Goal: Register for event/course

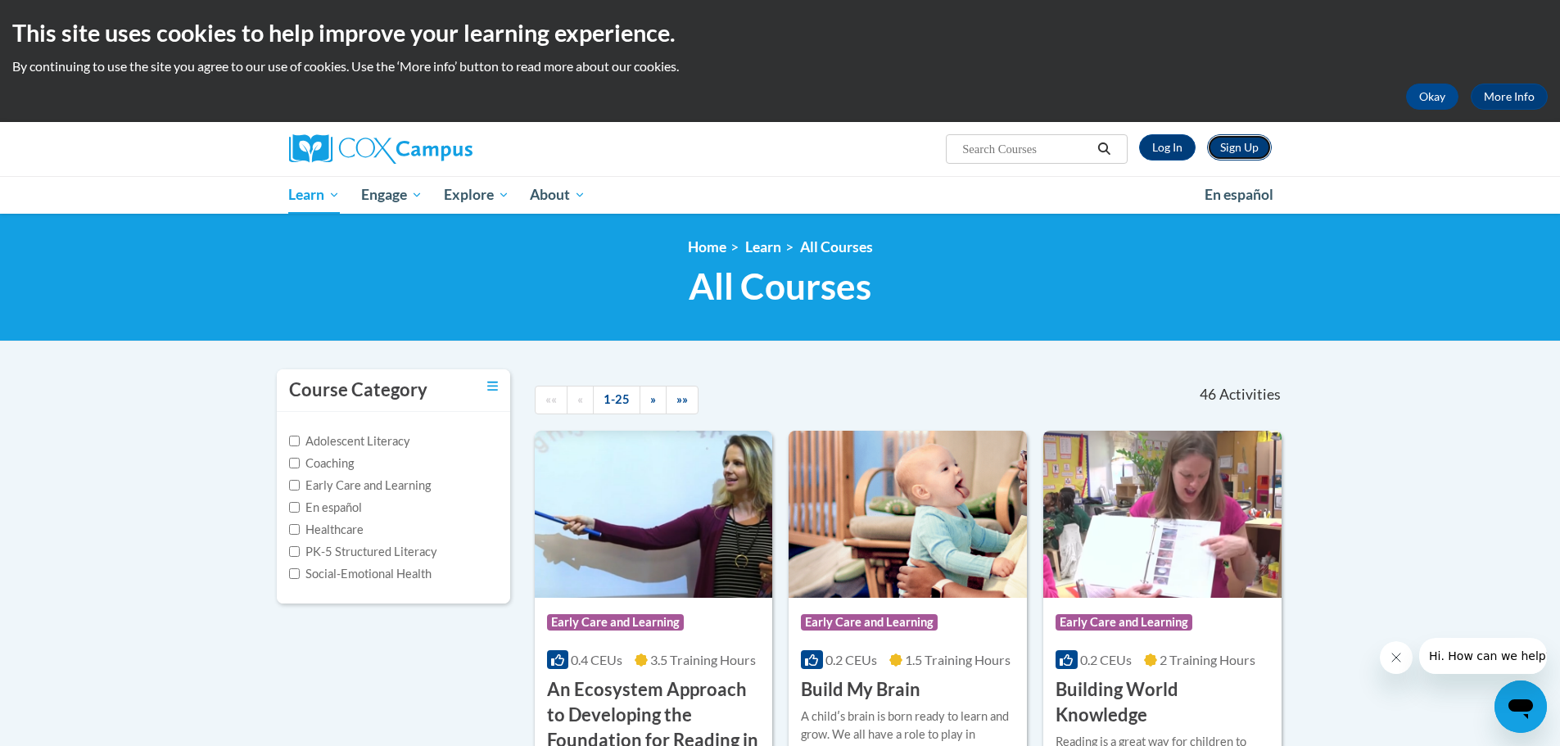
click at [1229, 152] on link "Sign Up" at bounding box center [1239, 147] width 65 height 26
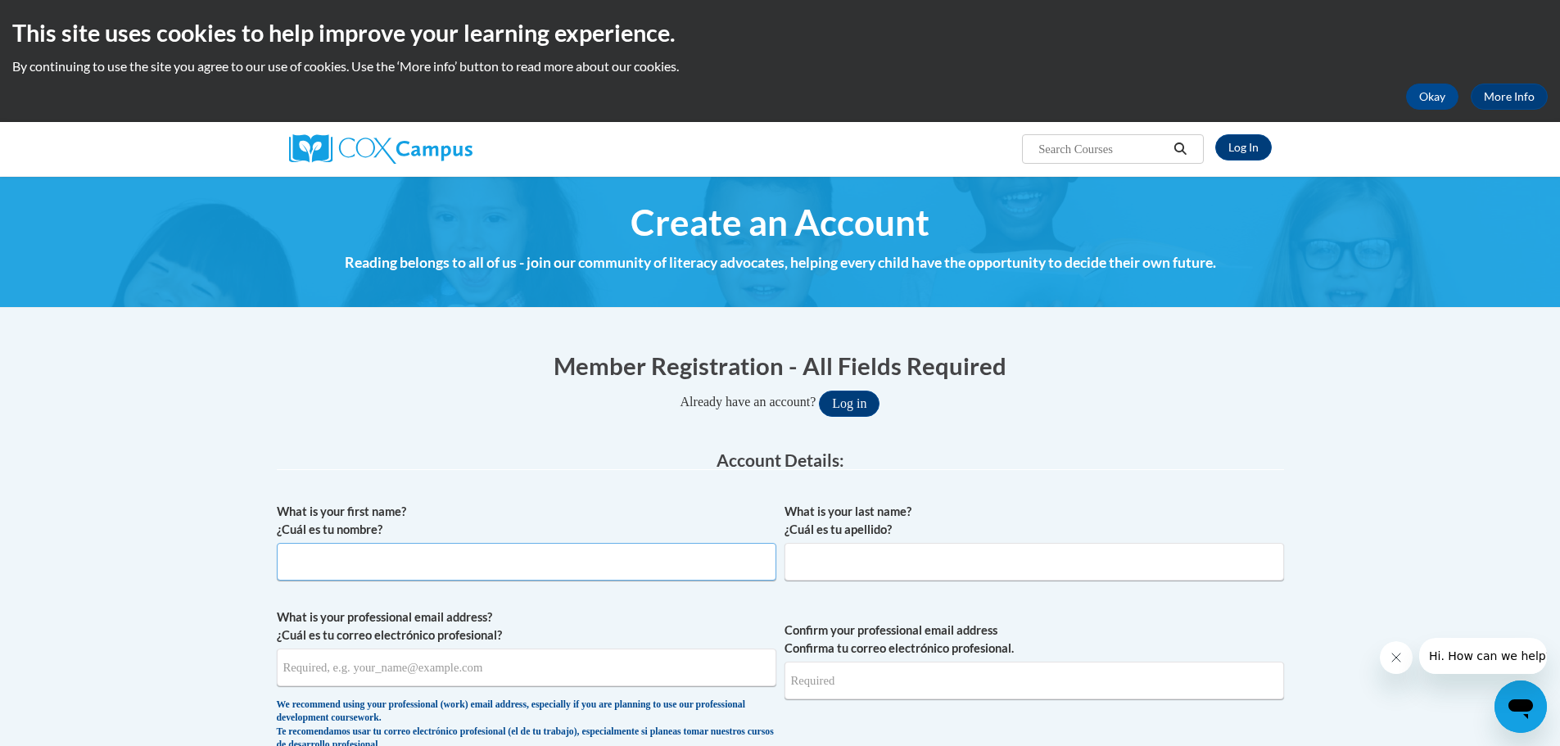
click at [511, 563] on input "What is your first name? ¿Cuál es tu nombre?" at bounding box center [527, 562] width 500 height 38
type input "Kayla"
type input "Bowling"
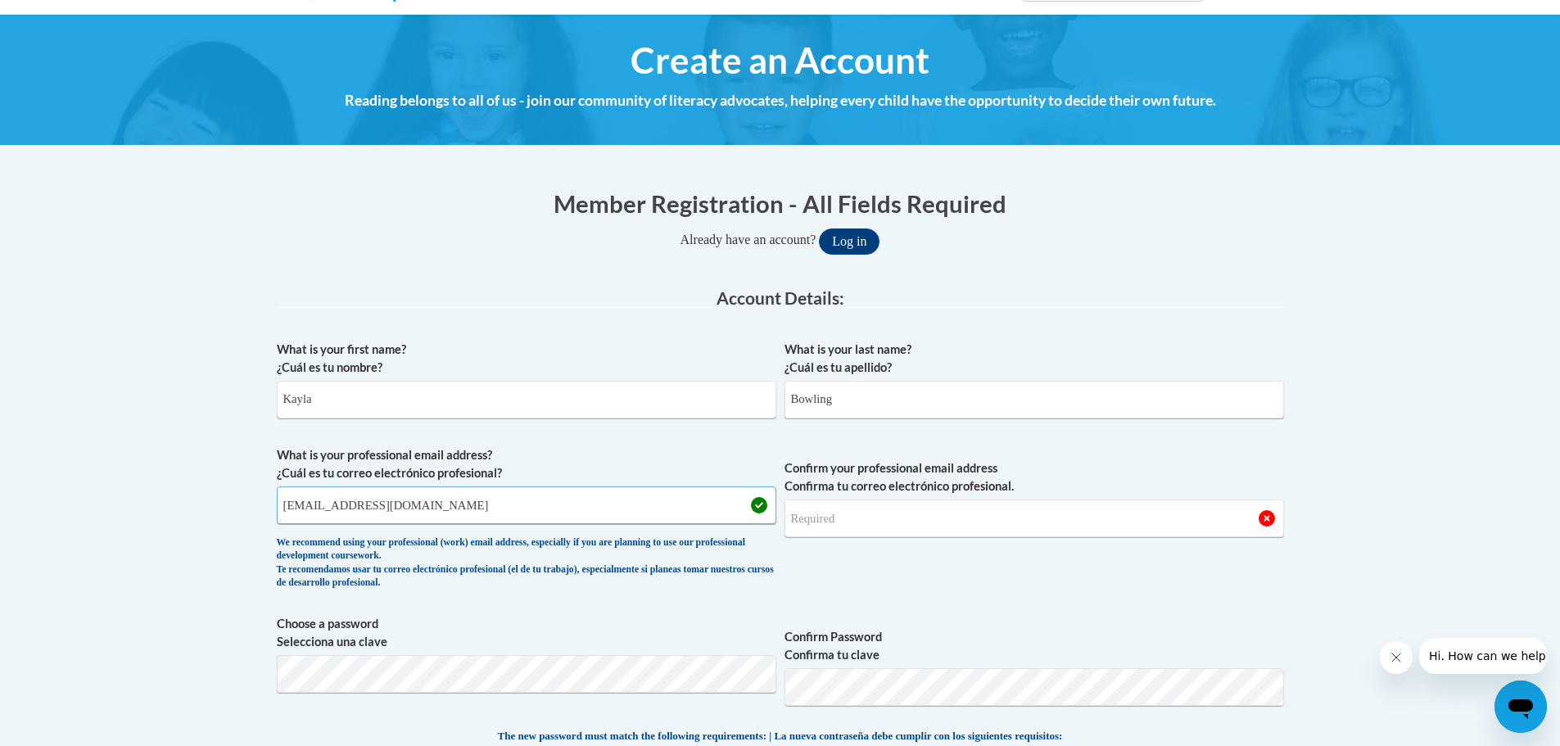
scroll to position [164, 0]
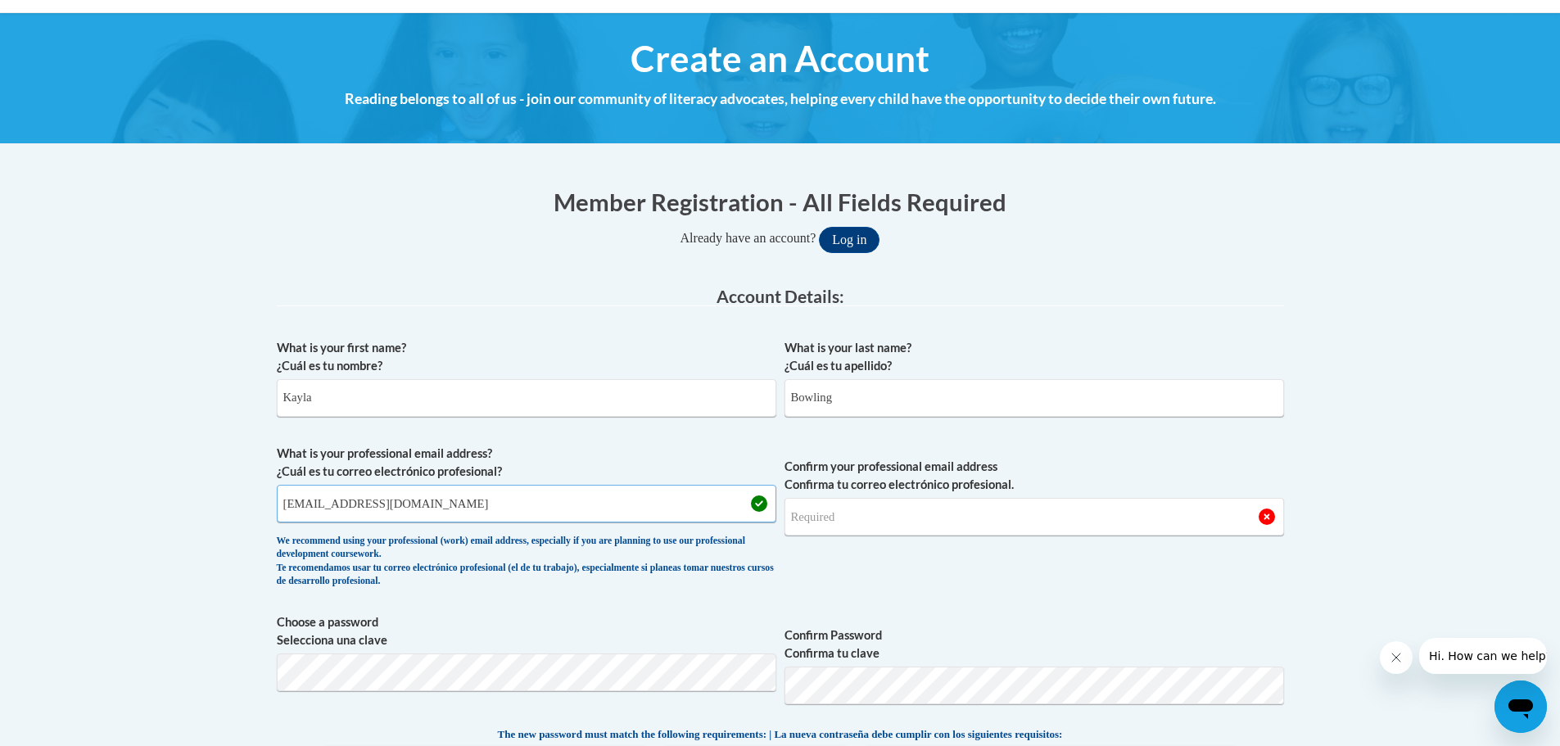
type input "kayla.bowling@wbbroncos.com"
click at [918, 523] on input "Confirm your professional email address Confirma tu correo electrónico profesio…" at bounding box center [1035, 517] width 500 height 38
type input "kayla.bowling@wbbroncos.com"
click at [819, 227] on button "Log in" at bounding box center [849, 240] width 61 height 26
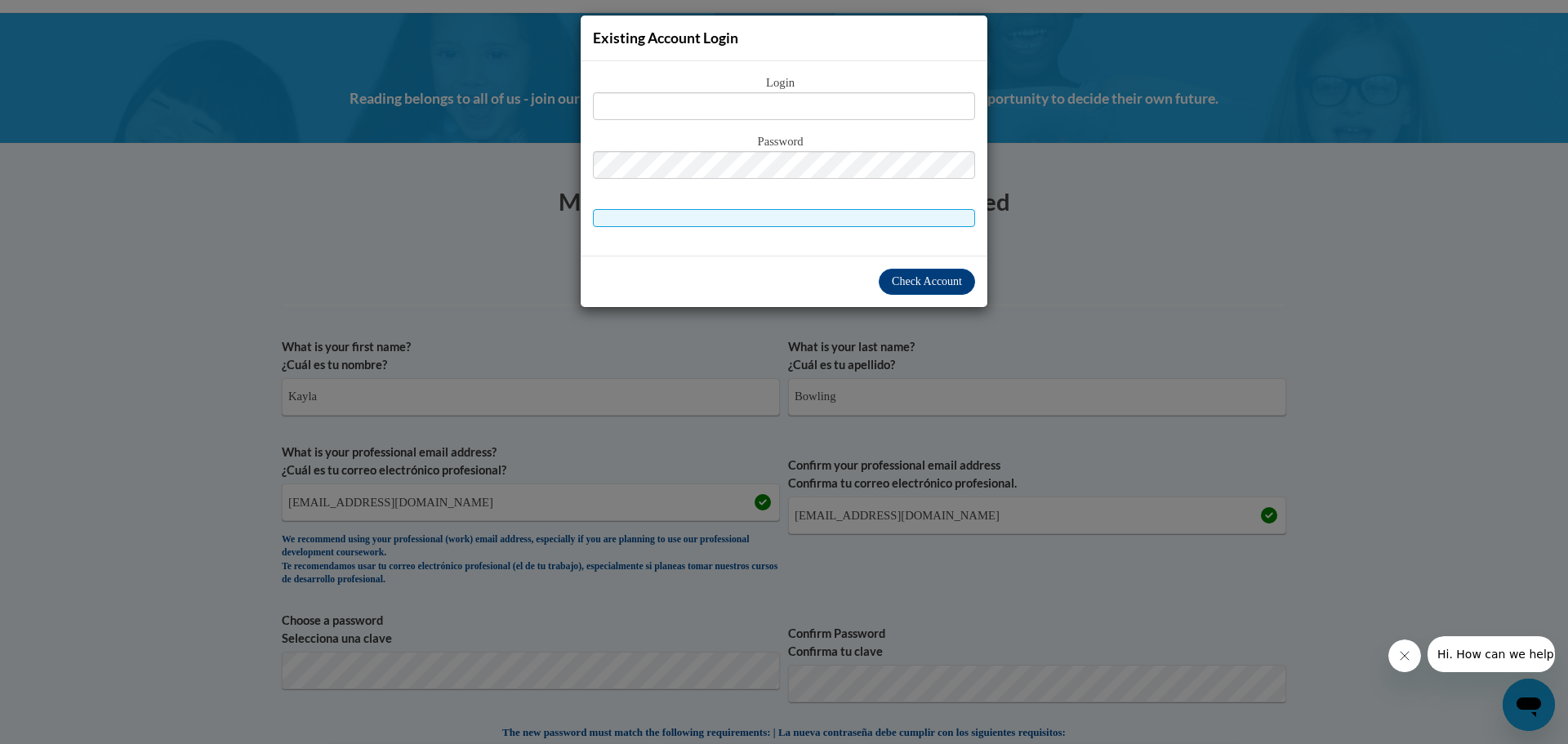
click at [942, 319] on div "Existing Account Login Login Password" at bounding box center [784, 372] width 1568 height 744
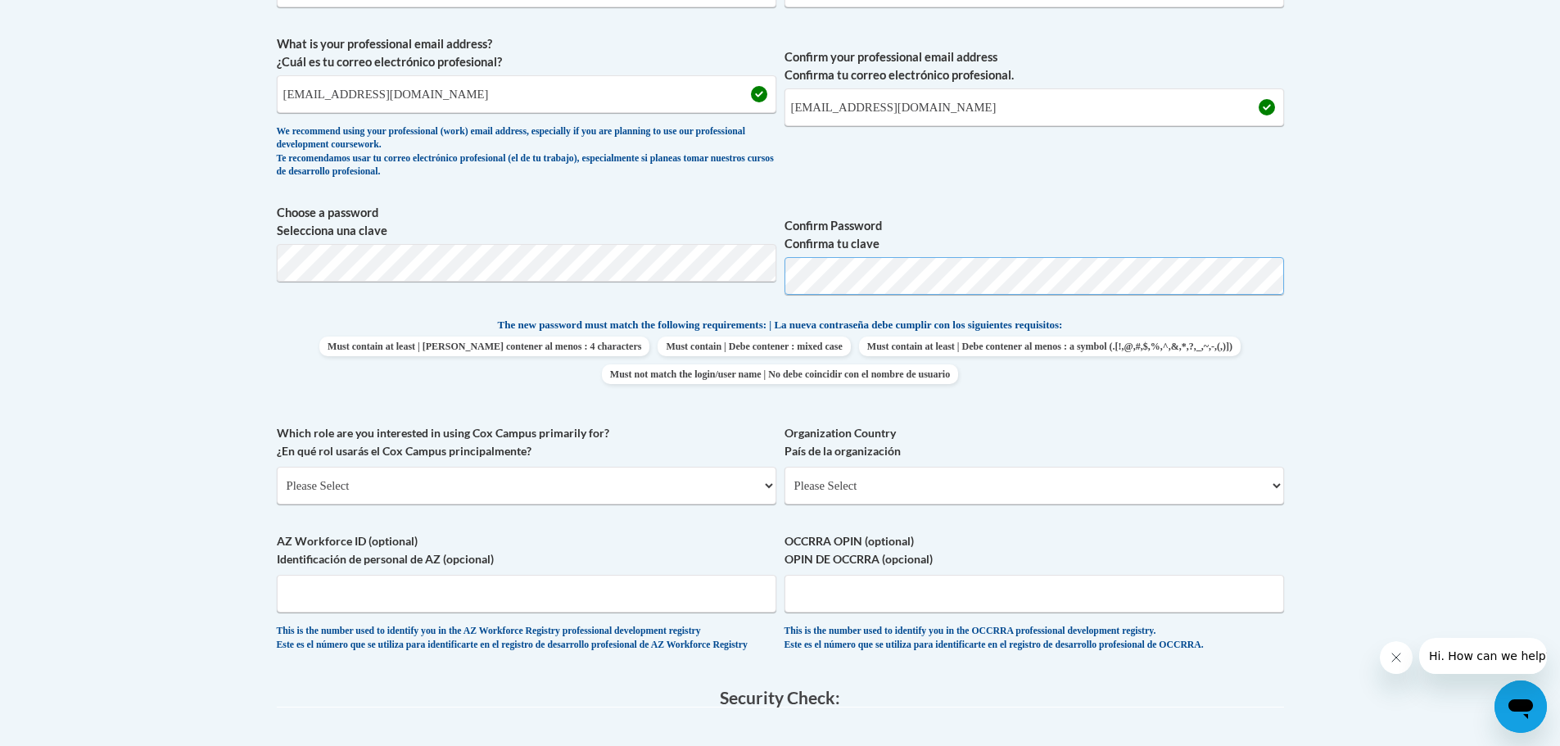
scroll to position [655, 0]
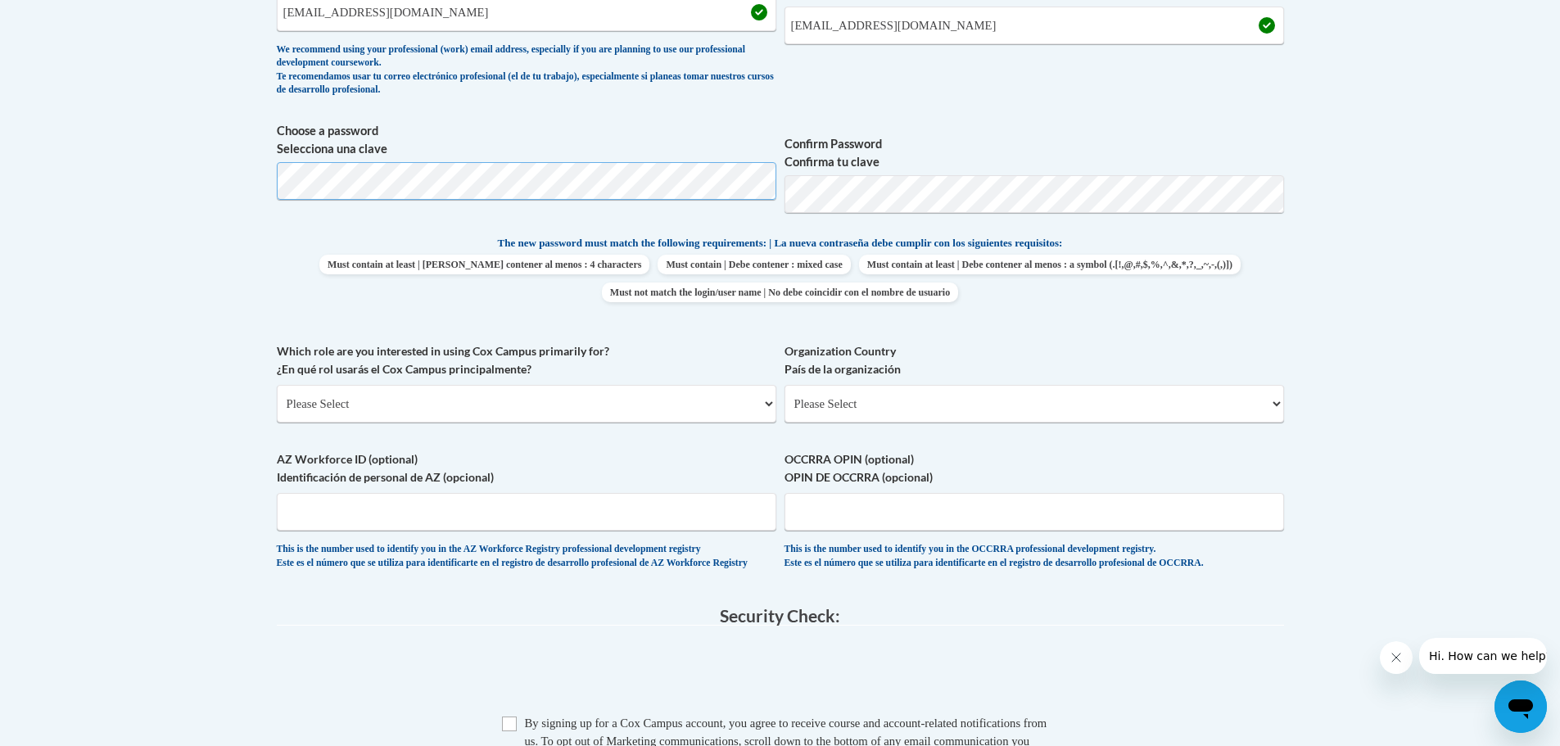
click at [224, 174] on body "This site uses cookies to help improve your learning experience. By continuing …" at bounding box center [780, 336] width 1560 height 1983
click at [637, 396] on select "Please Select College/University | Colegio/Universidad Community/Nonprofit Part…" at bounding box center [527, 404] width 500 height 38
select select "fbf2d438-af2f-41f8-98f1-81c410e29de3"
click at [277, 385] on select "Please Select College/University | Colegio/Universidad Community/Nonprofit Part…" at bounding box center [527, 404] width 500 height 38
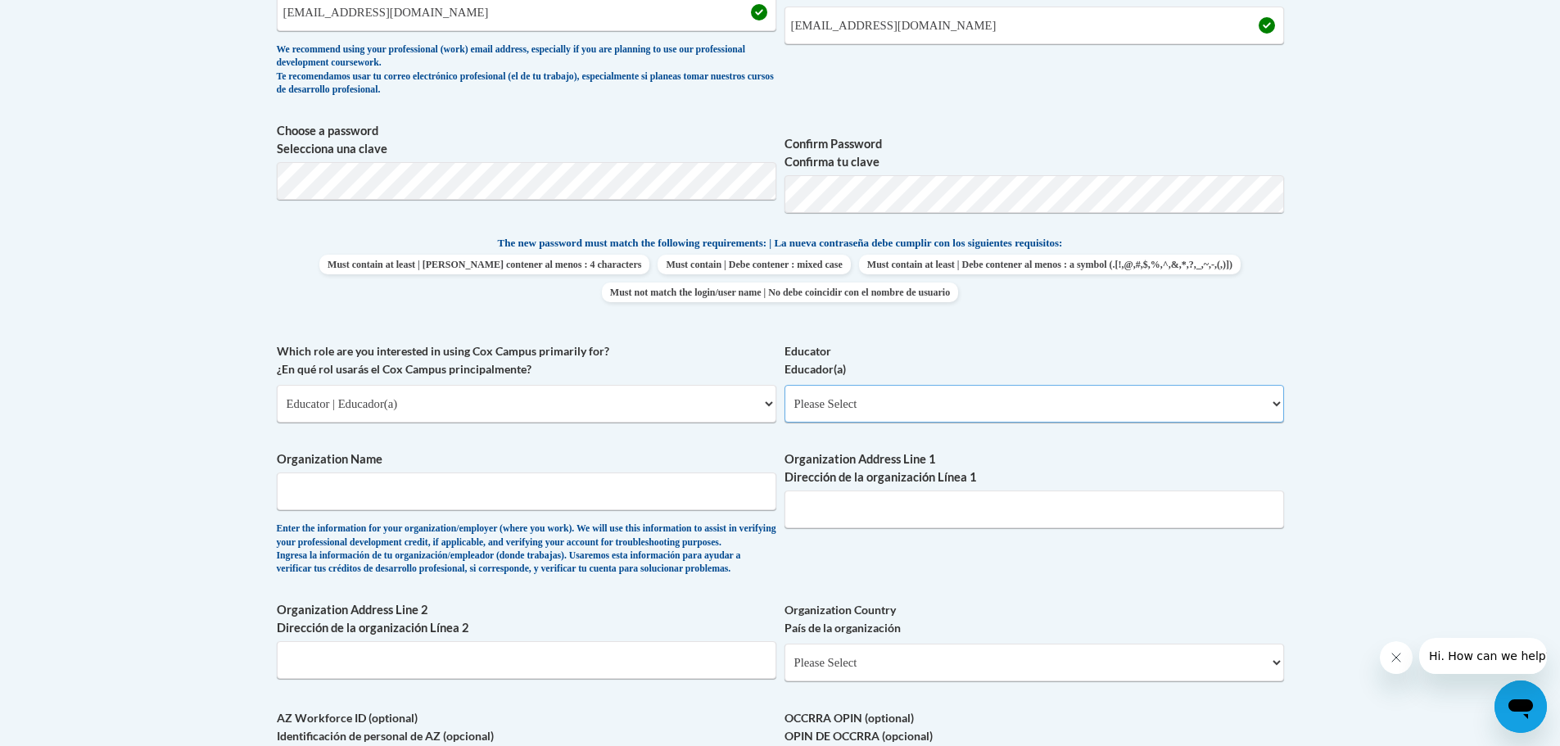
click at [938, 402] on select "Please Select Early Learning/Daycare Teacher/Family Home Care Provider | Maestr…" at bounding box center [1035, 404] width 500 height 38
click at [945, 363] on label "Educator Educador(a)" at bounding box center [1035, 360] width 500 height 36
click at [945, 385] on select "Please Select Early Learning/Daycare Teacher/Family Home Care Provider | Maestr…" at bounding box center [1035, 404] width 500 height 38
click at [440, 501] on input "Organization Name" at bounding box center [527, 492] width 500 height 38
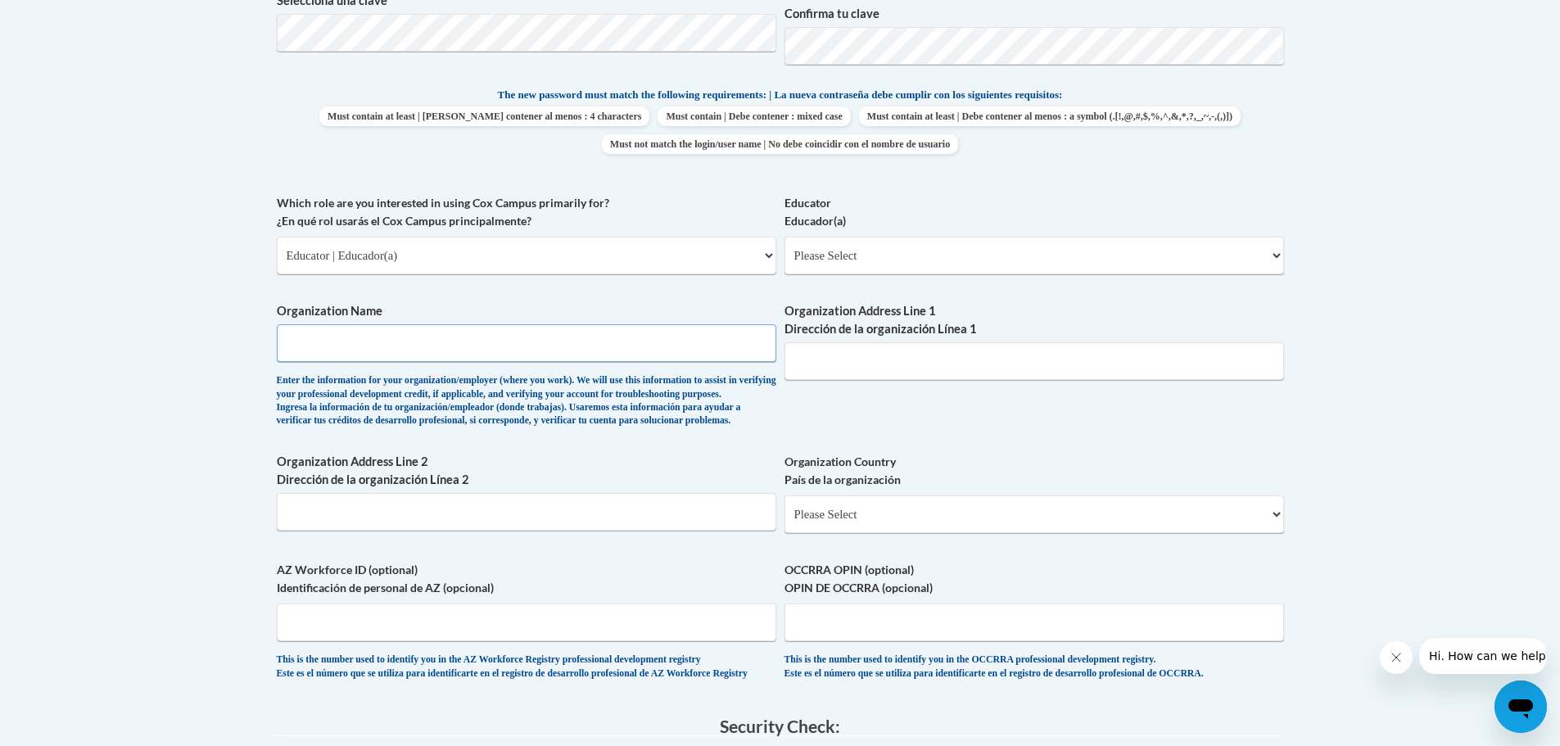
scroll to position [819, 0]
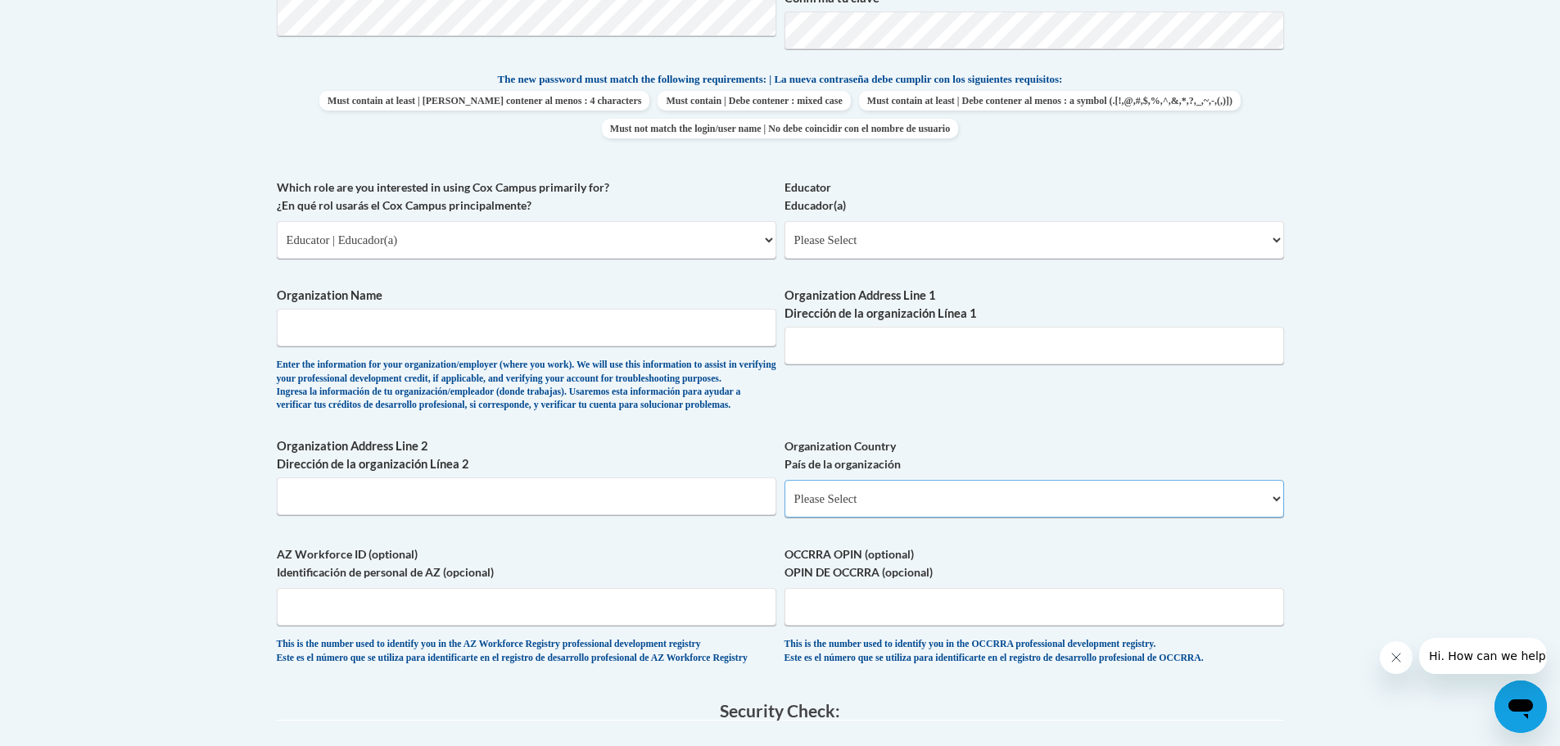
click at [927, 518] on select "Please Select United States | Estados Unidos Outside of the United States | Fue…" at bounding box center [1035, 499] width 500 height 38
select select "ad49bcad-a171-4b2e-b99c-48b446064914"
click at [785, 506] on select "Please Select United States | Estados Unidos Outside of the United States | Fue…" at bounding box center [1035, 499] width 500 height 38
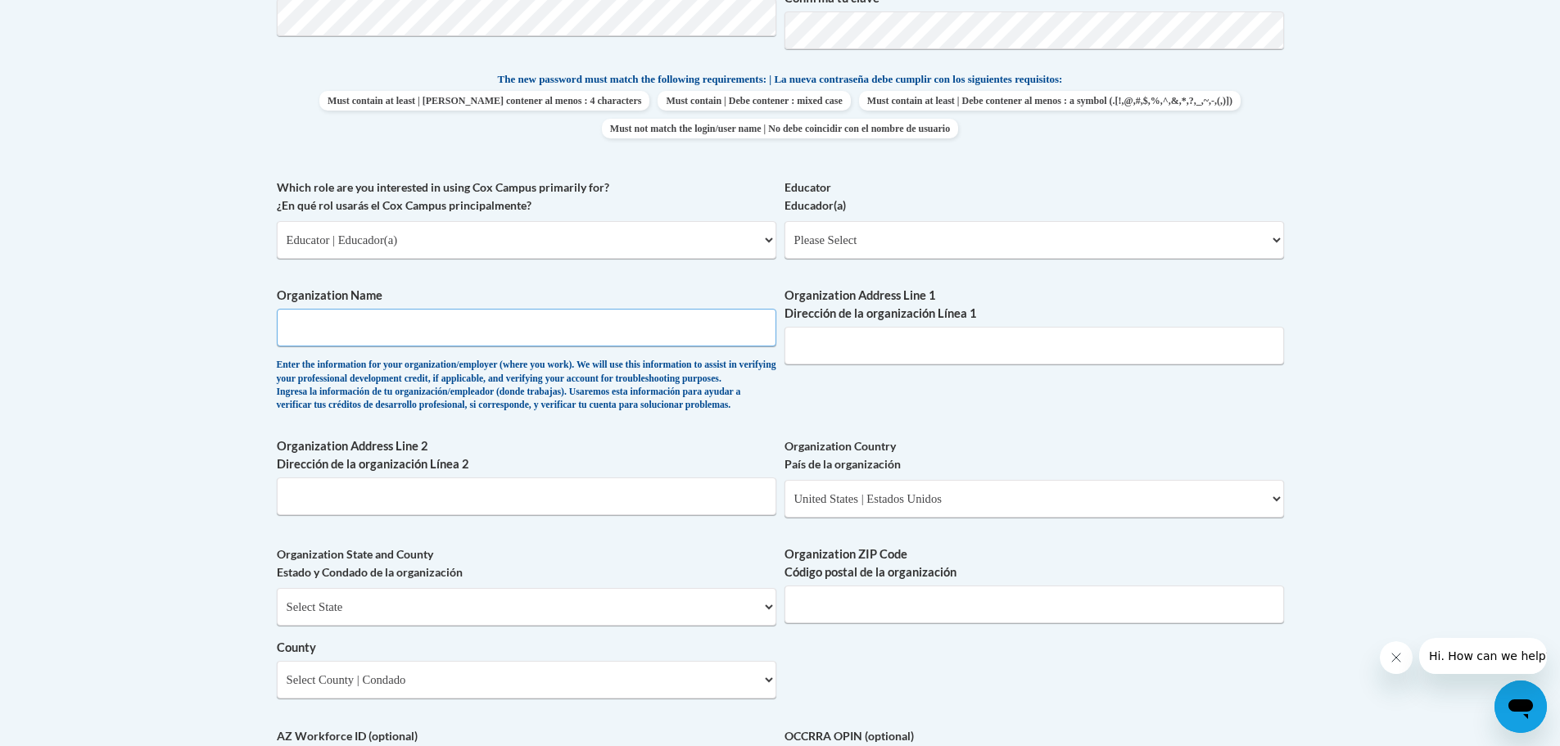
click at [373, 320] on input "Organization Name" at bounding box center [527, 328] width 500 height 38
type input "Brown County ESC"
click at [877, 238] on select "Please Select Early Learning/Daycare Teacher/Family Home Care Provider | Maestr…" at bounding box center [1035, 240] width 500 height 38
select select "5e2af403-4f2c-4e49-a02f-103e55d7b75b"
click at [785, 221] on select "Please Select Early Learning/Daycare Teacher/Family Home Care Provider | Maestr…" at bounding box center [1035, 240] width 500 height 38
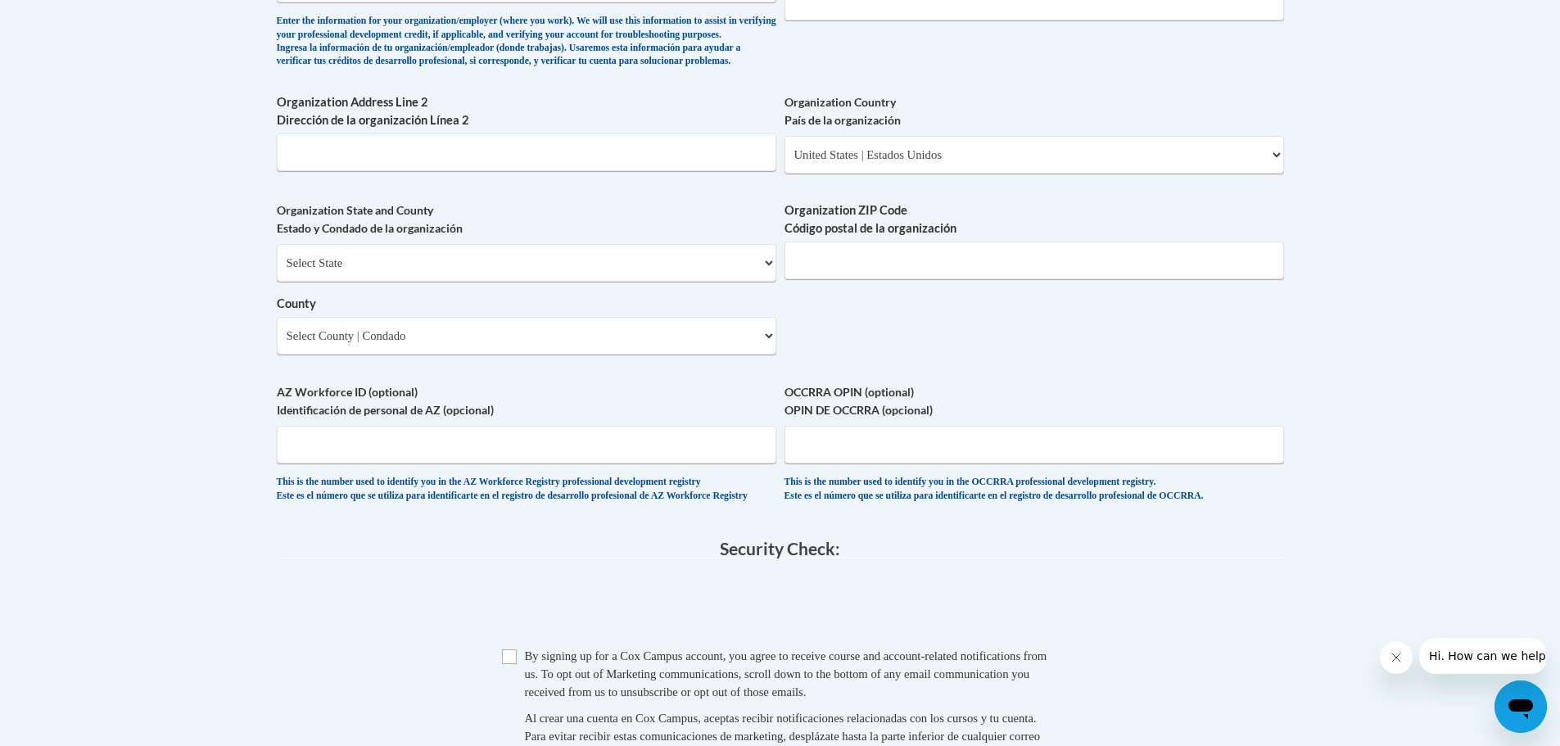
scroll to position [1229, 0]
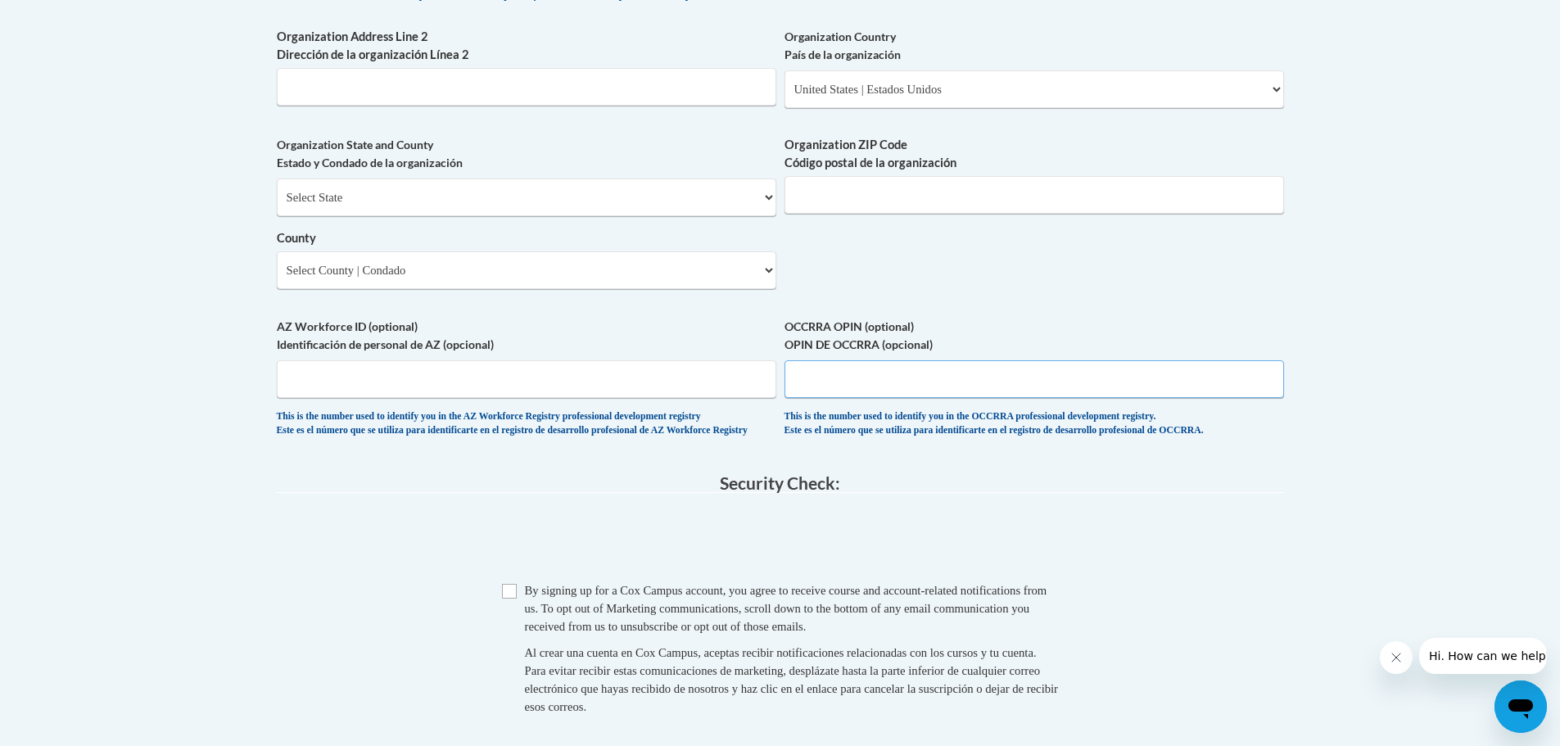
click at [827, 398] on input "OCCRRA OPIN (optional) OPIN DE OCCRRA (opcional)" at bounding box center [1035, 379] width 500 height 38
paste input "148-3540"
click at [797, 398] on input "148-3540" at bounding box center [1035, 379] width 500 height 38
type input "1148-3540"
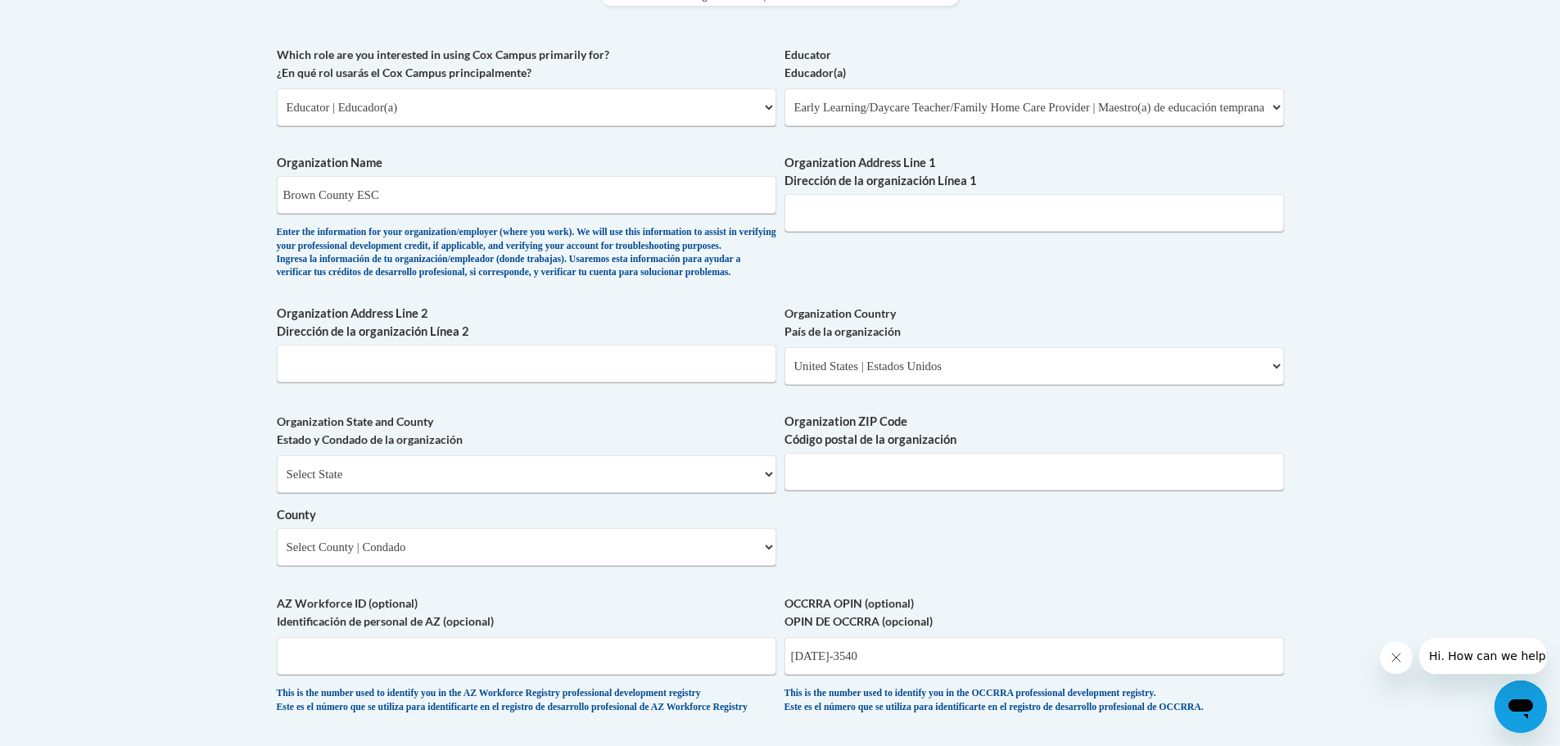
scroll to position [983, 0]
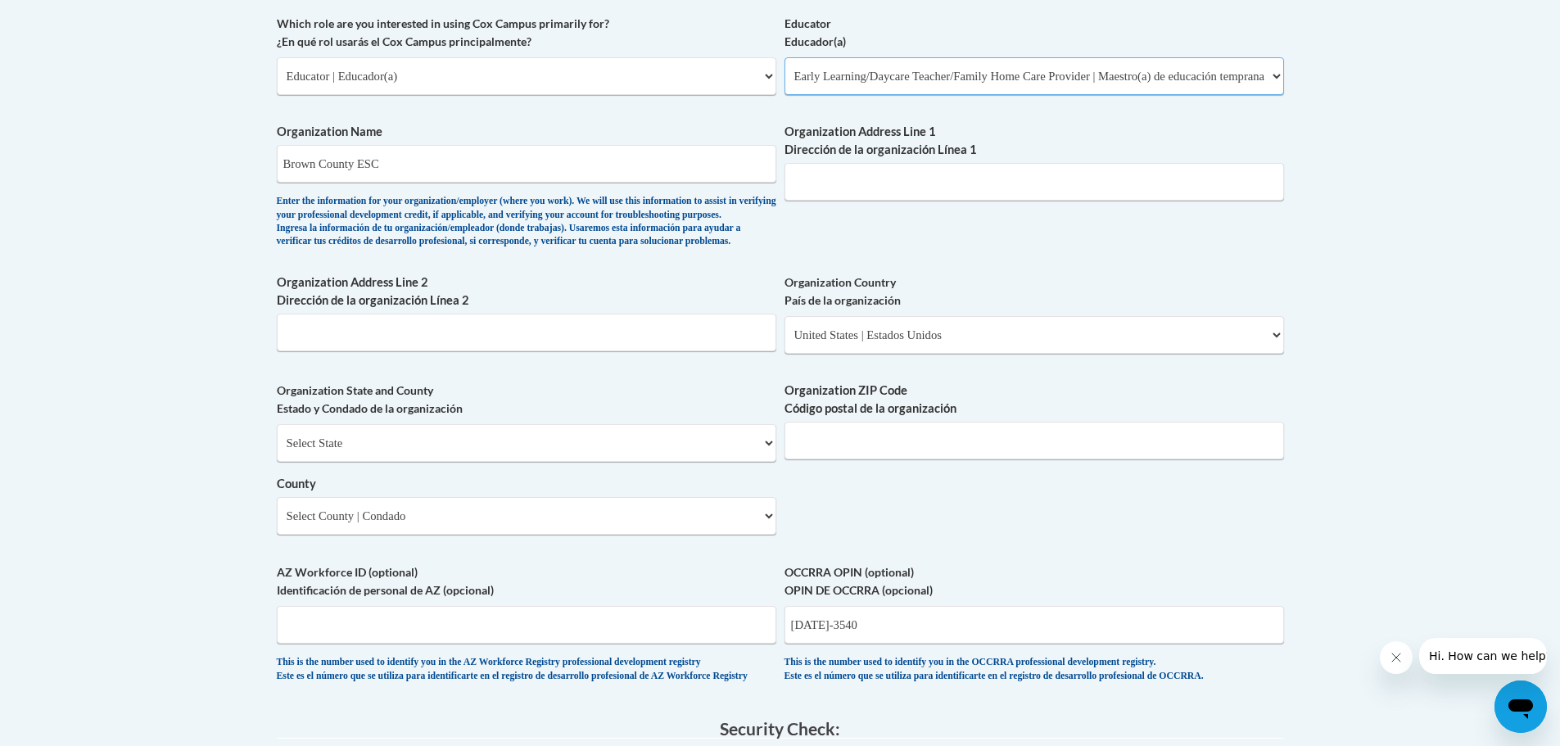
click at [896, 78] on select "Please Select Early Learning/Daycare Teacher/Family Home Care Provider | Maestr…" at bounding box center [1035, 76] width 500 height 38
click at [65, 132] on body "This site uses cookies to help improve your learning experience. By continuing …" at bounding box center [780, 229] width 1560 height 2424
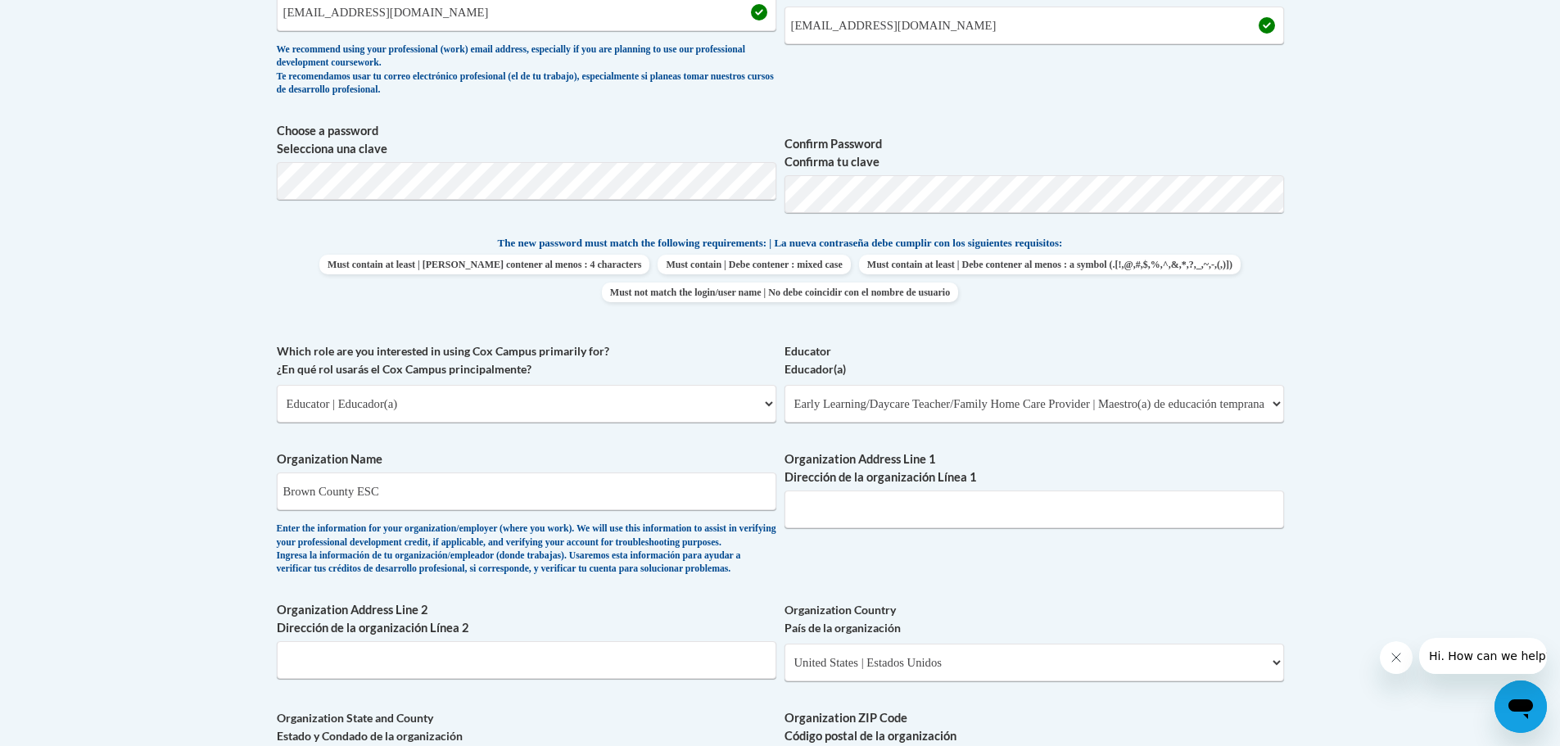
scroll to position [819, 0]
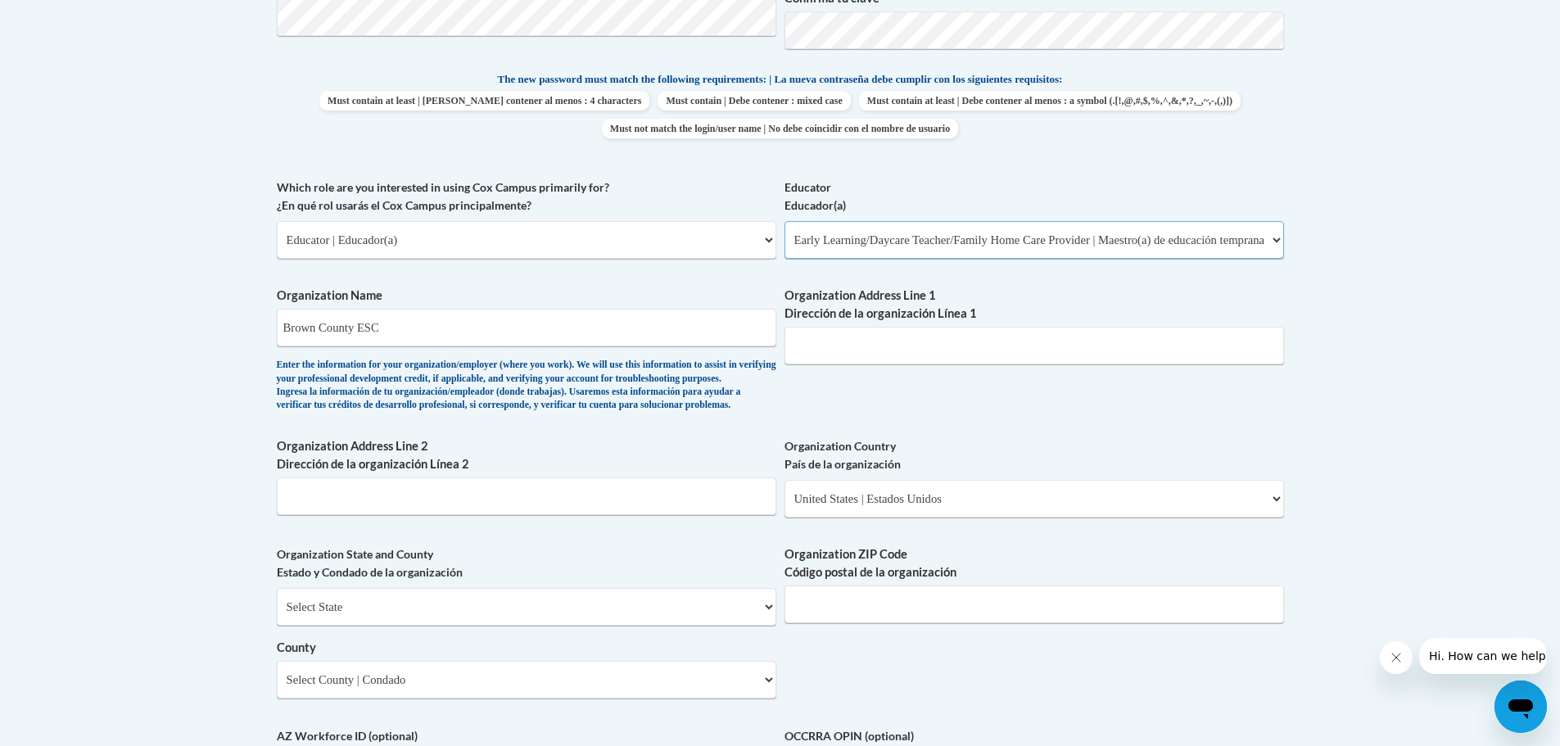
click at [955, 251] on select "Please Select Early Learning/Daycare Teacher/Family Home Care Provider | Maestr…" at bounding box center [1035, 240] width 500 height 38
click at [785, 221] on select "Please Select Early Learning/Daycare Teacher/Family Home Care Provider | Maestr…" at bounding box center [1035, 240] width 500 height 38
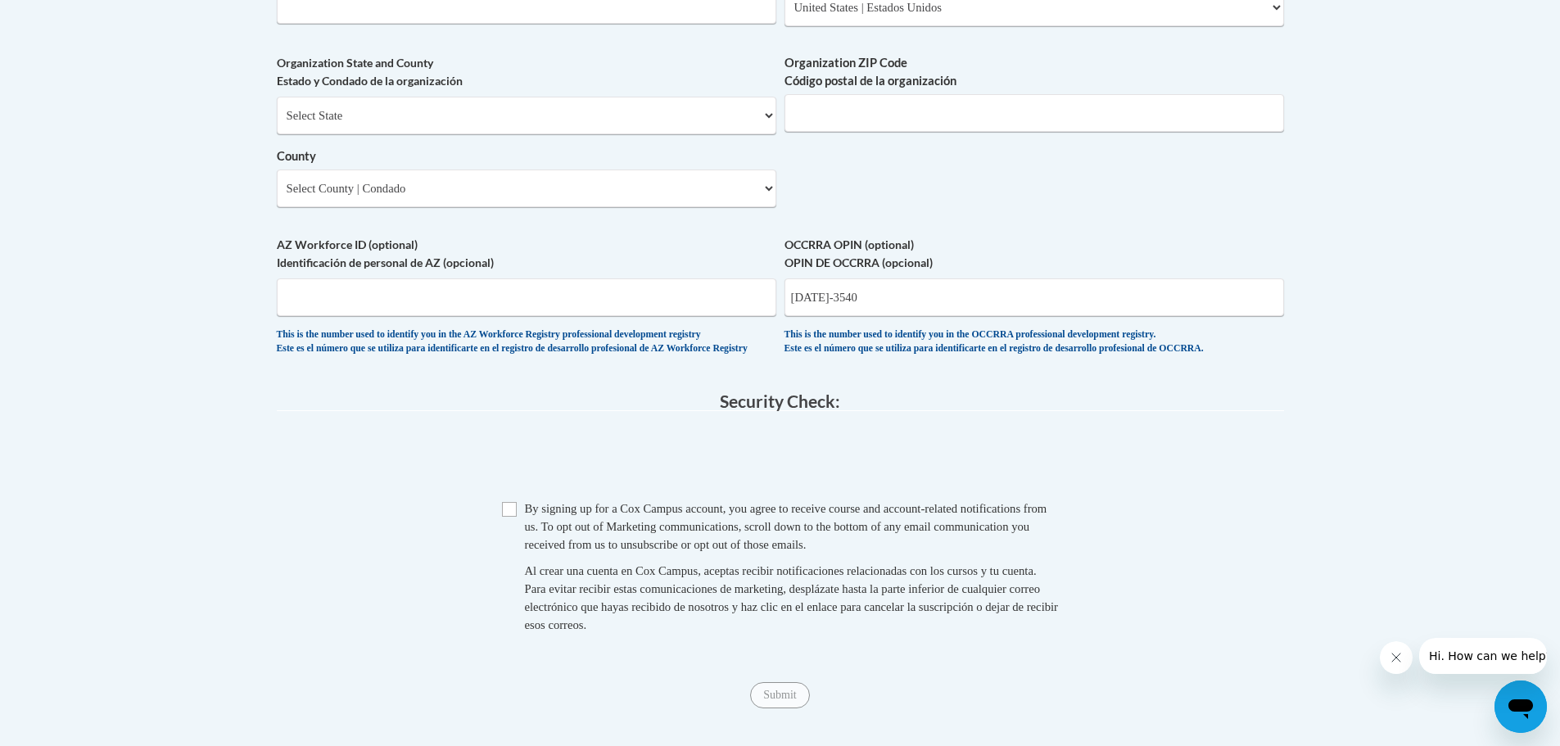
scroll to position [1393, 0]
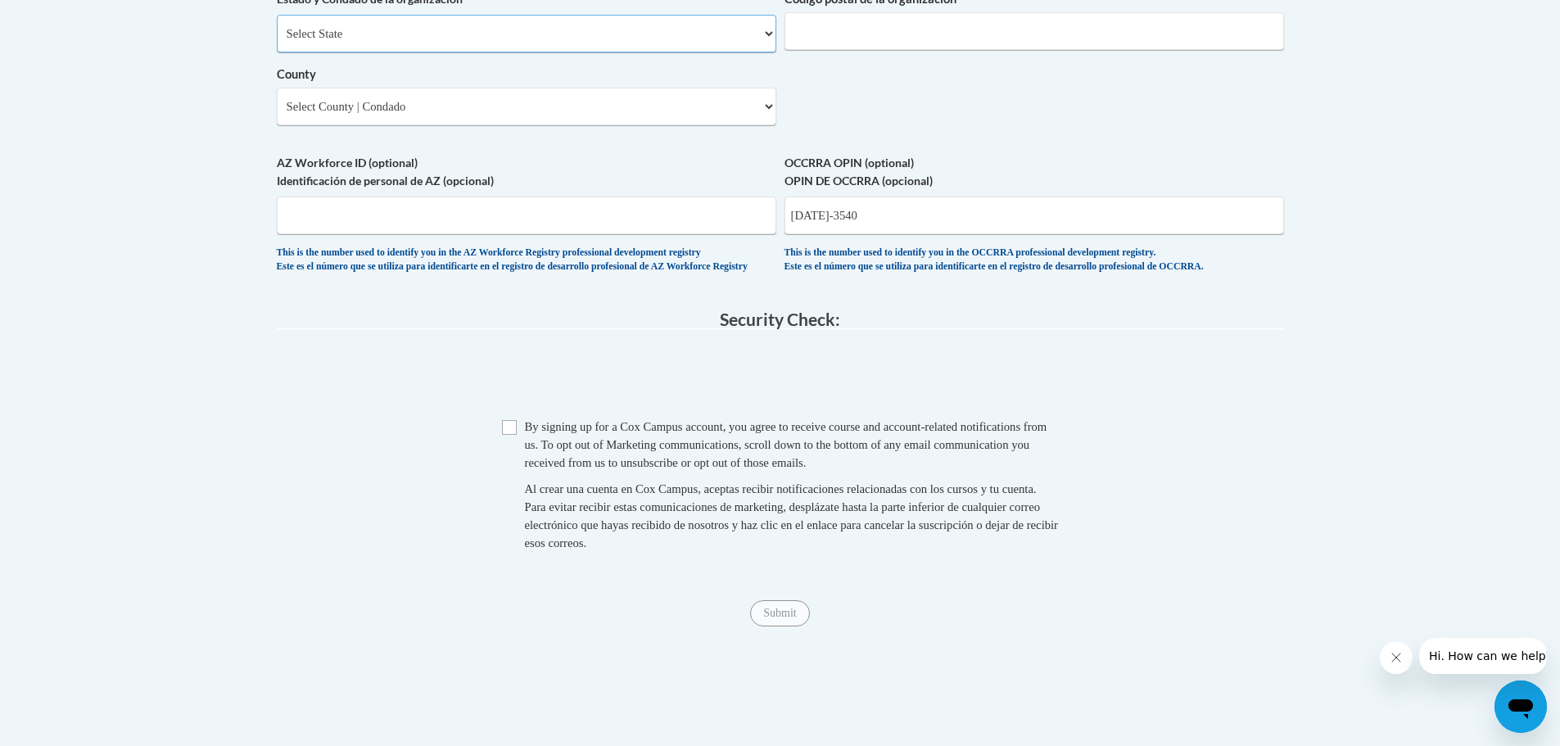
click at [650, 52] on select "Select State Alabama Alaska Arizona Arkansas California Colorado Connecticut De…" at bounding box center [527, 34] width 500 height 38
select select "Ohio"
click at [277, 42] on select "Select State Alabama Alaska Arizona Arkansas California Colorado Connecticut De…" at bounding box center [527, 34] width 500 height 38
click at [533, 125] on select "County" at bounding box center [527, 107] width 500 height 38
click at [998, 50] on input "Organization ZIP Code Código postal de la organización" at bounding box center [1035, 31] width 500 height 38
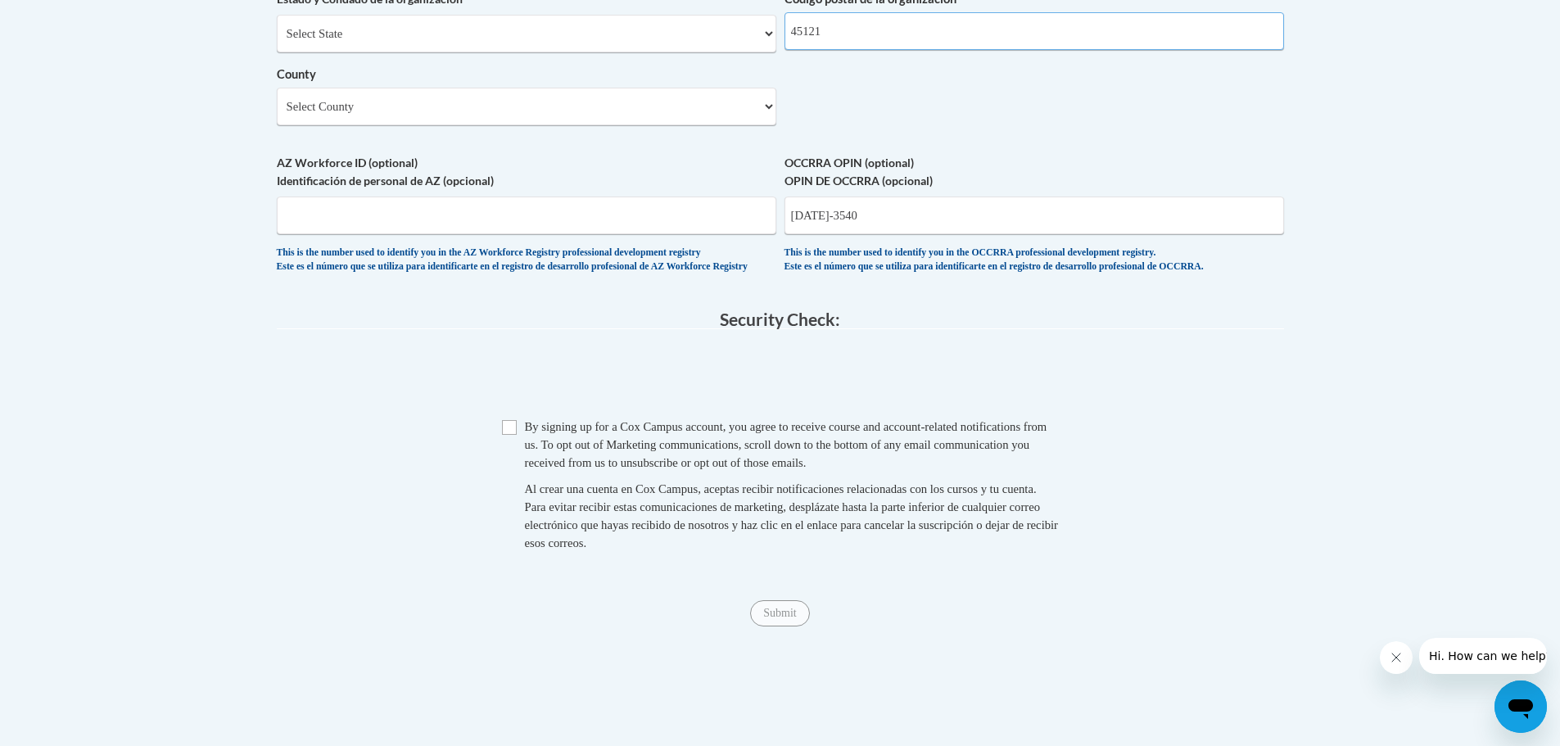
type input "45121"
click at [401, 125] on select "Select County Adams Allen Ashland Ashtabula Athens Auglaize Belmont Brown Butle…" at bounding box center [527, 107] width 500 height 38
select select "Brown"
click at [277, 115] on select "Select County Adams Allen Ashland Ashtabula Athens Auglaize Belmont Brown Butle…" at bounding box center [527, 107] width 500 height 38
click at [480, 329] on legend "Security Check:" at bounding box center [781, 319] width 1008 height 19
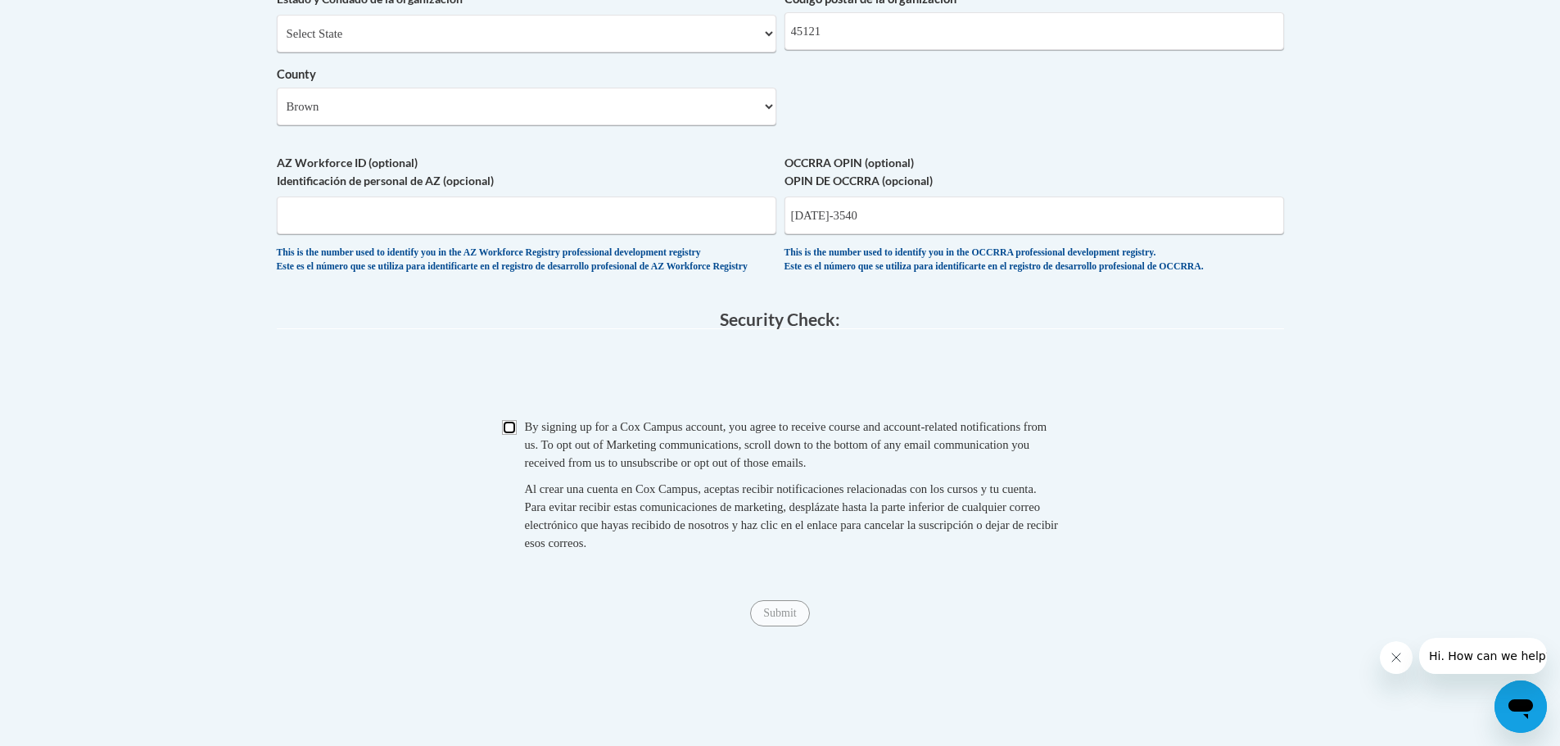
click at [512, 435] on input "Checkbox" at bounding box center [509, 427] width 15 height 15
checkbox input "true"
click at [786, 627] on input "Submit" at bounding box center [779, 613] width 59 height 26
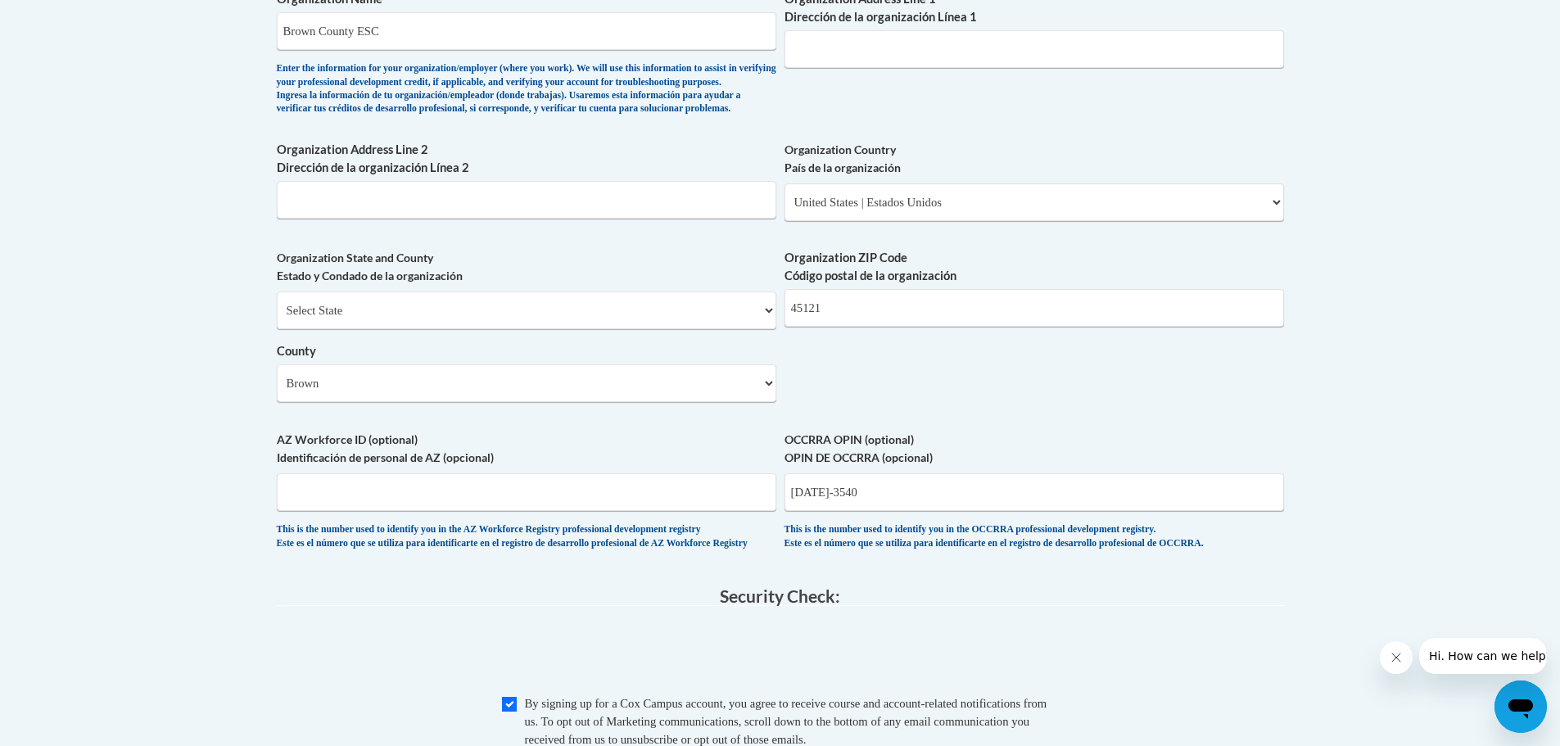
scroll to position [952, 0]
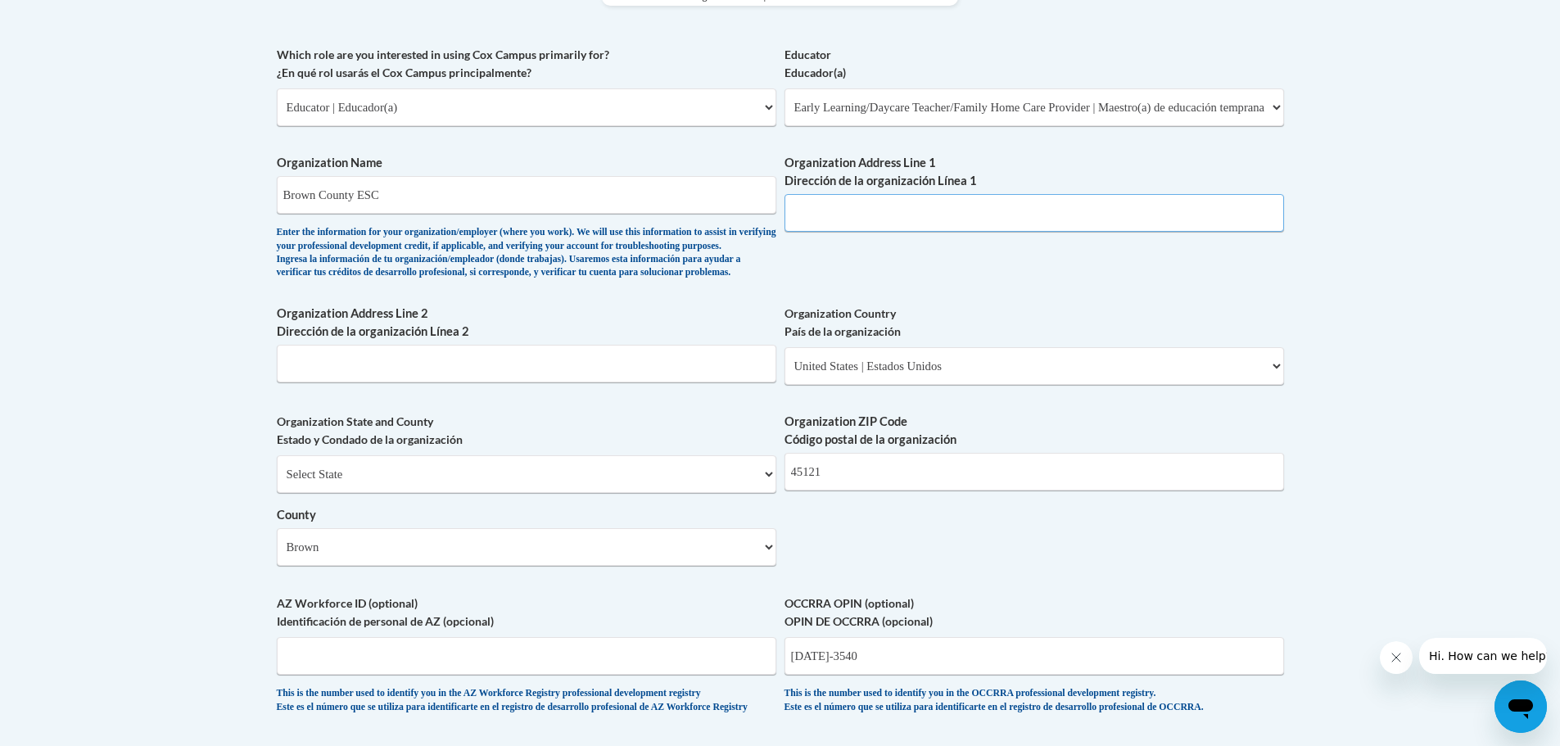
click at [863, 212] on input "Organization Address Line 1 Dirección de la organización Línea 1" at bounding box center [1035, 213] width 500 height 38
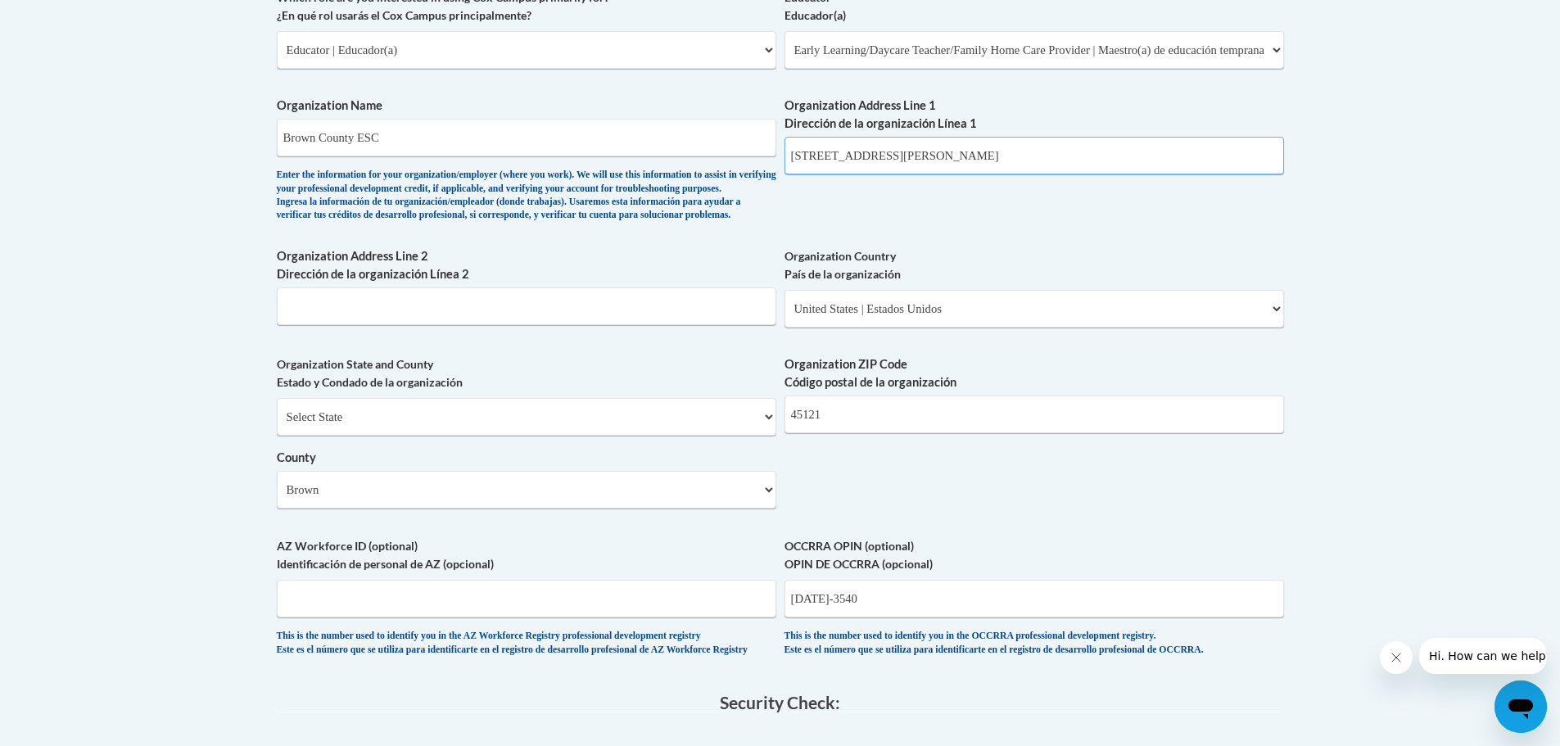
scroll to position [1034, 0]
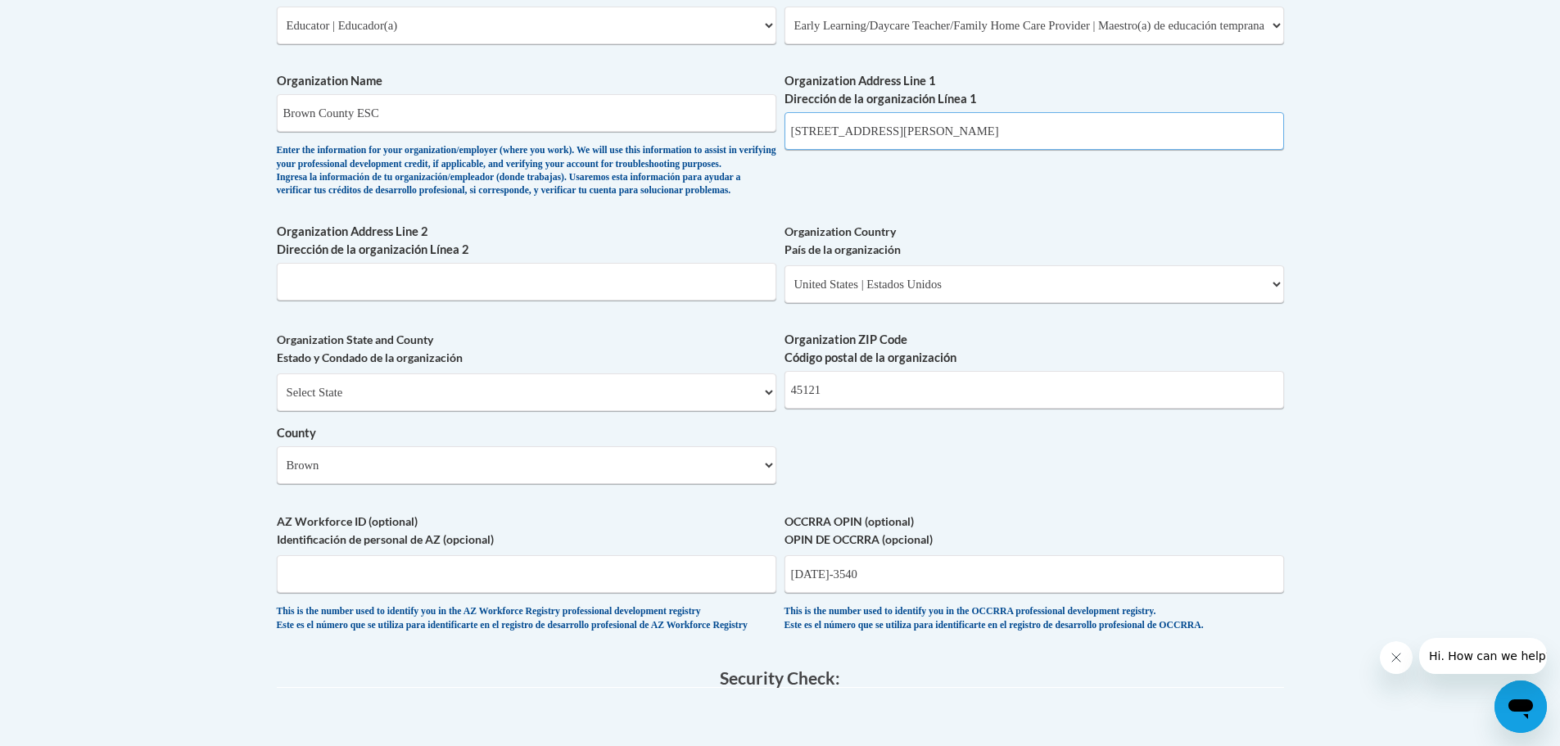
type input "9231 B Hamer Rd Georgetown"
click at [392, 301] on input "Organization Address Line 2 Dirección de la organización Línea 2" at bounding box center [527, 282] width 500 height 38
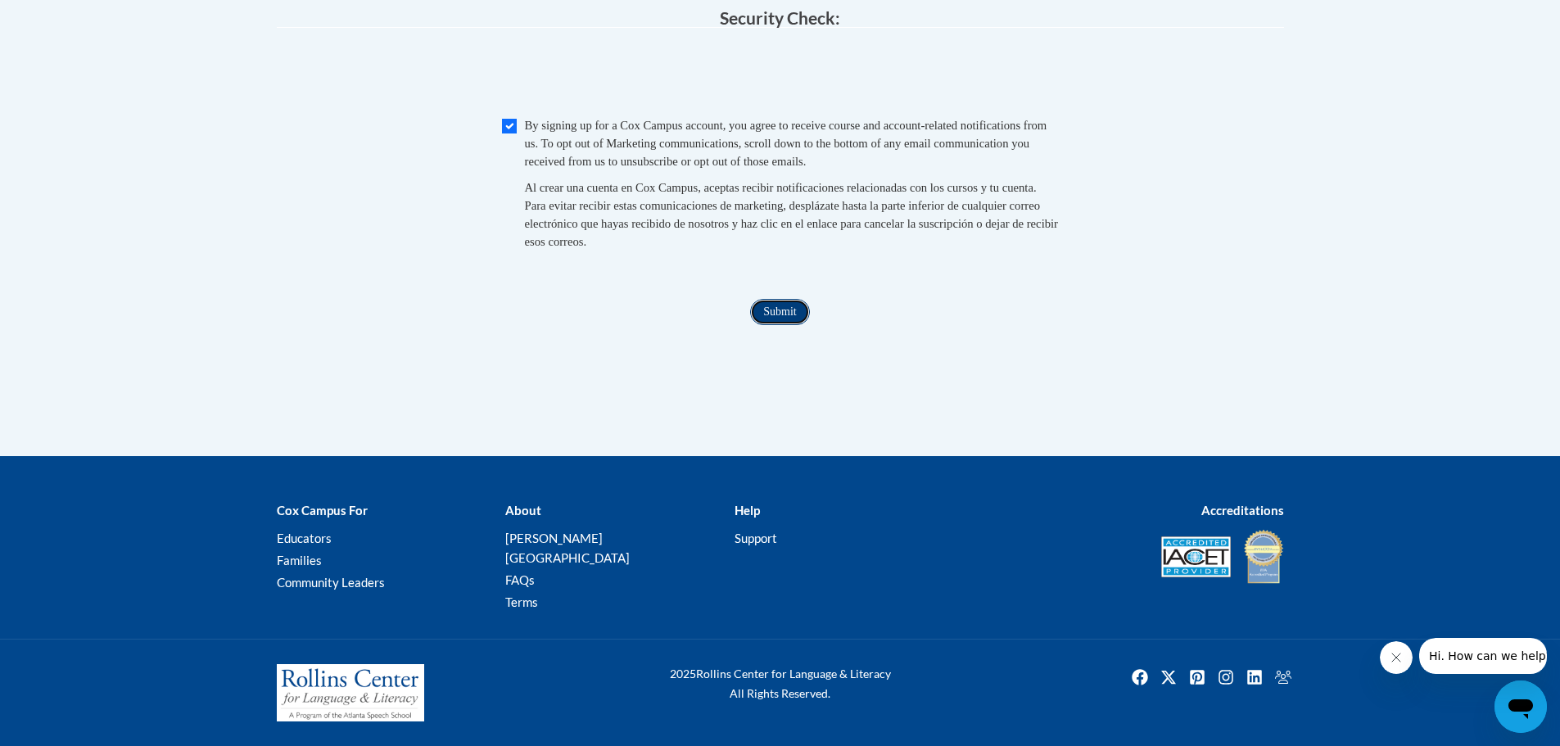
click at [788, 325] on input "Submit" at bounding box center [779, 312] width 59 height 26
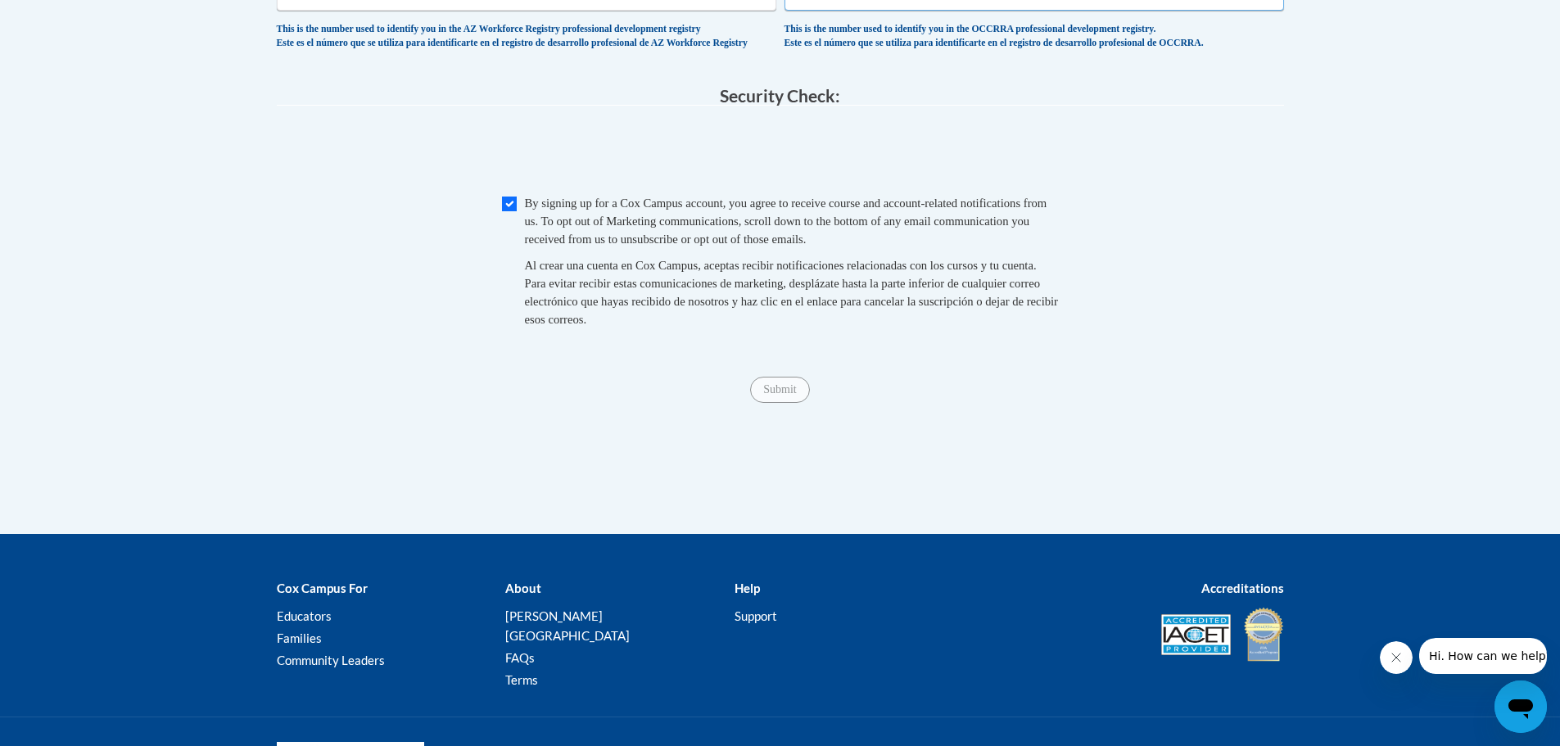
scroll to position [1370, 0]
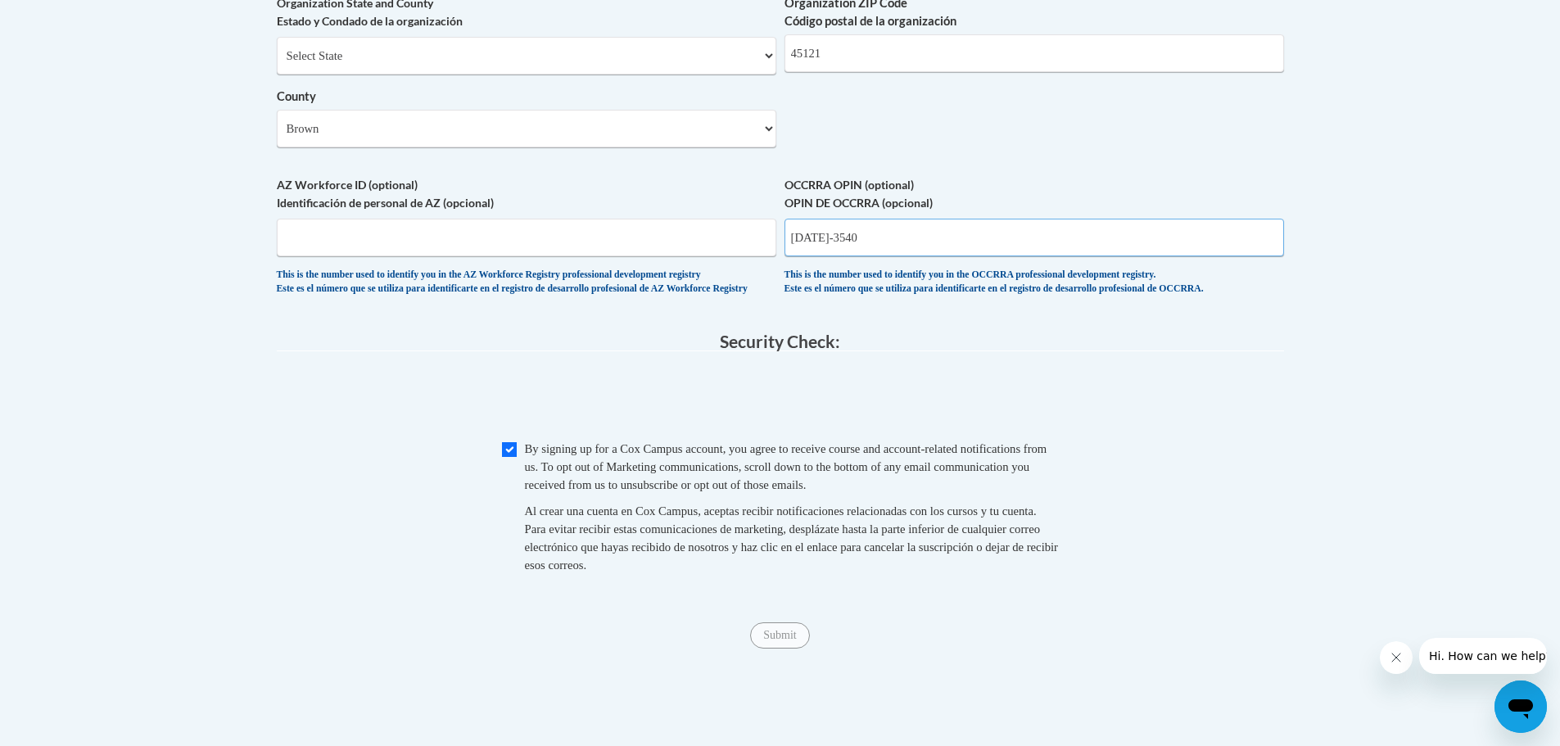
click at [820, 256] on input "1148-3540" at bounding box center [1035, 238] width 500 height 38
type input "11483540"
click at [781, 649] on input "Submit" at bounding box center [779, 636] width 59 height 26
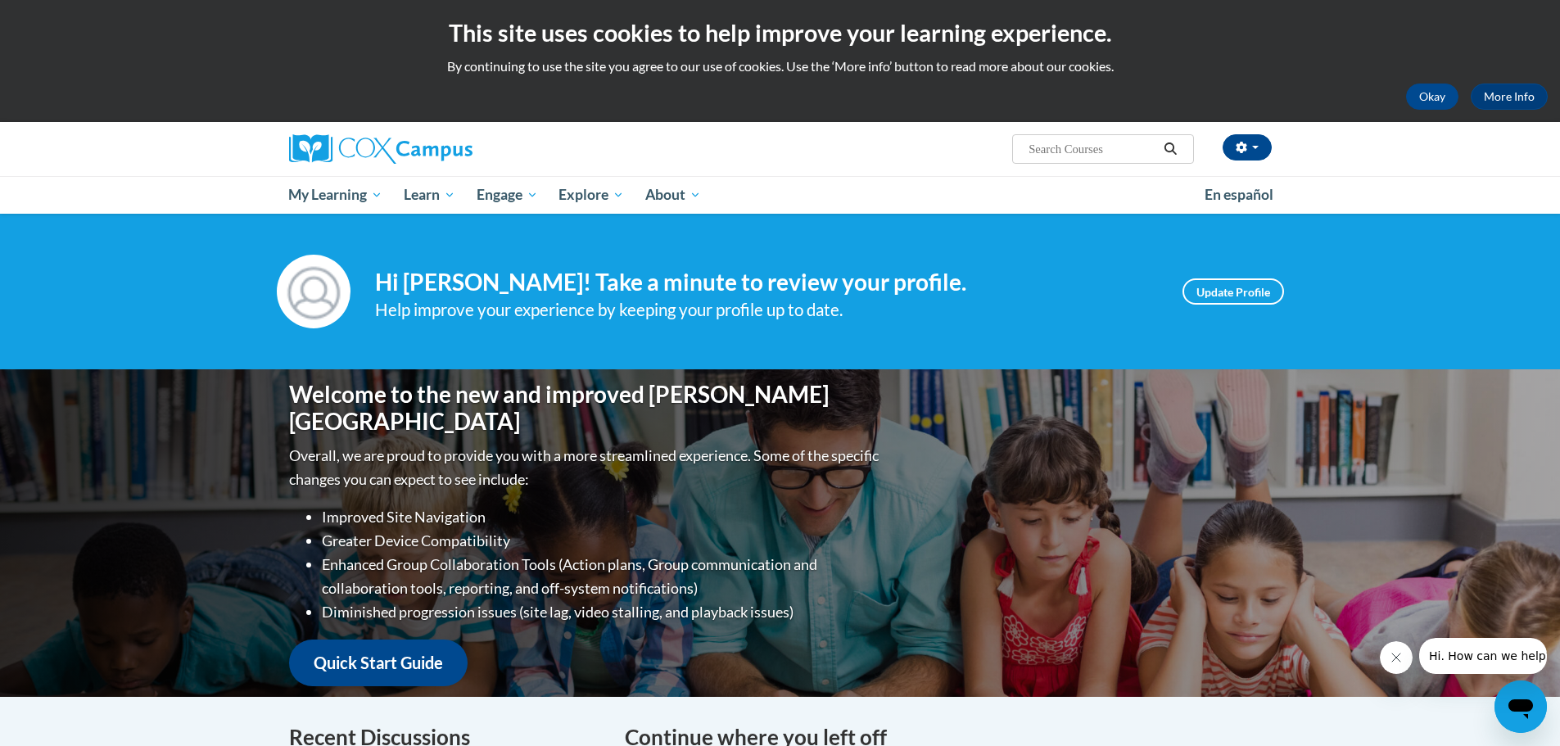
click at [1087, 157] on input "Search..." at bounding box center [1092, 149] width 131 height 20
paste input "148-3540"
type input "148-3540"
drag, startPoint x: 1139, startPoint y: 148, endPoint x: 850, endPoint y: 152, distance: 289.2
click at [850, 152] on div "Kayla Bowling (Eastern Daylight Time GMT-0400 ) My Profile Inbox My Transcripts…" at bounding box center [949, 143] width 672 height 42
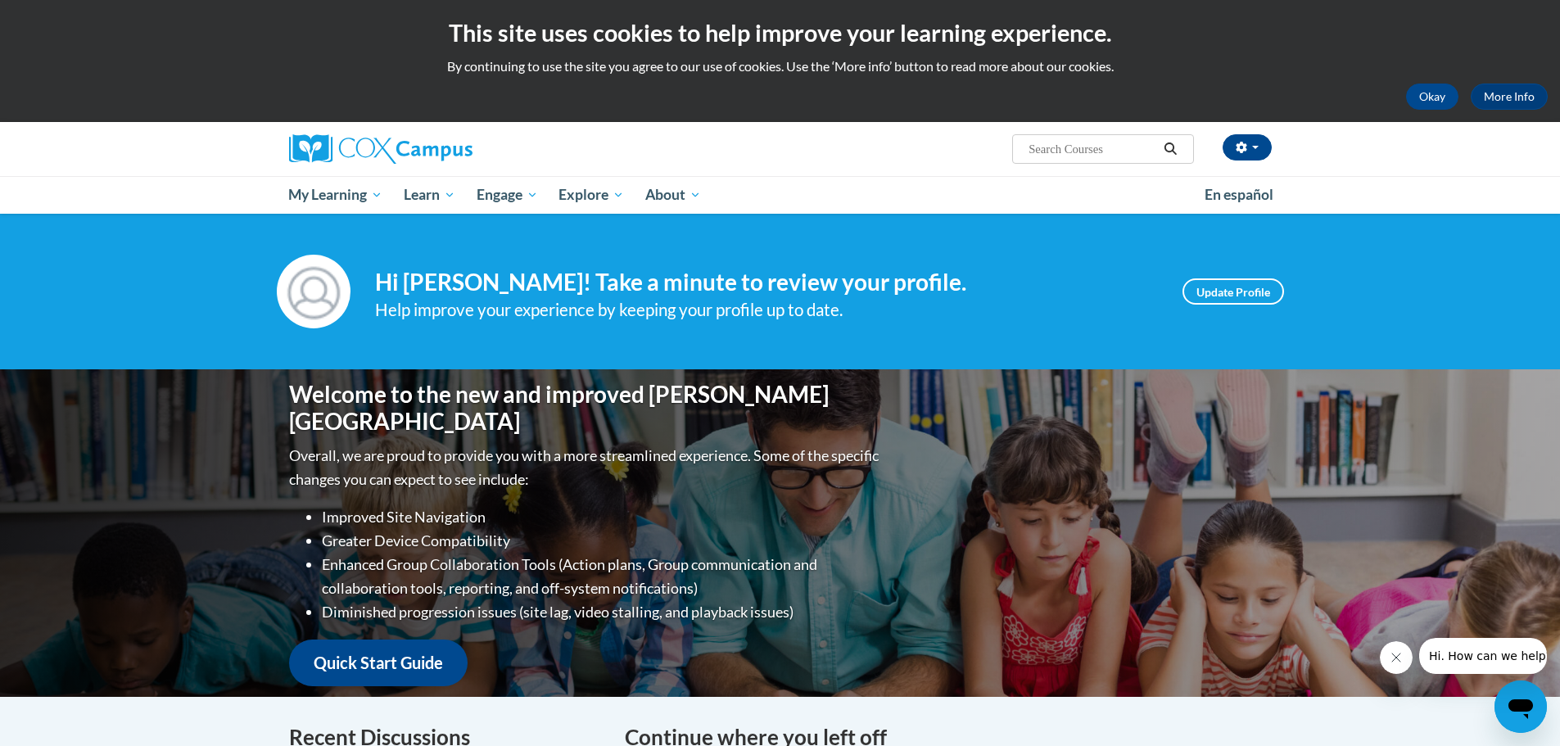
click at [1071, 151] on input "Search..." at bounding box center [1092, 149] width 131 height 20
paste input "The Power of Language: Preschool/Pre-K"
type input "The Power of Language: Preschool/Pre-K"
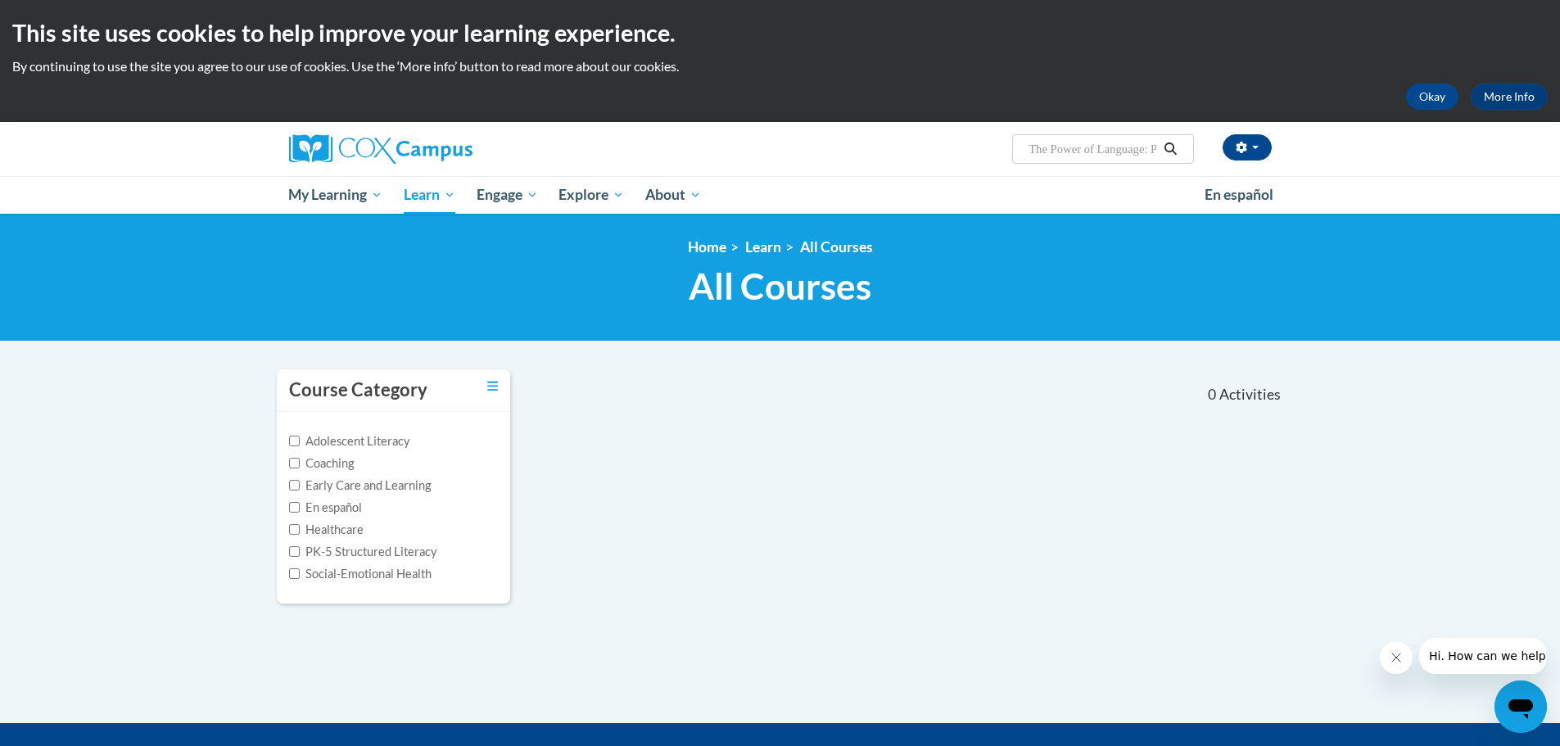
click at [1120, 152] on input "The Power of Language: Preschool/Pre-K" at bounding box center [1092, 149] width 131 height 20
click at [1149, 149] on input "The Power of Language: Preschool/Pre-K" at bounding box center [1092, 149] width 131 height 20
click at [1157, 153] on input "The Power of Language: Preschool/Pre-K" at bounding box center [1092, 149] width 131 height 20
type input "The Power of Language"
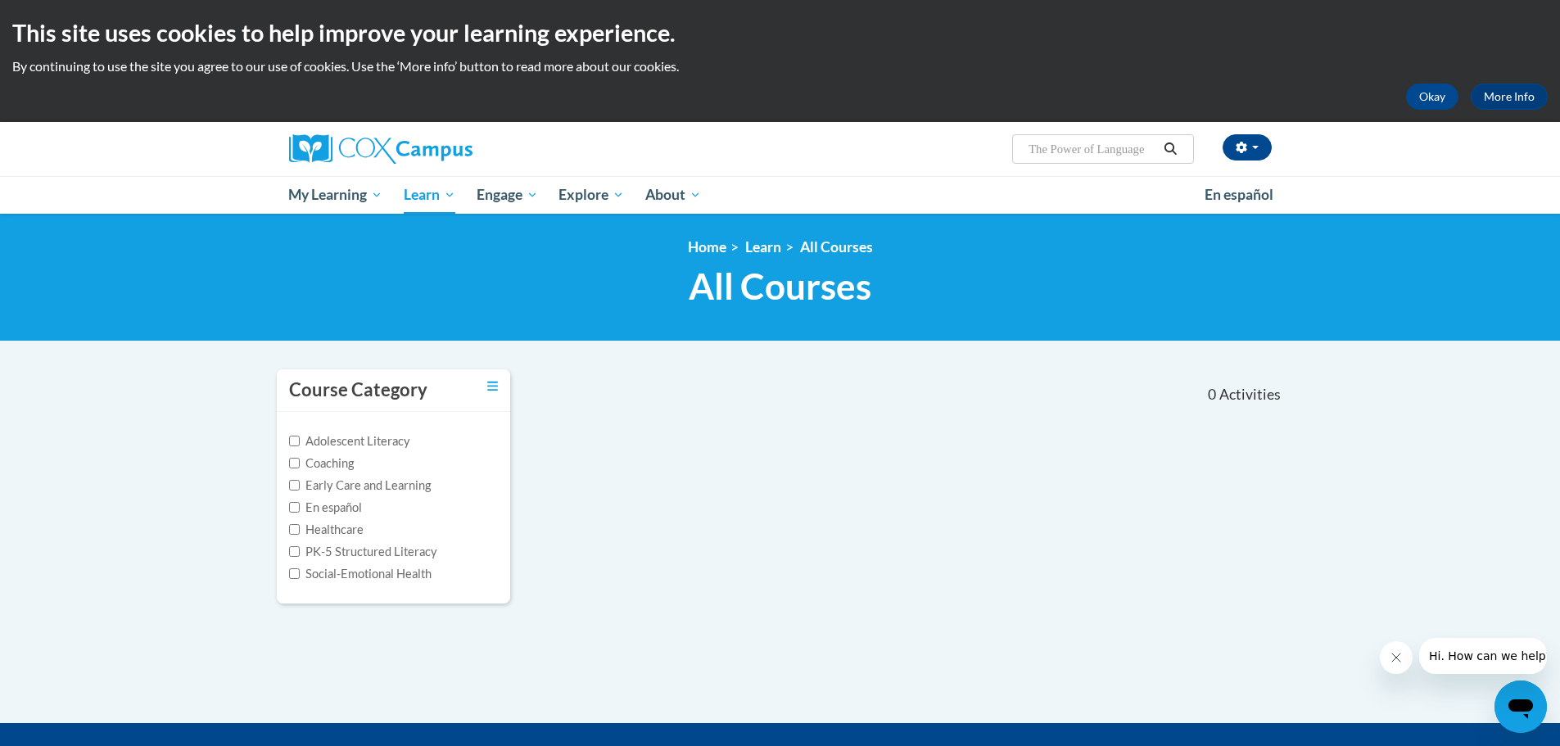
scroll to position [0, 0]
type input "The Power of Language"
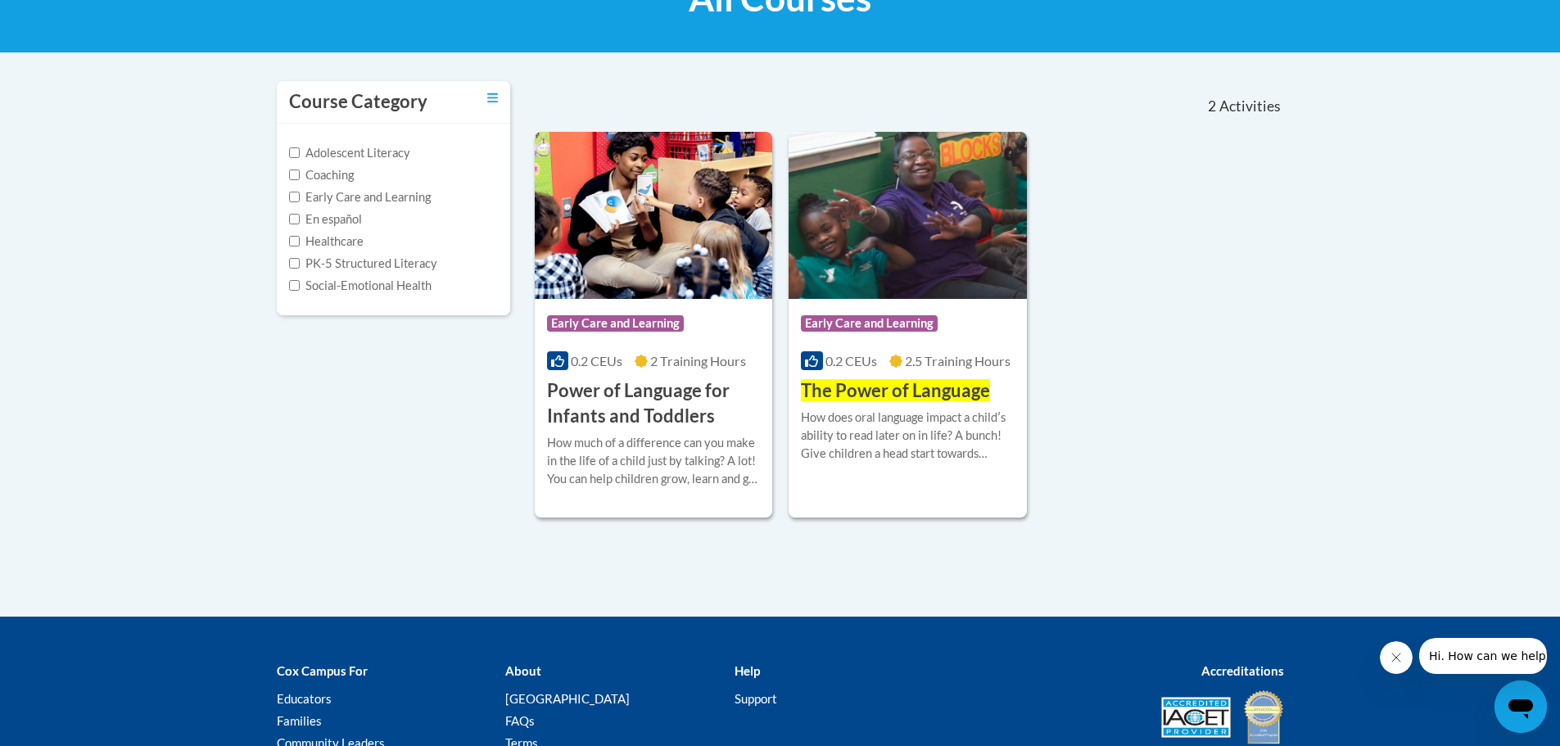
scroll to position [328, 0]
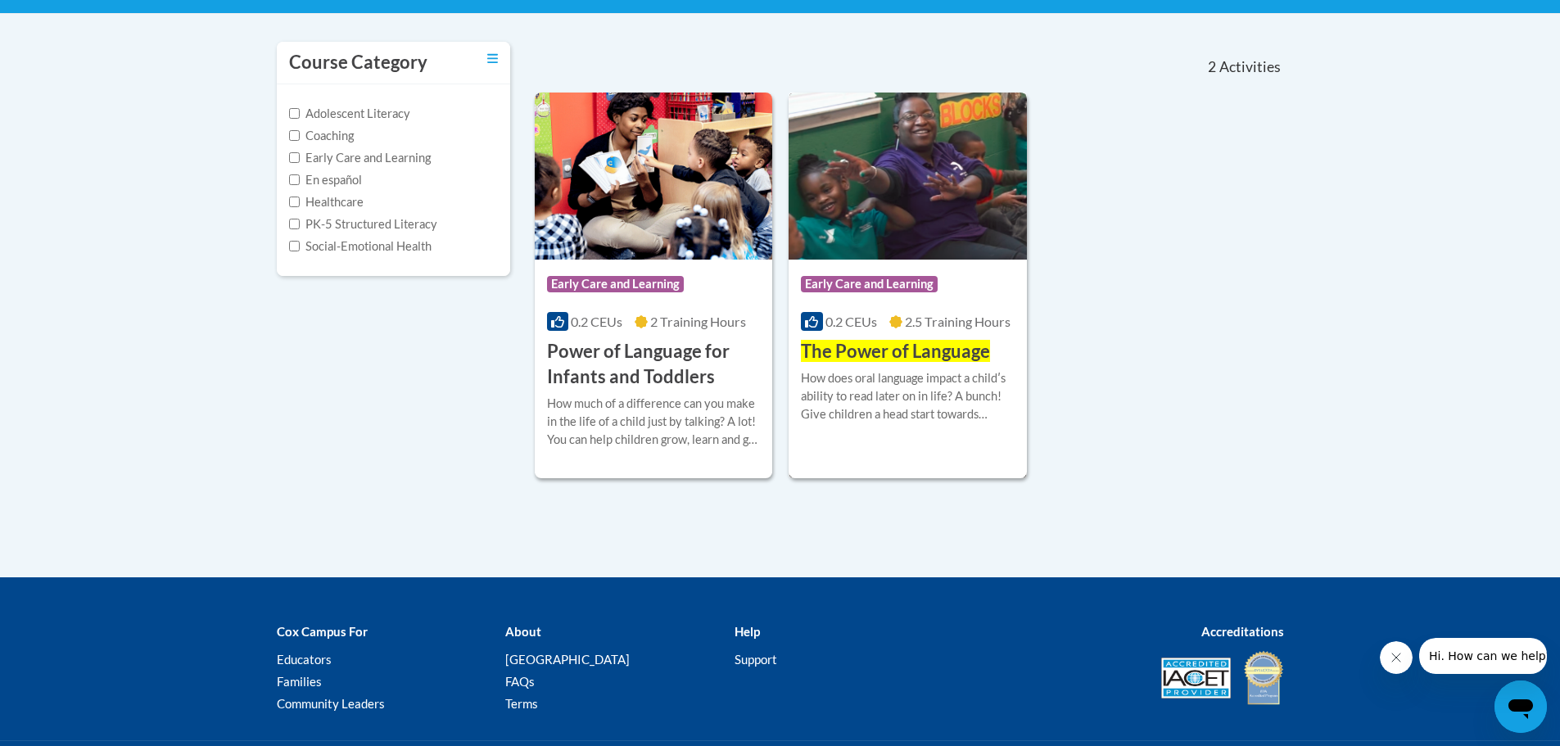
click at [933, 386] on div "How does oral language impact a childʹs ability to read later on in life? A bun…" at bounding box center [908, 396] width 214 height 54
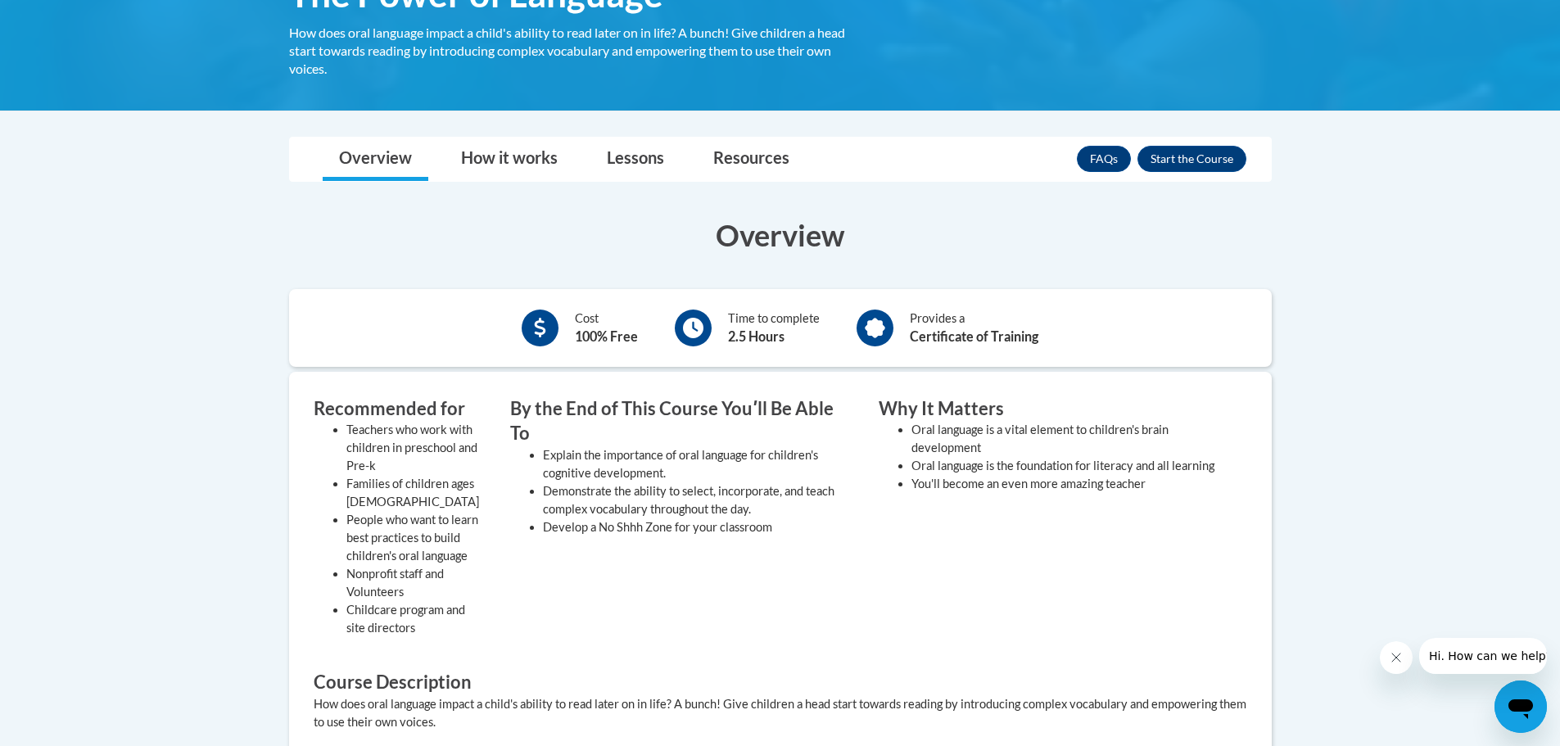
scroll to position [328, 0]
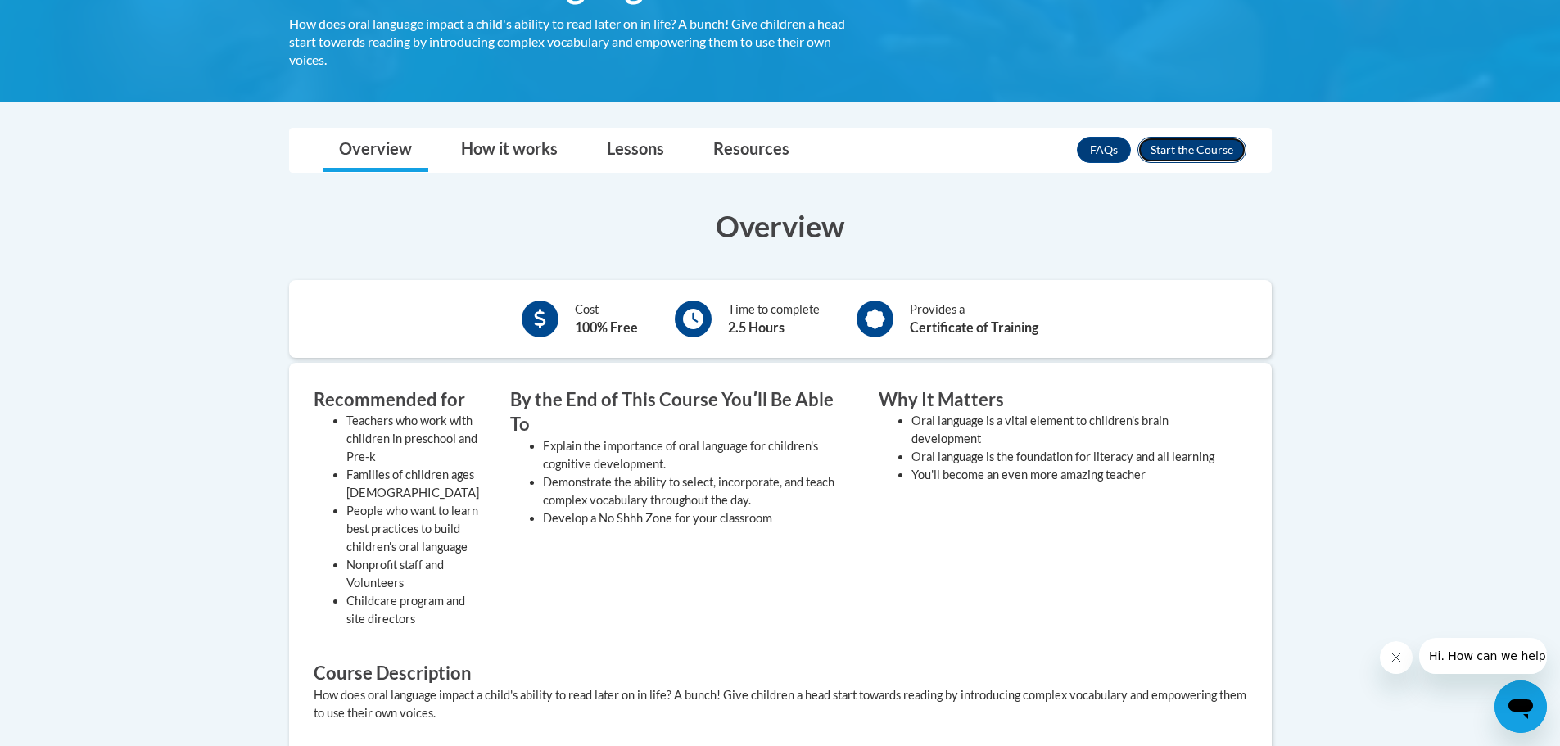
click at [1197, 155] on button "Enroll" at bounding box center [1192, 150] width 109 height 26
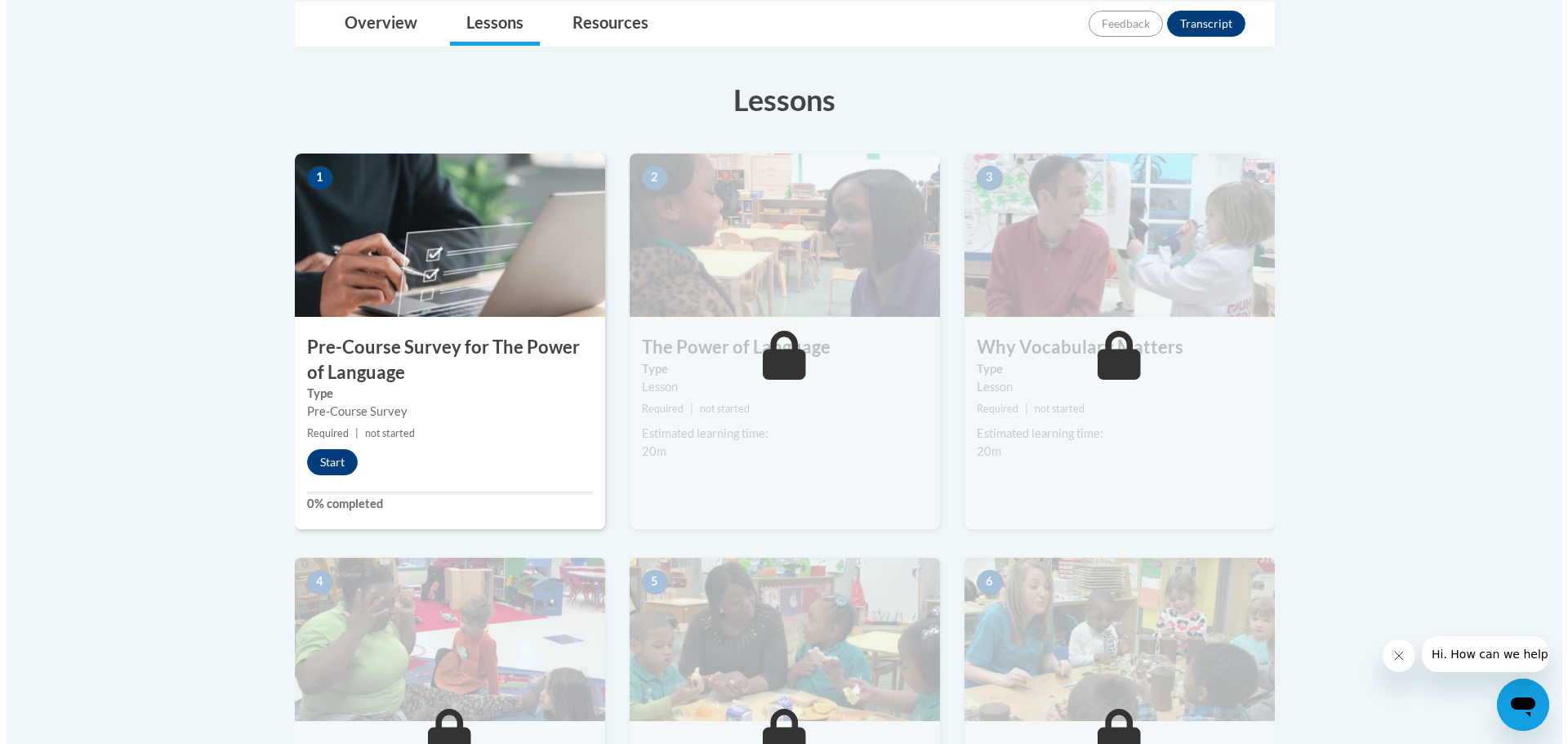
scroll to position [409, 0]
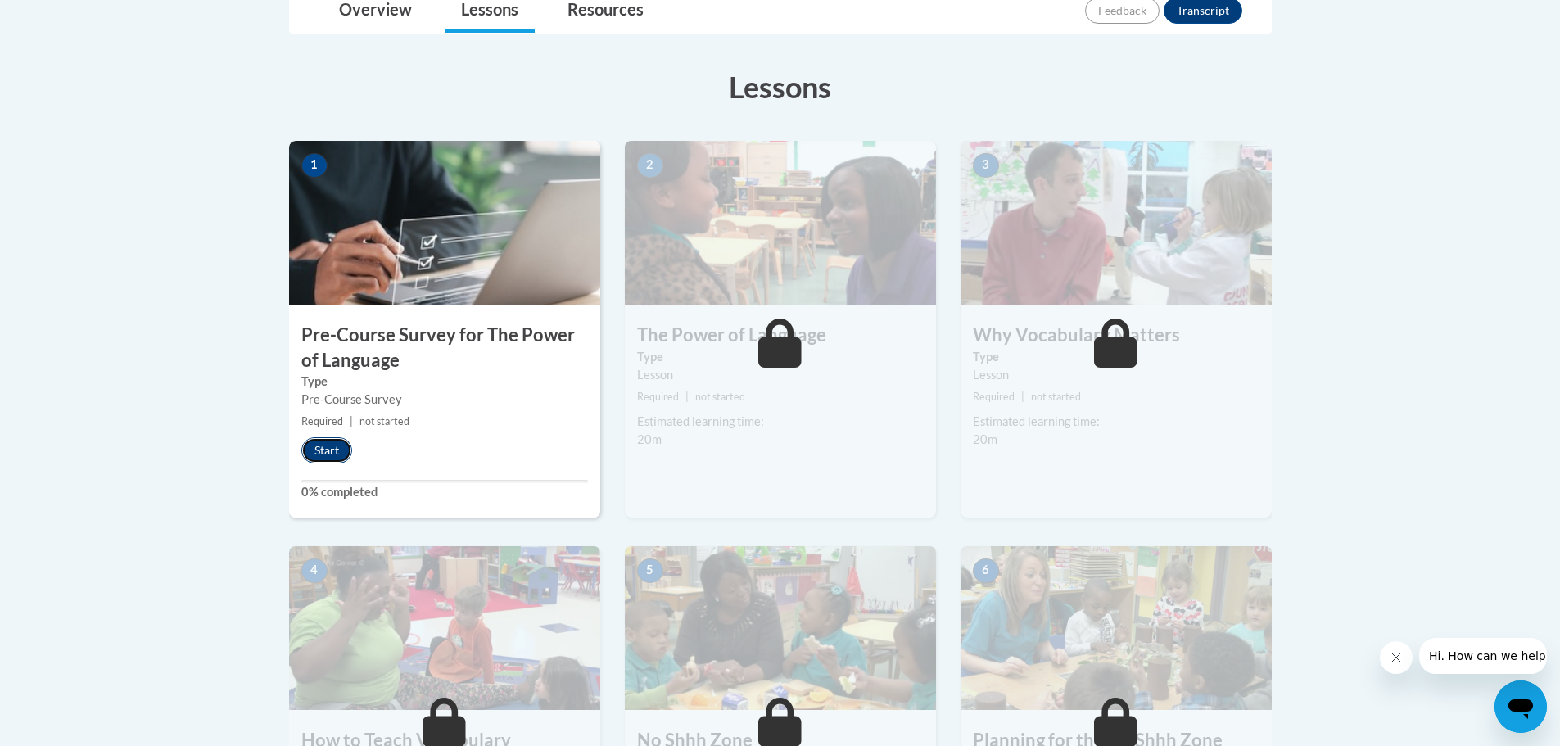
click at [311, 448] on button "Start" at bounding box center [326, 450] width 51 height 26
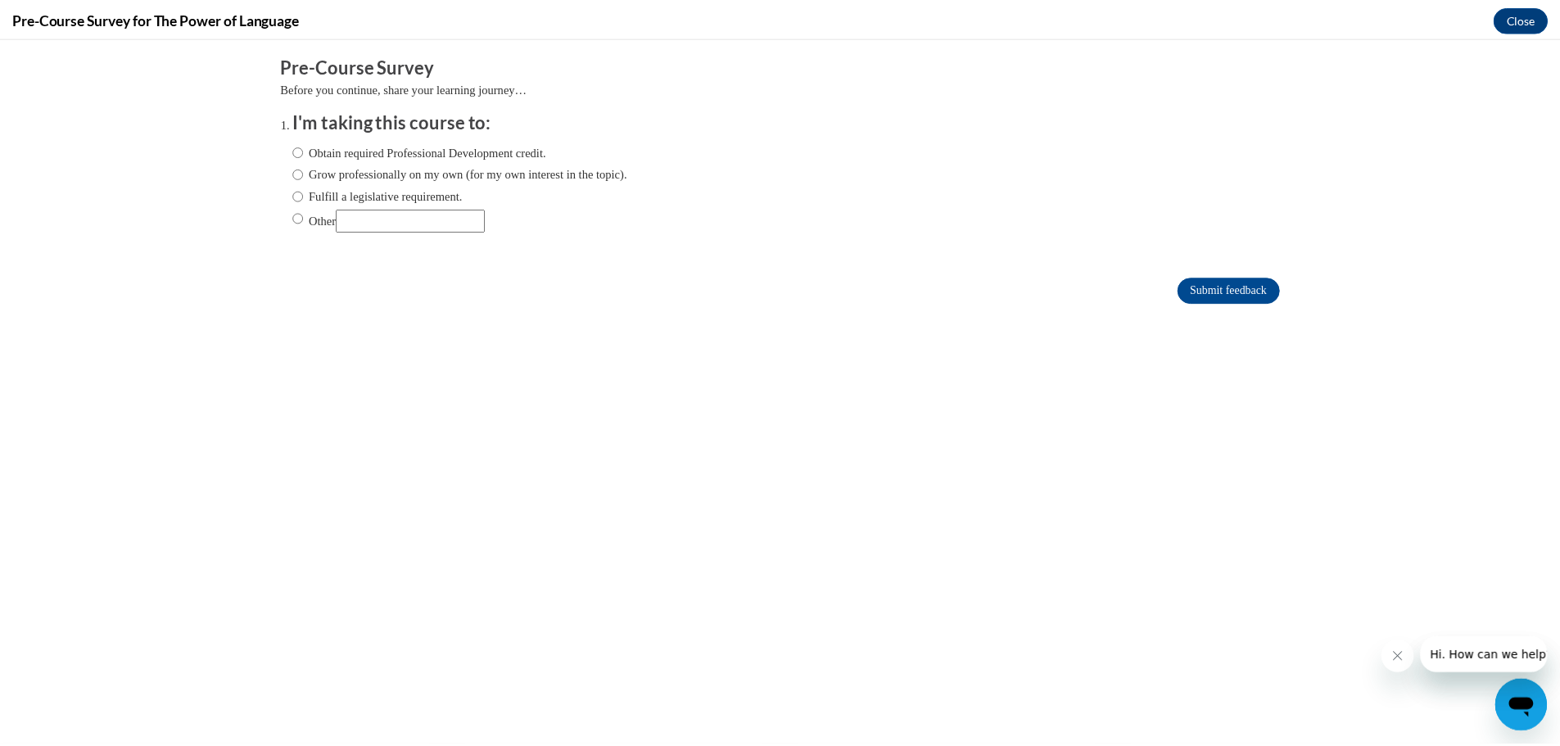
scroll to position [0, 0]
click at [1523, 16] on button "Close" at bounding box center [1533, 18] width 55 height 26
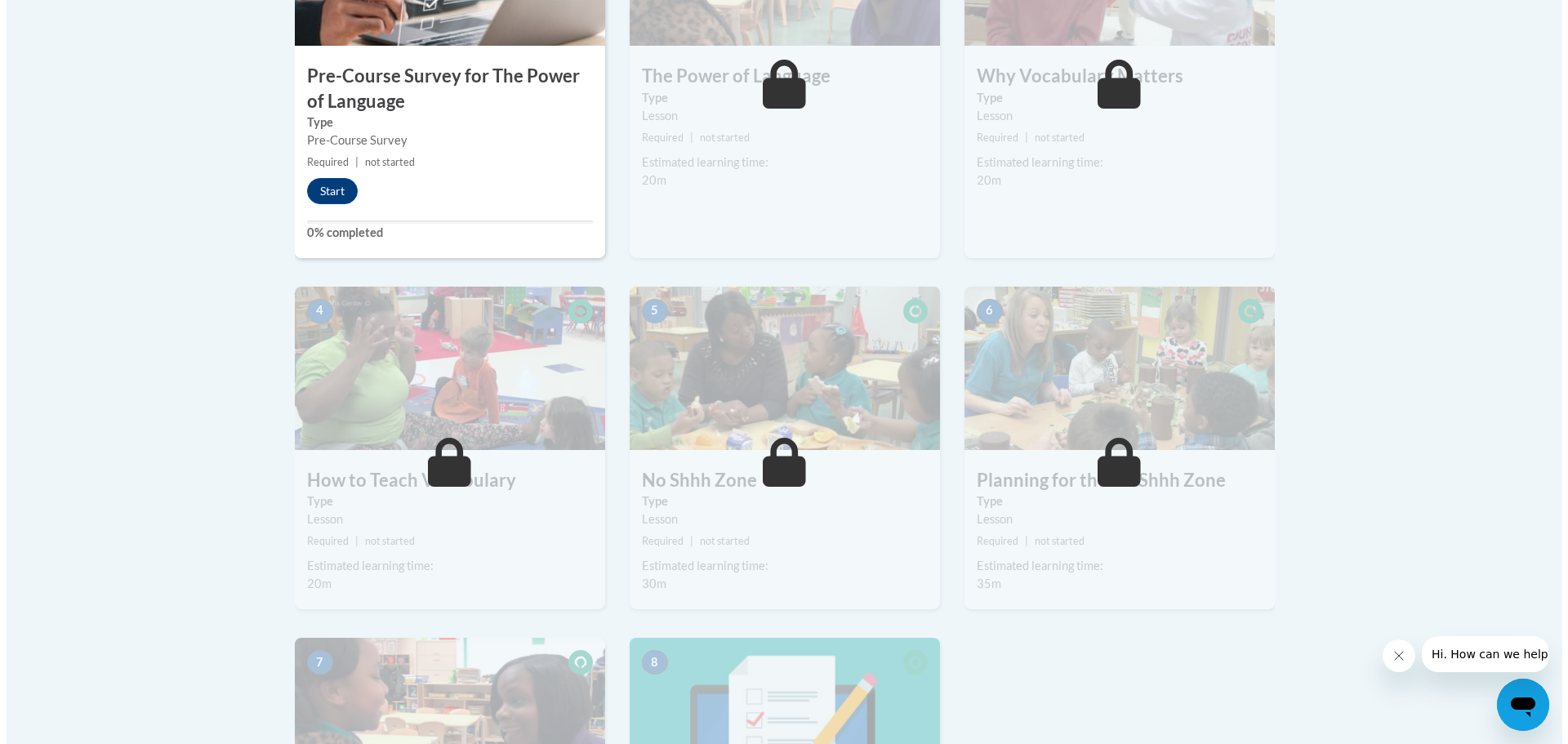
scroll to position [653, 0]
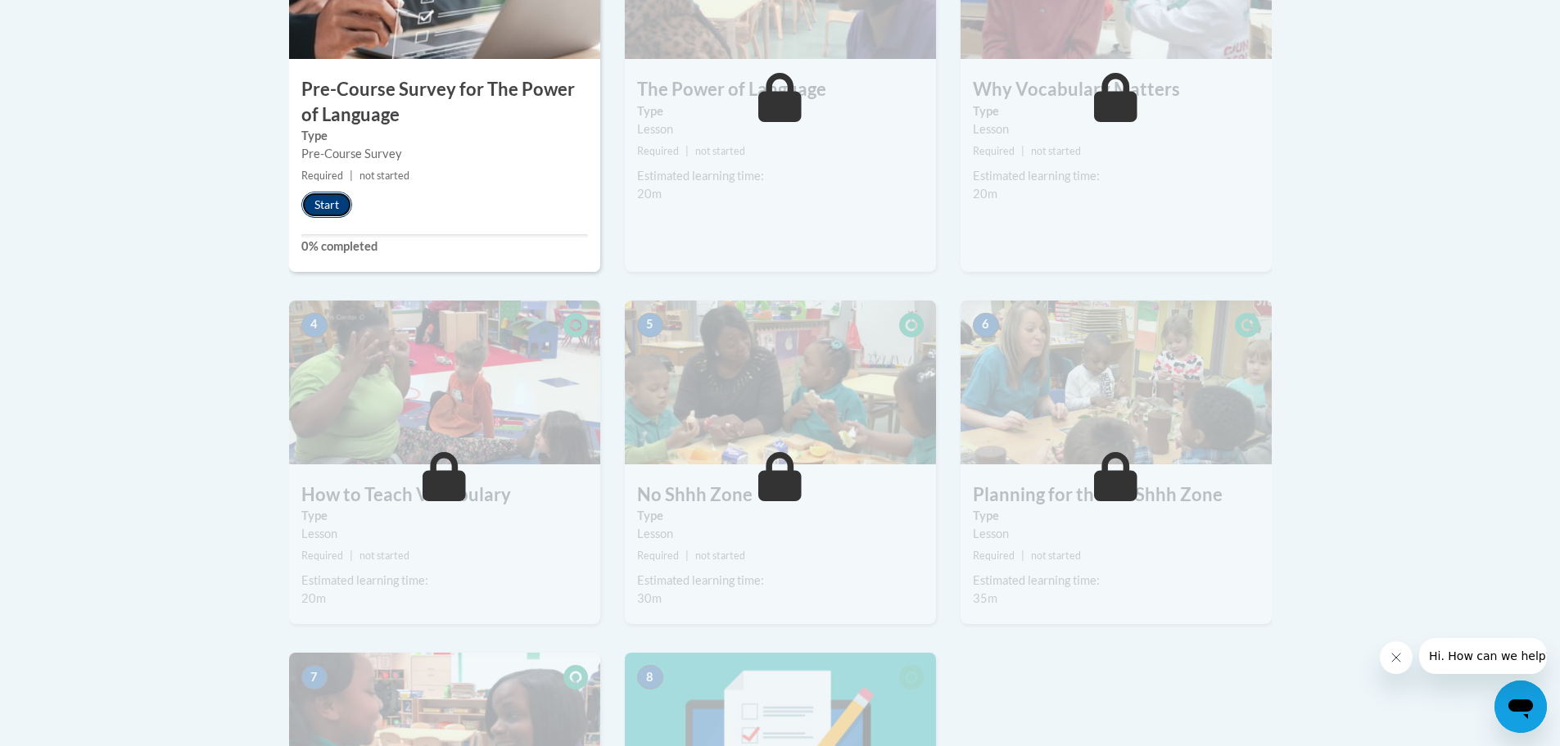
click at [336, 206] on button "Start" at bounding box center [326, 205] width 51 height 26
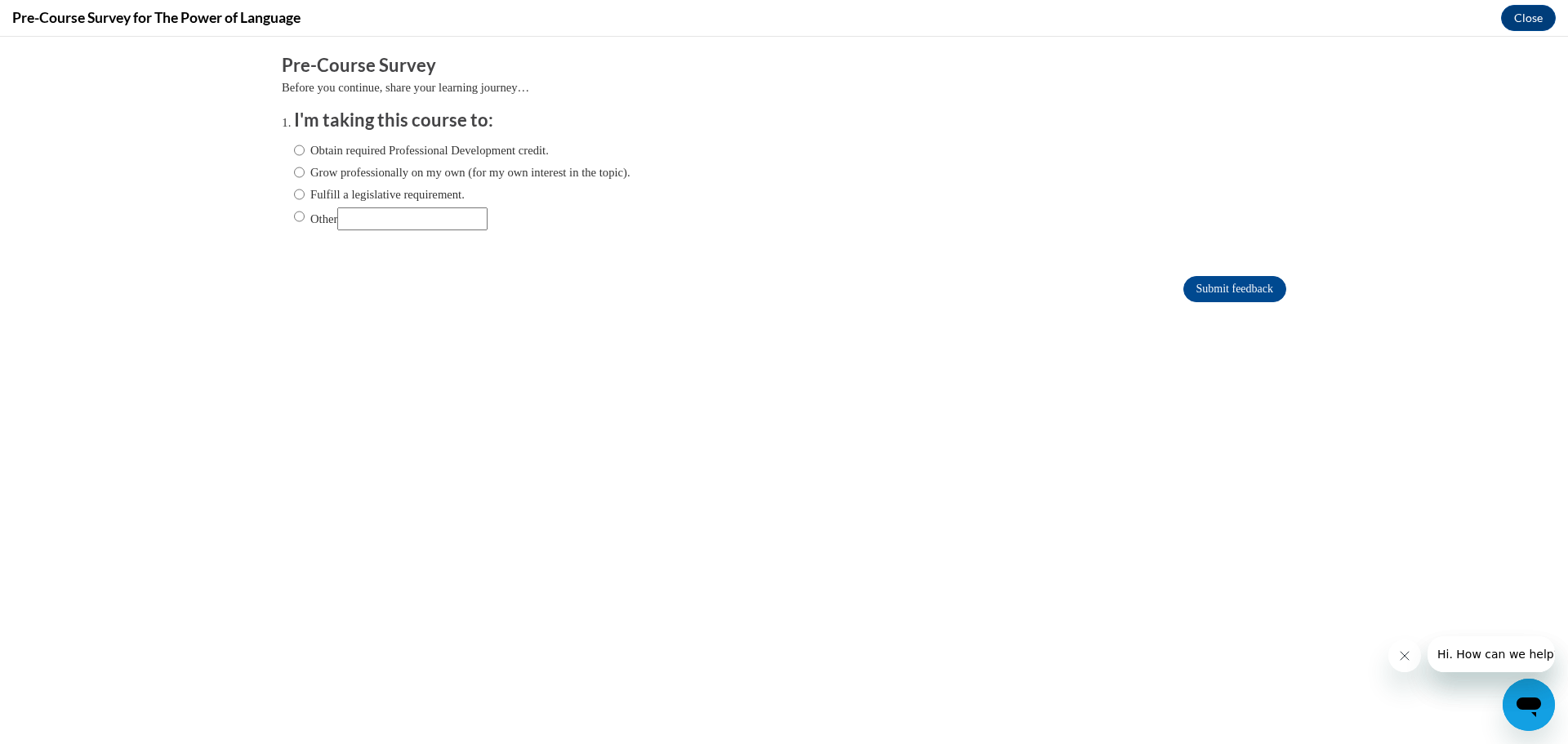
scroll to position [0, 0]
click at [294, 153] on input "Obtain required Professional Development credit." at bounding box center [299, 151] width 11 height 18
radio input "true"
click at [1238, 291] on input "Submit feedback" at bounding box center [1234, 289] width 103 height 26
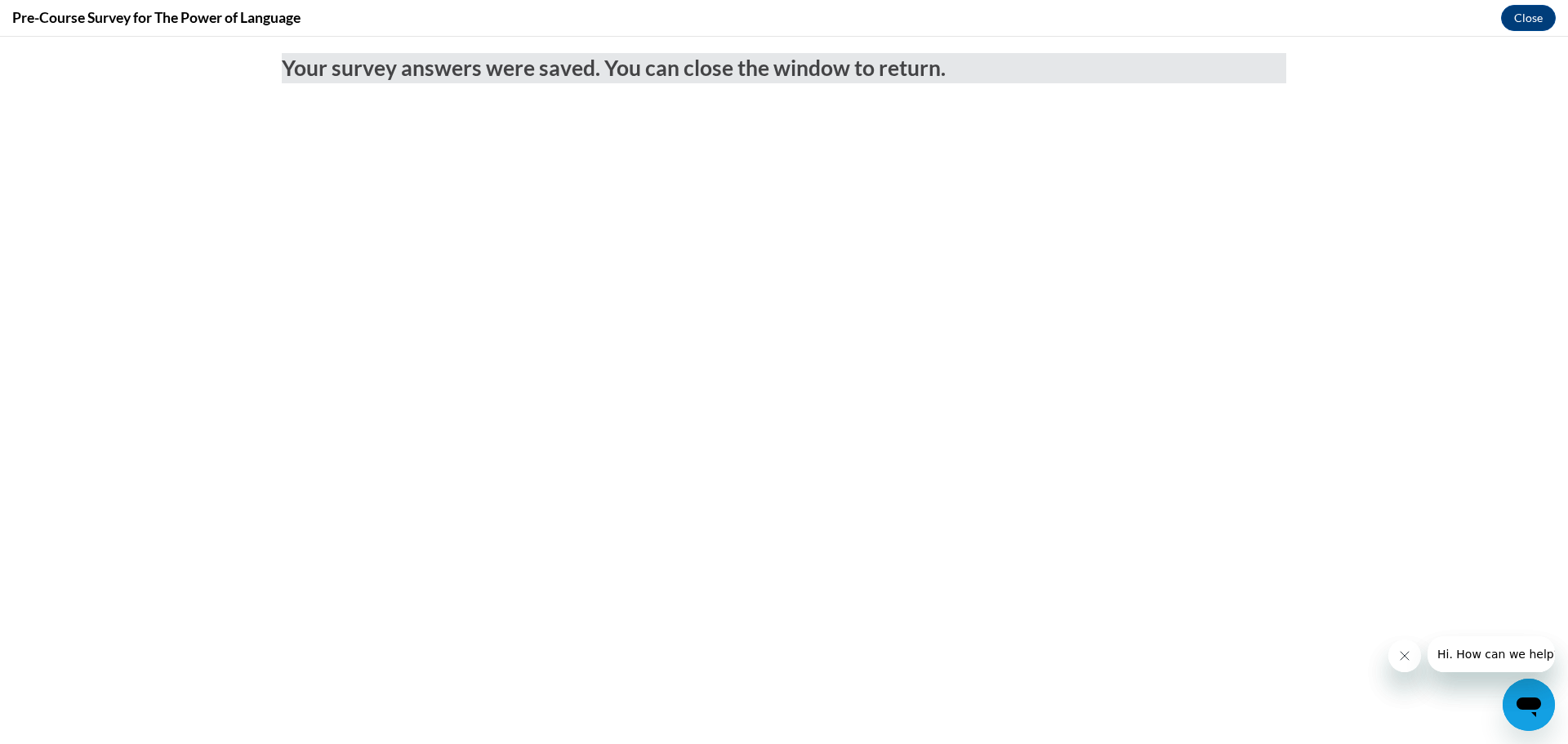
drag, startPoint x: 1405, startPoint y: 667, endPoint x: 1398, endPoint y: 643, distance: 25.0
click at [1405, 667] on button "Close message from company" at bounding box center [1404, 655] width 33 height 33
click at [1410, 661] on icon "Close message from company" at bounding box center [1404, 655] width 13 height 13
click at [1532, 23] on button "Close" at bounding box center [1528, 18] width 55 height 26
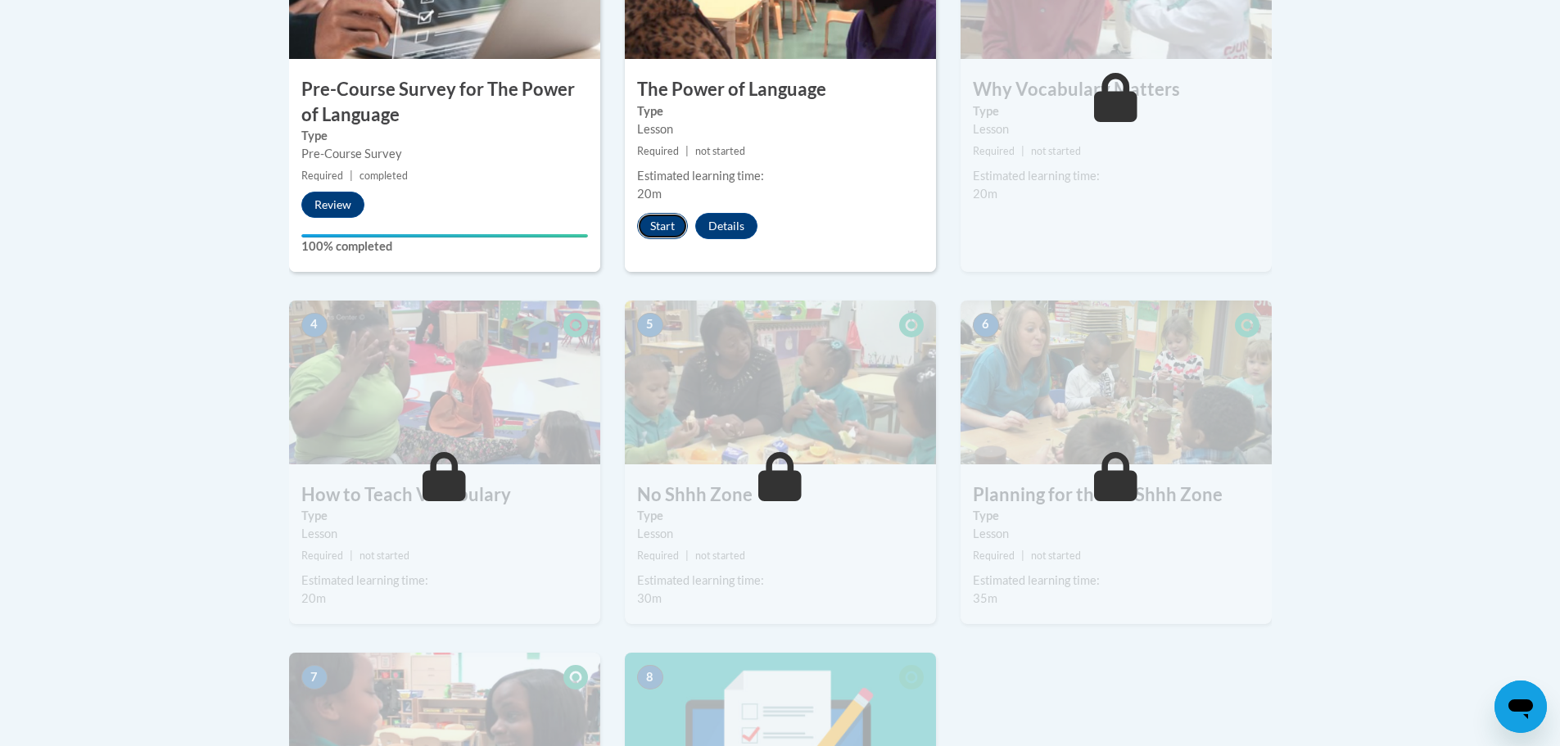
click at [666, 228] on button "Start" at bounding box center [662, 226] width 51 height 26
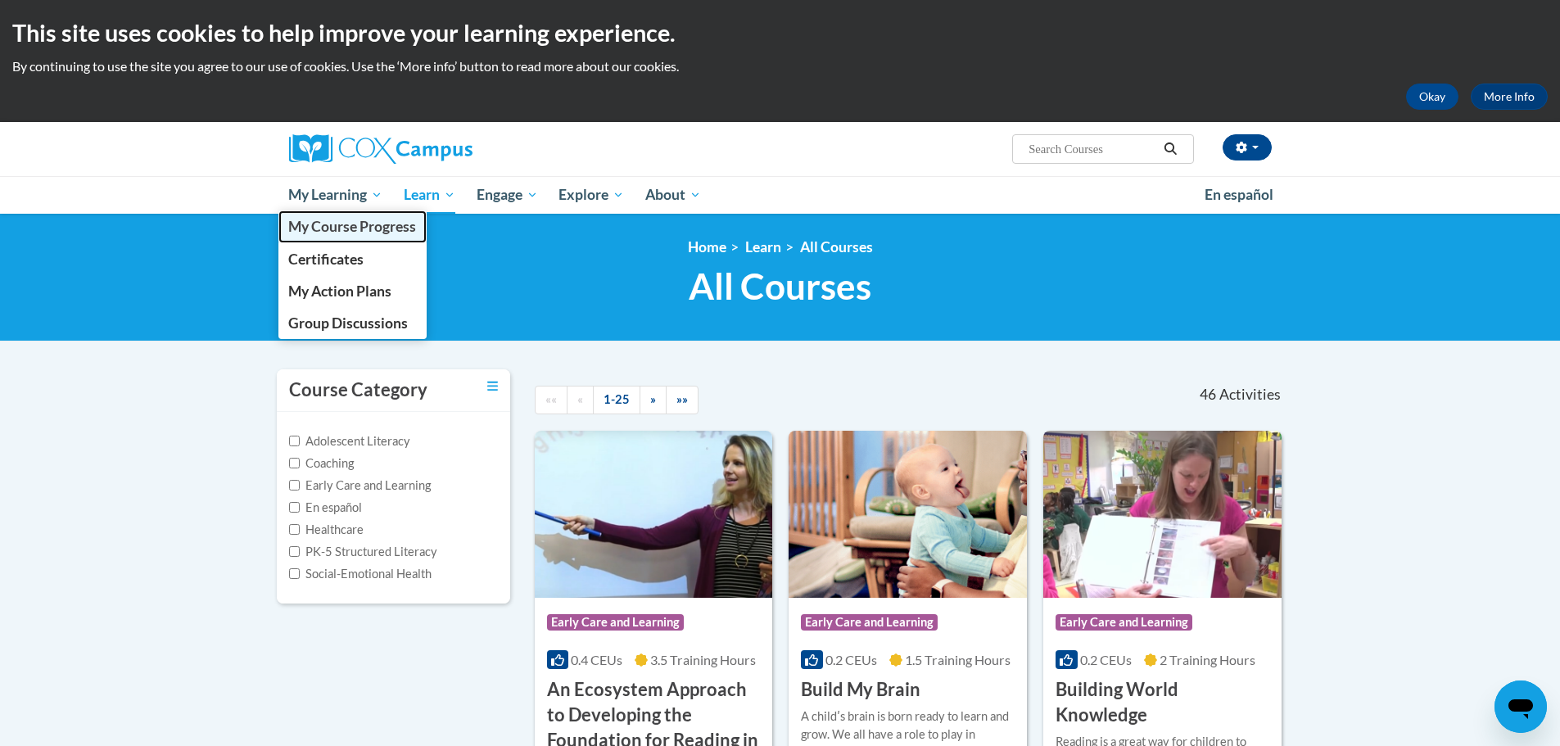
click at [316, 229] on span "My Course Progress" at bounding box center [352, 226] width 128 height 17
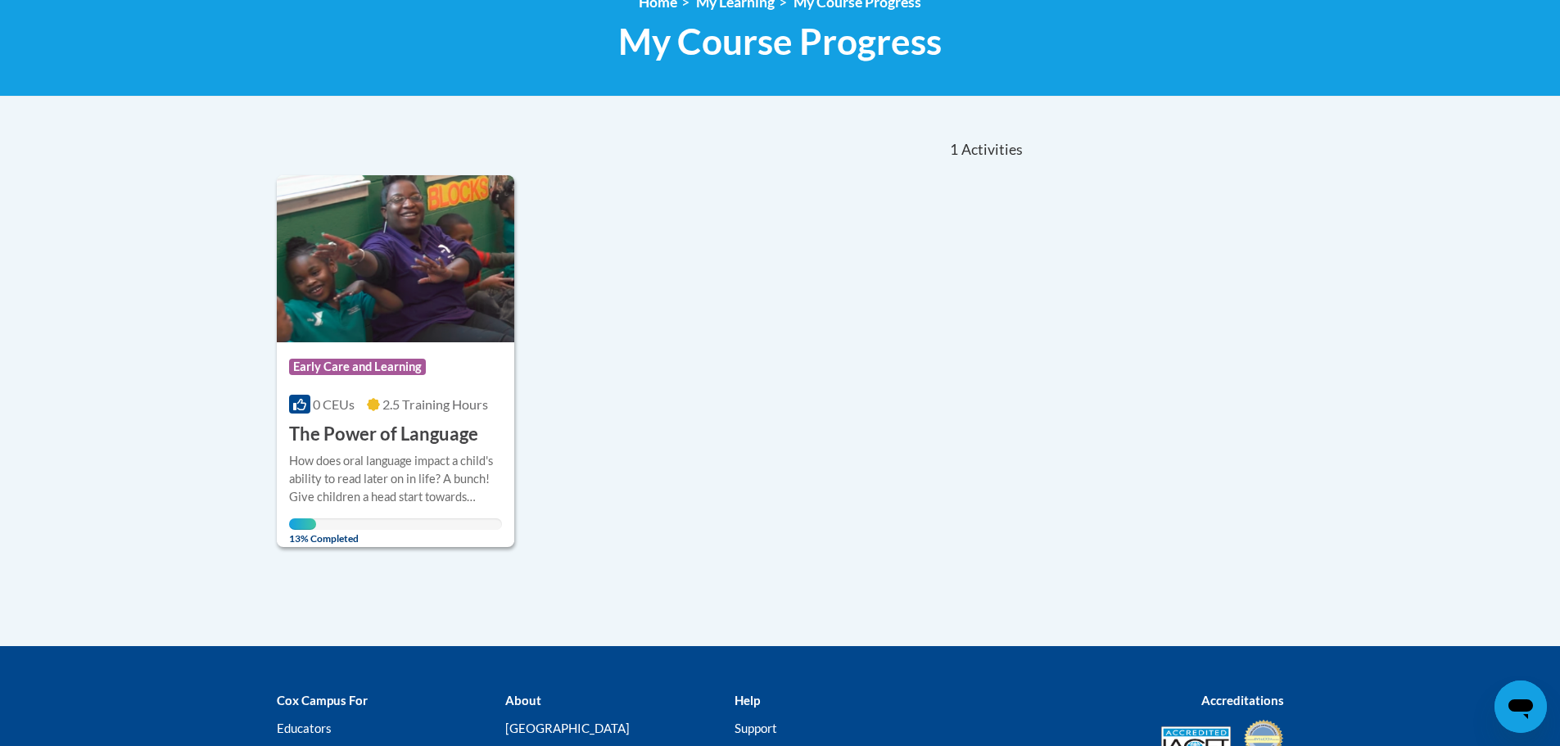
scroll to position [246, 0]
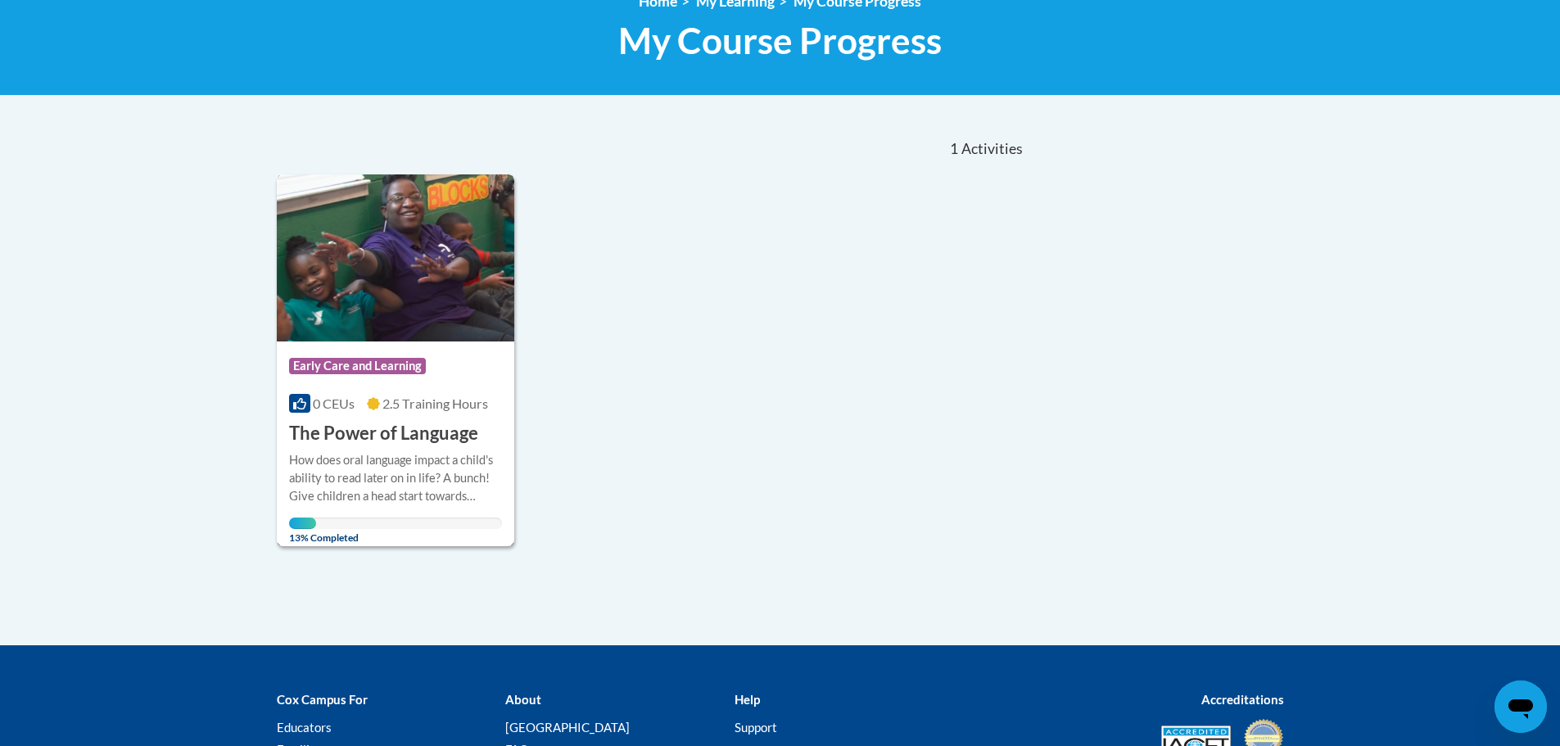
click at [414, 430] on h3 "The Power of Language" at bounding box center [383, 433] width 189 height 25
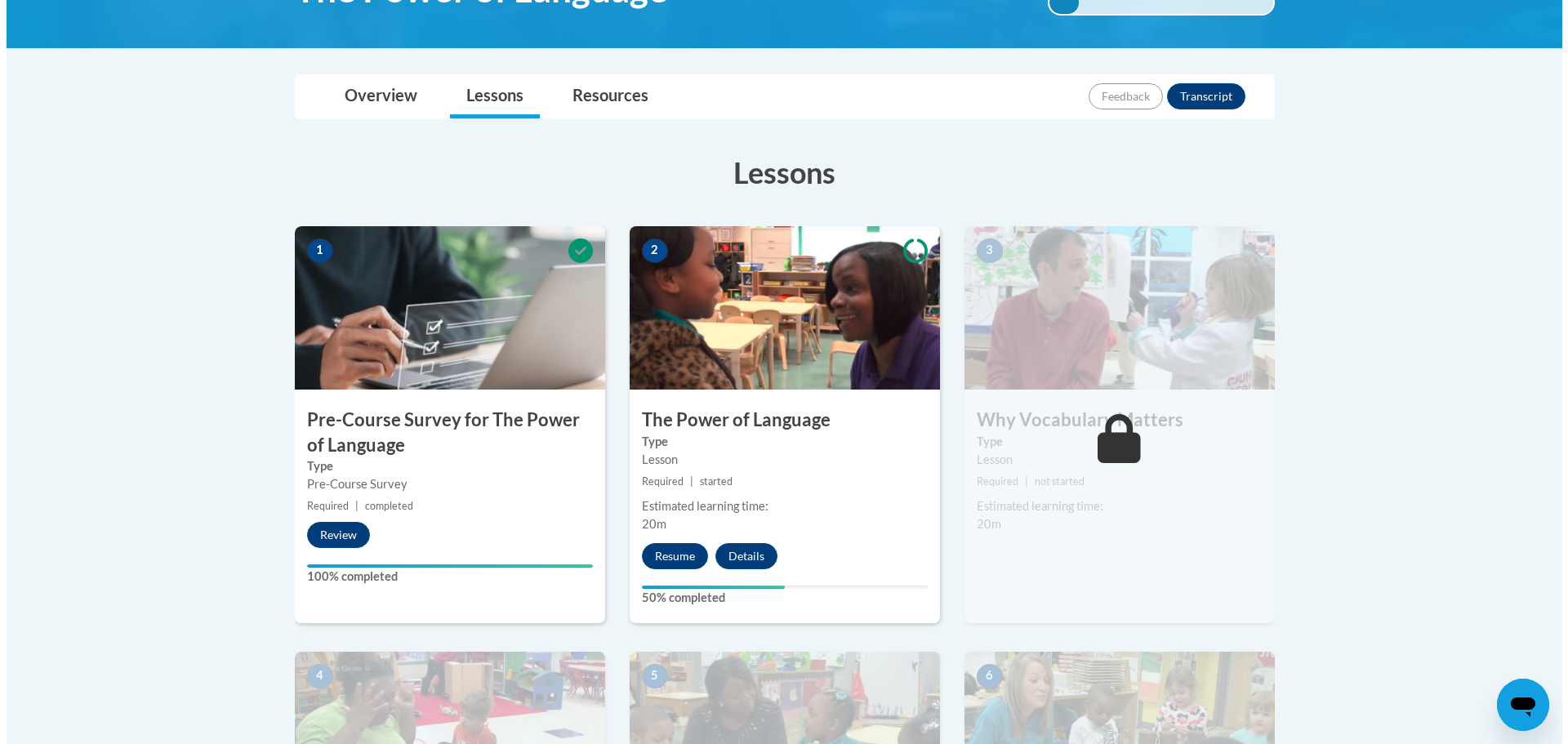
scroll to position [327, 0]
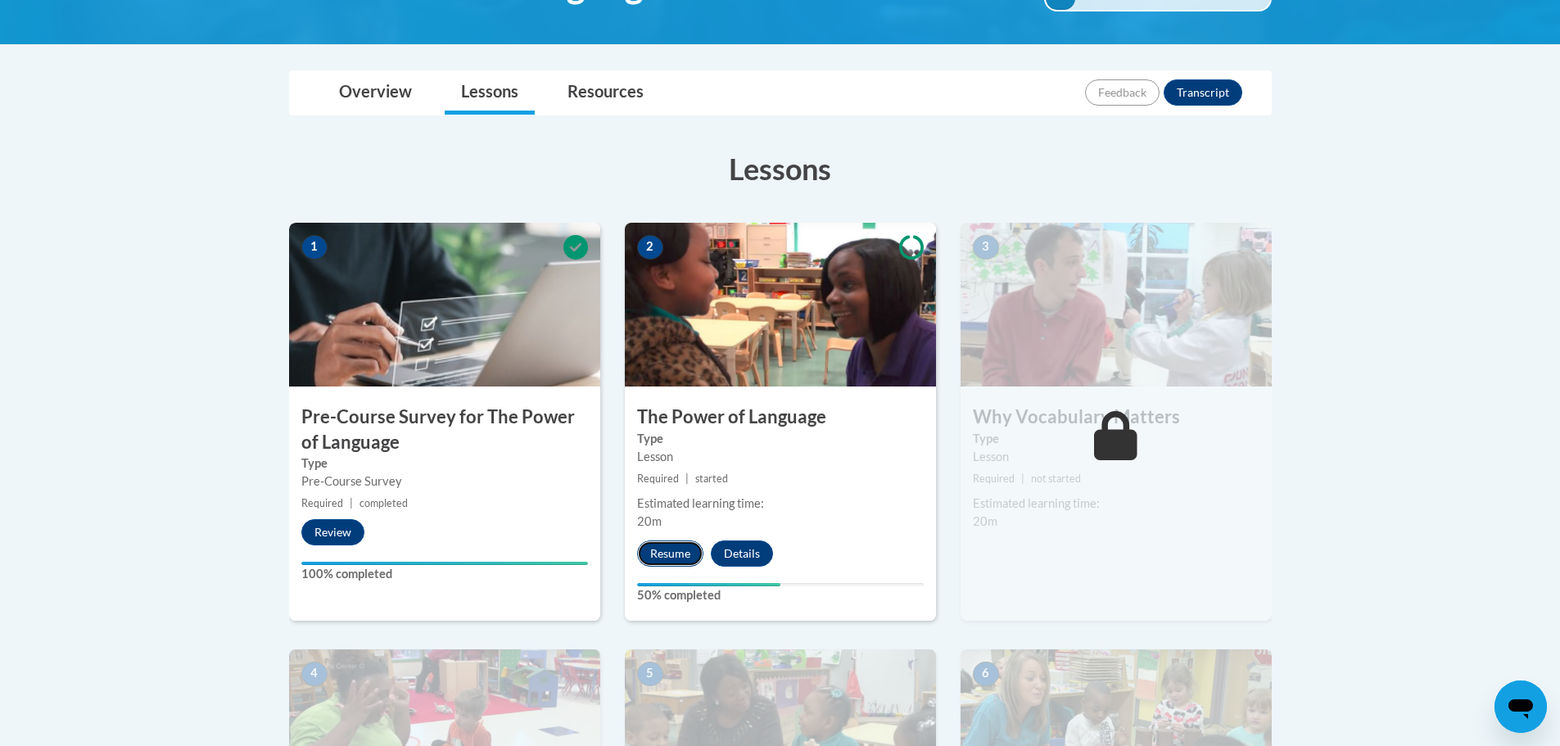
click at [672, 561] on button "Resume" at bounding box center [670, 554] width 66 height 26
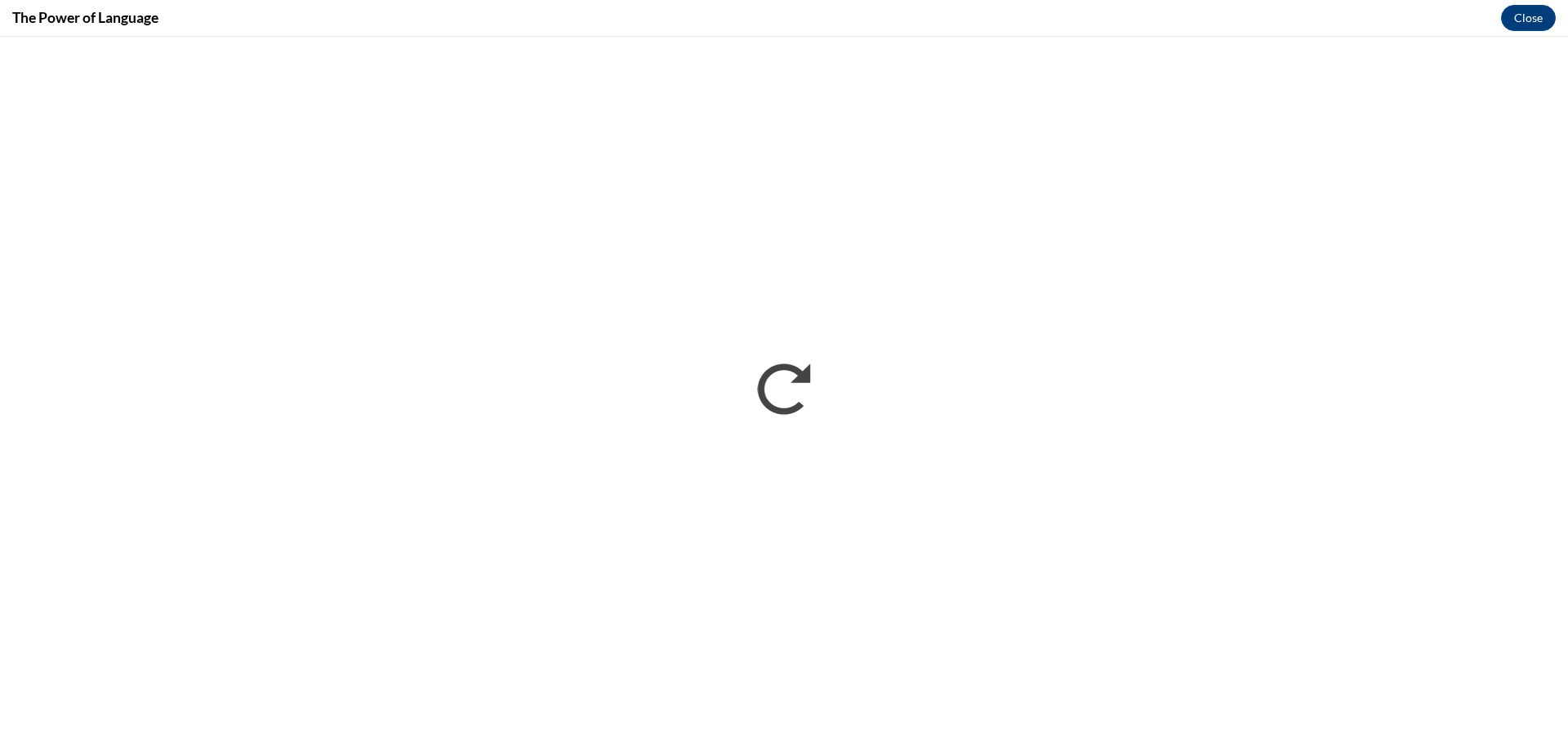
scroll to position [0, 0]
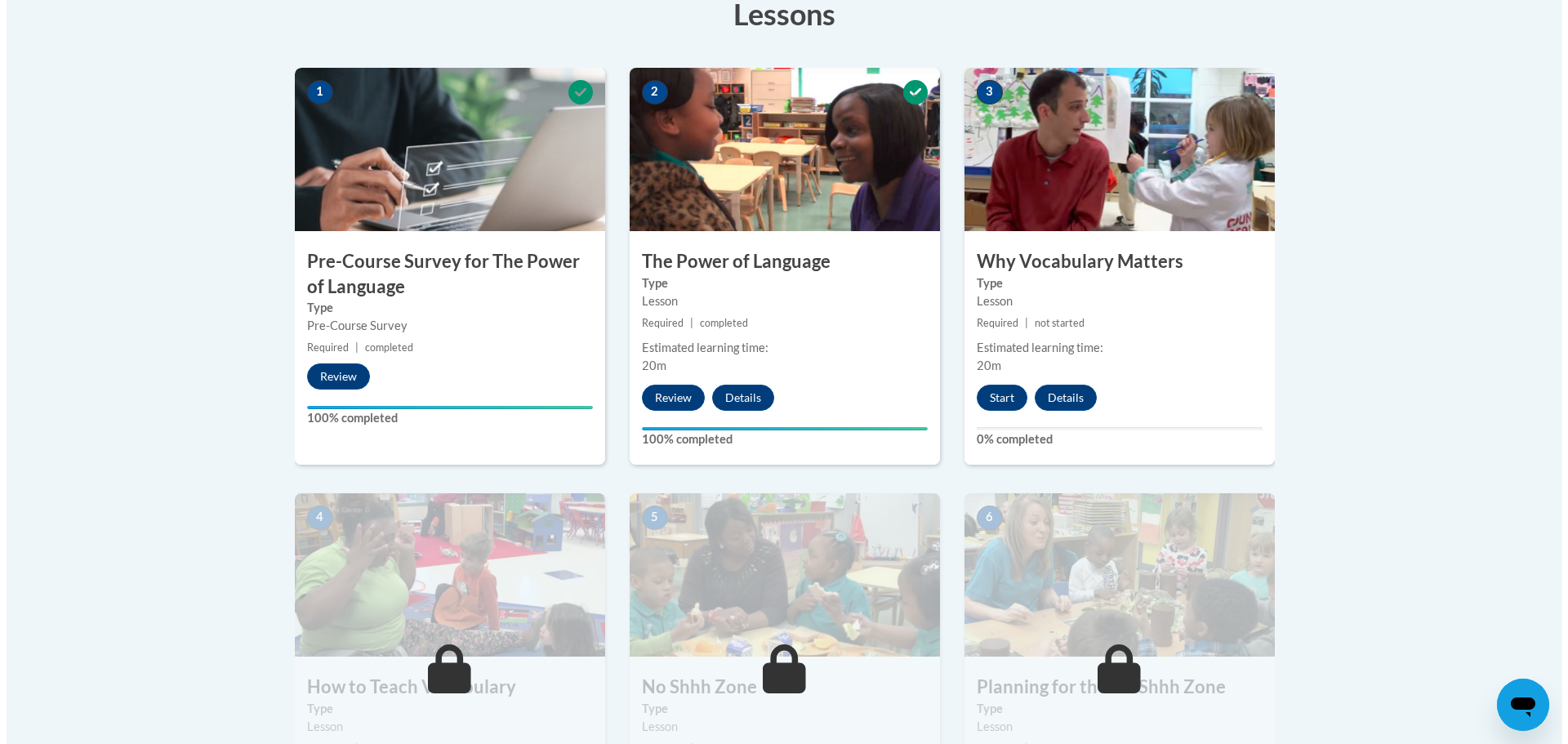
scroll to position [490, 0]
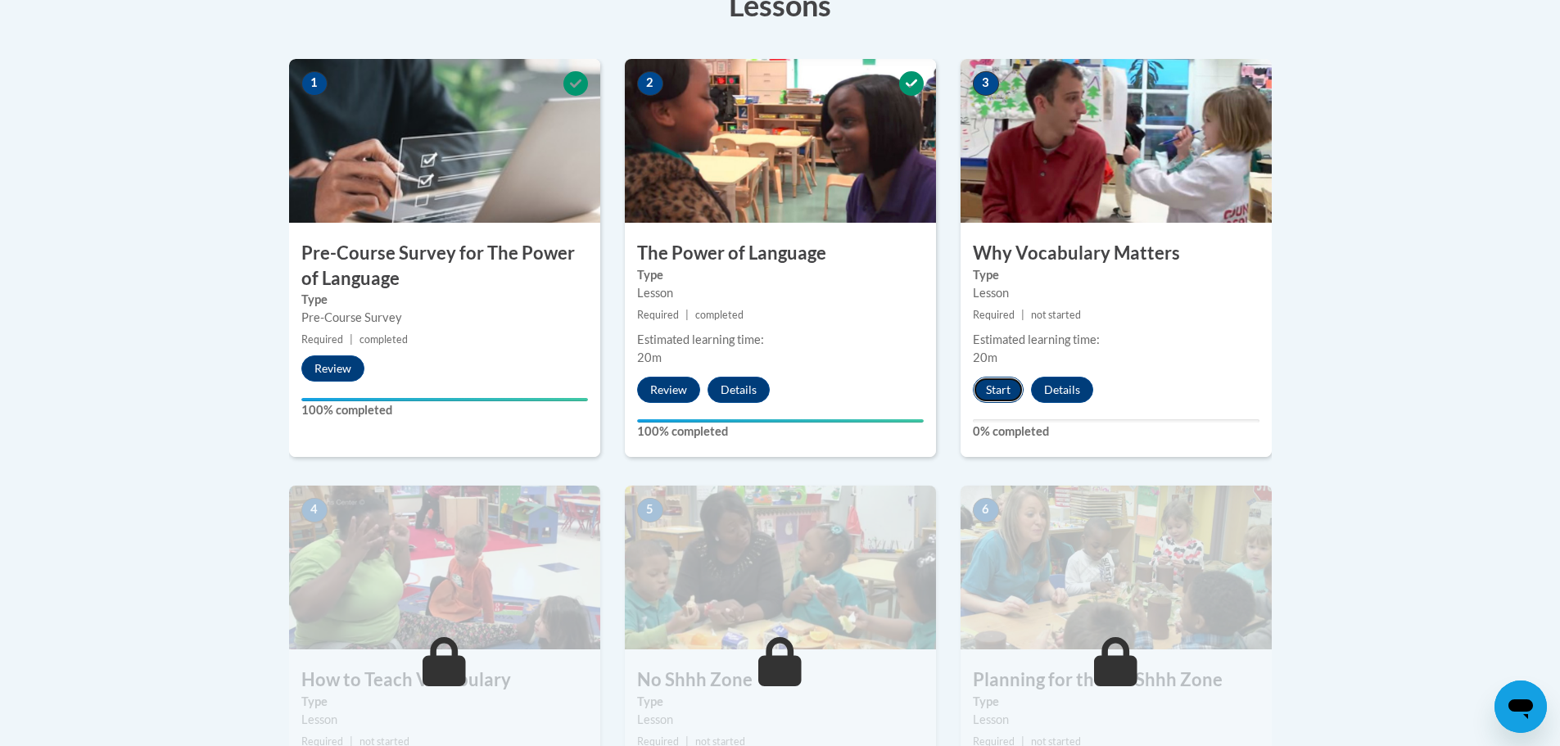
click at [994, 389] on button "Start" at bounding box center [998, 390] width 51 height 26
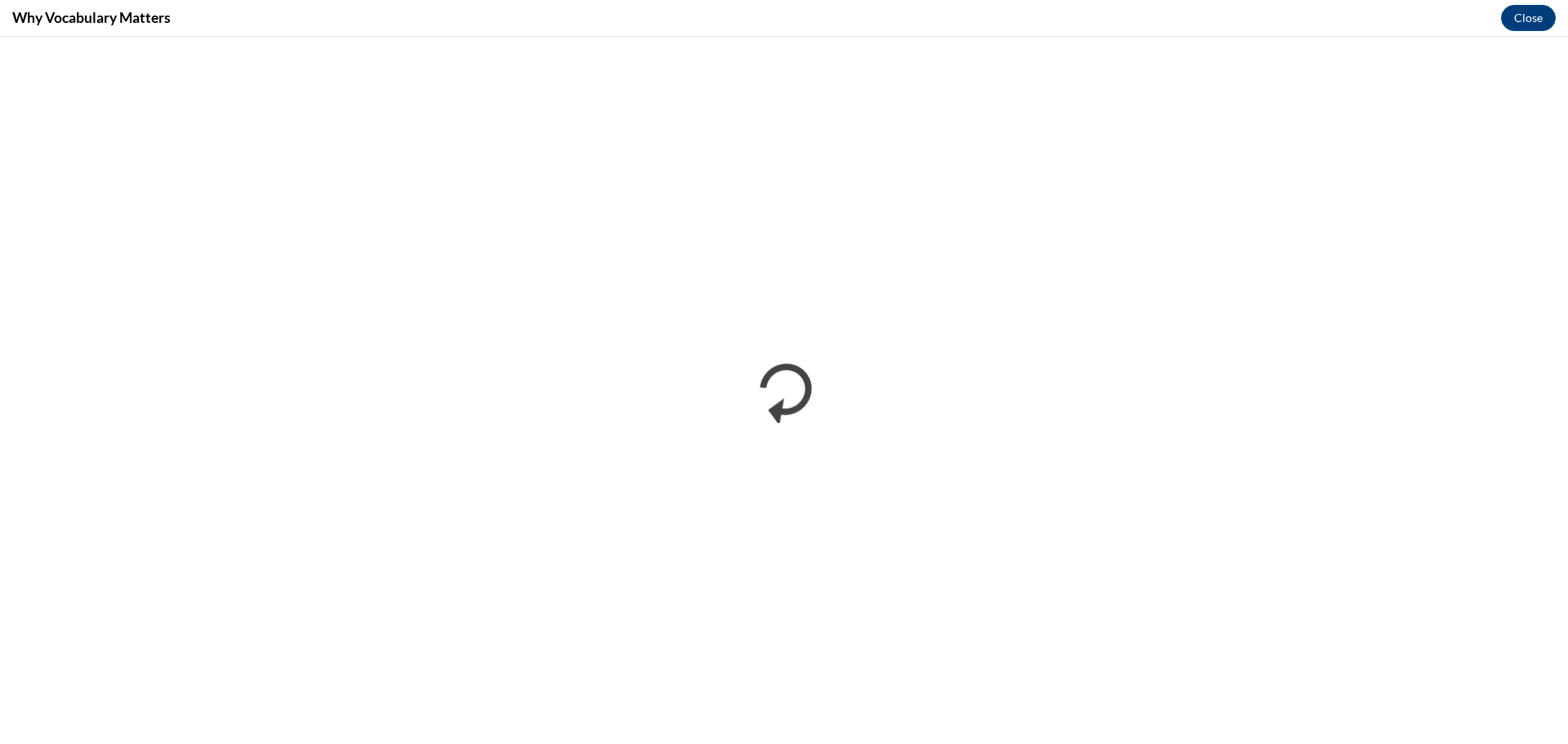
scroll to position [0, 0]
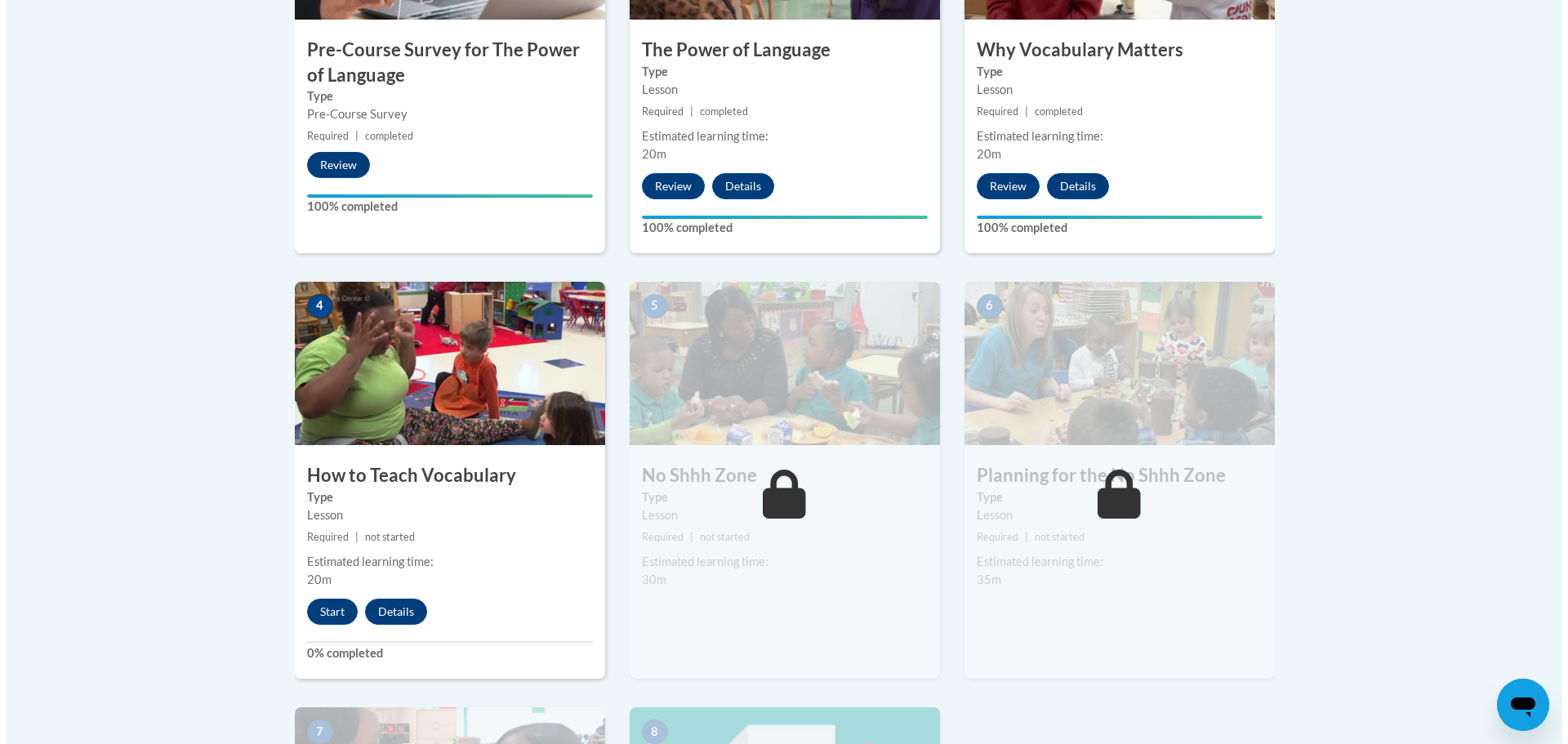
scroll to position [817, 0]
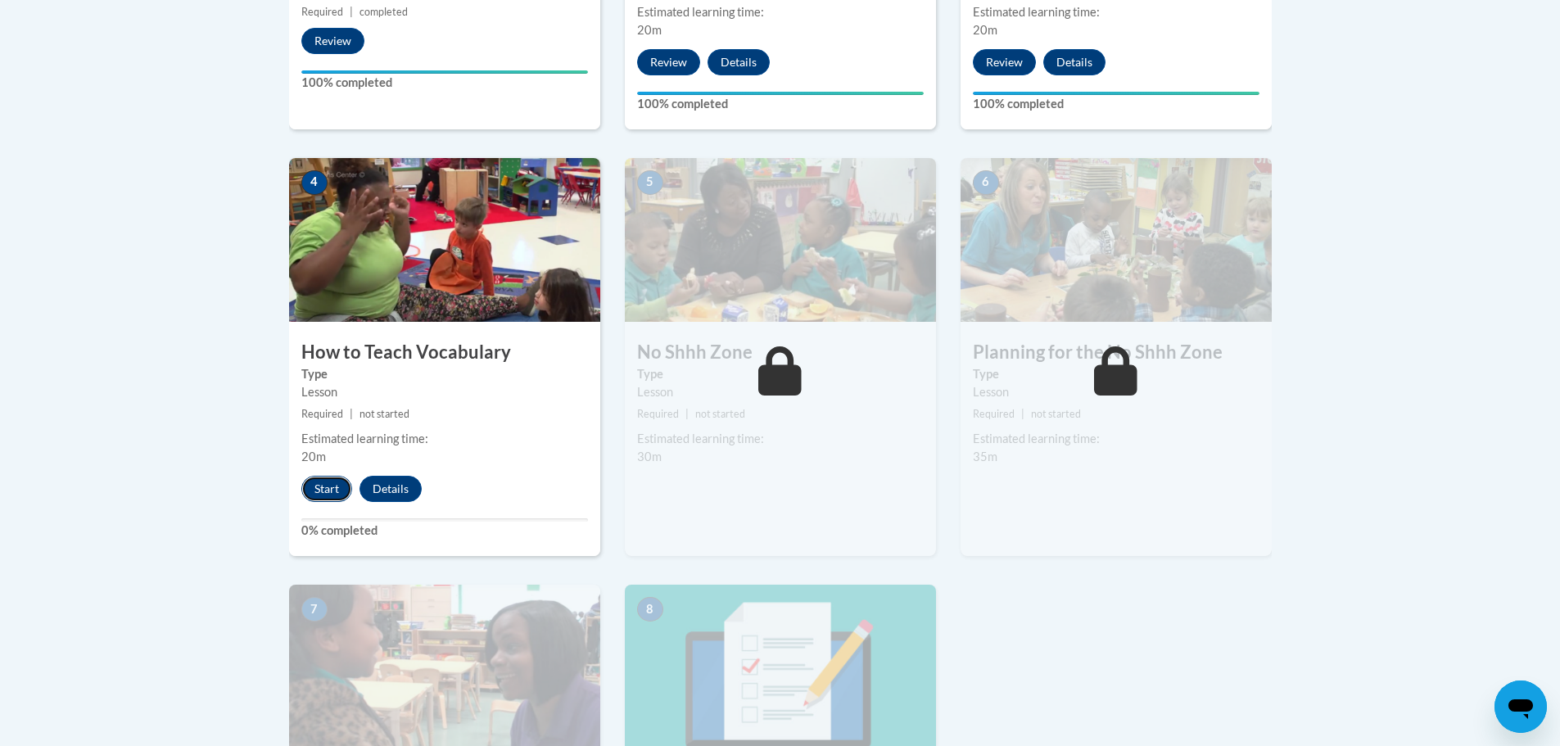
click at [328, 482] on button "Start" at bounding box center [326, 489] width 51 height 26
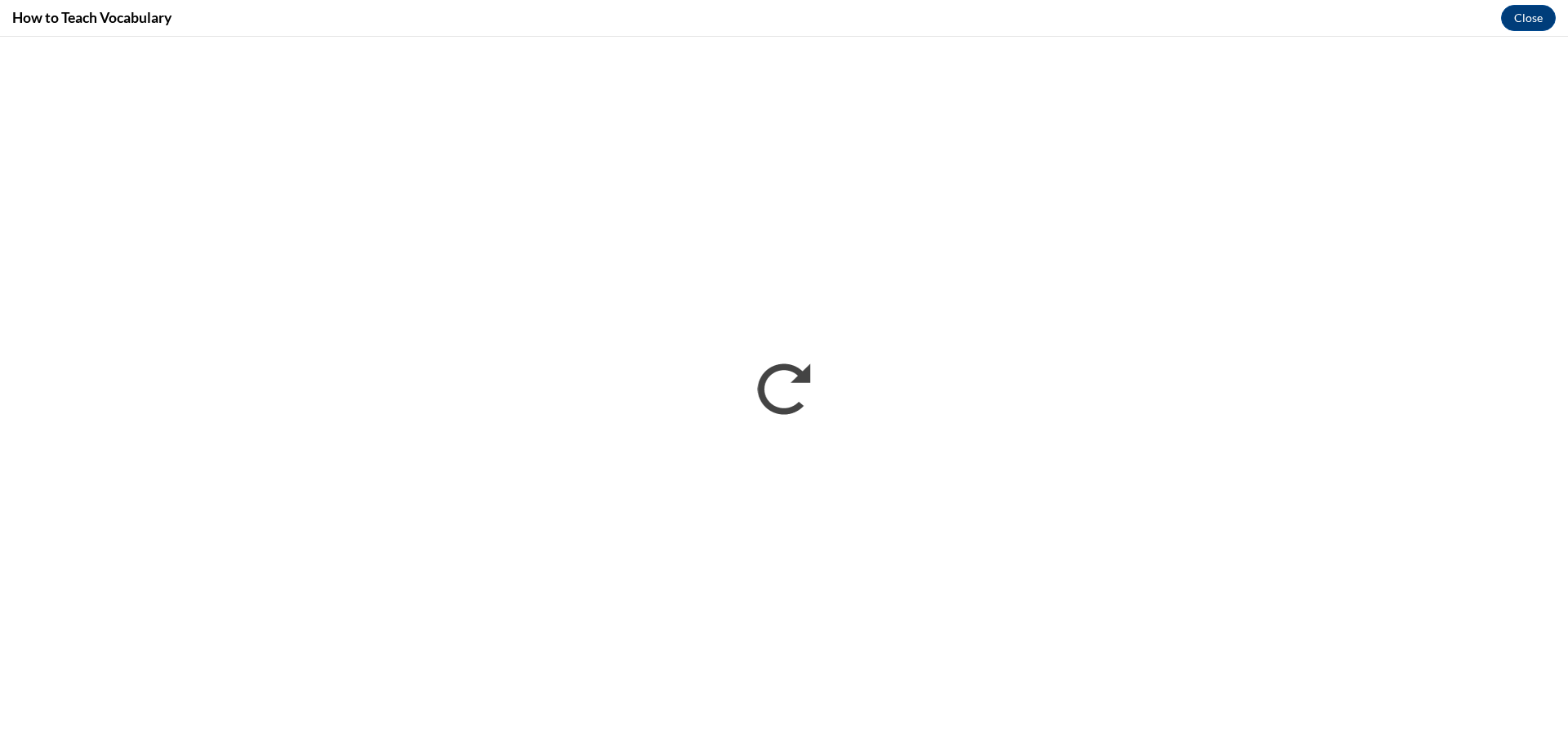
scroll to position [0, 0]
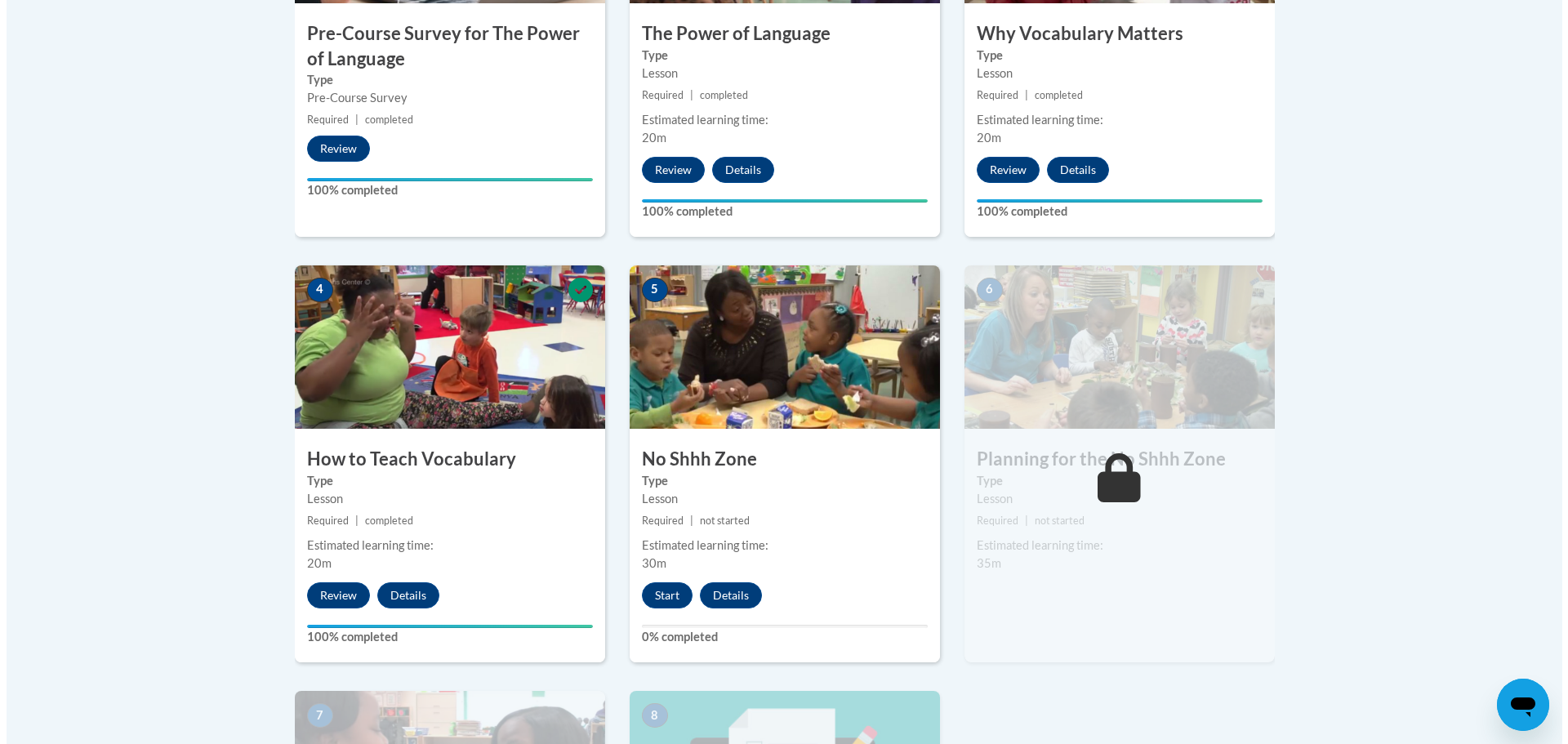
scroll to position [874, 0]
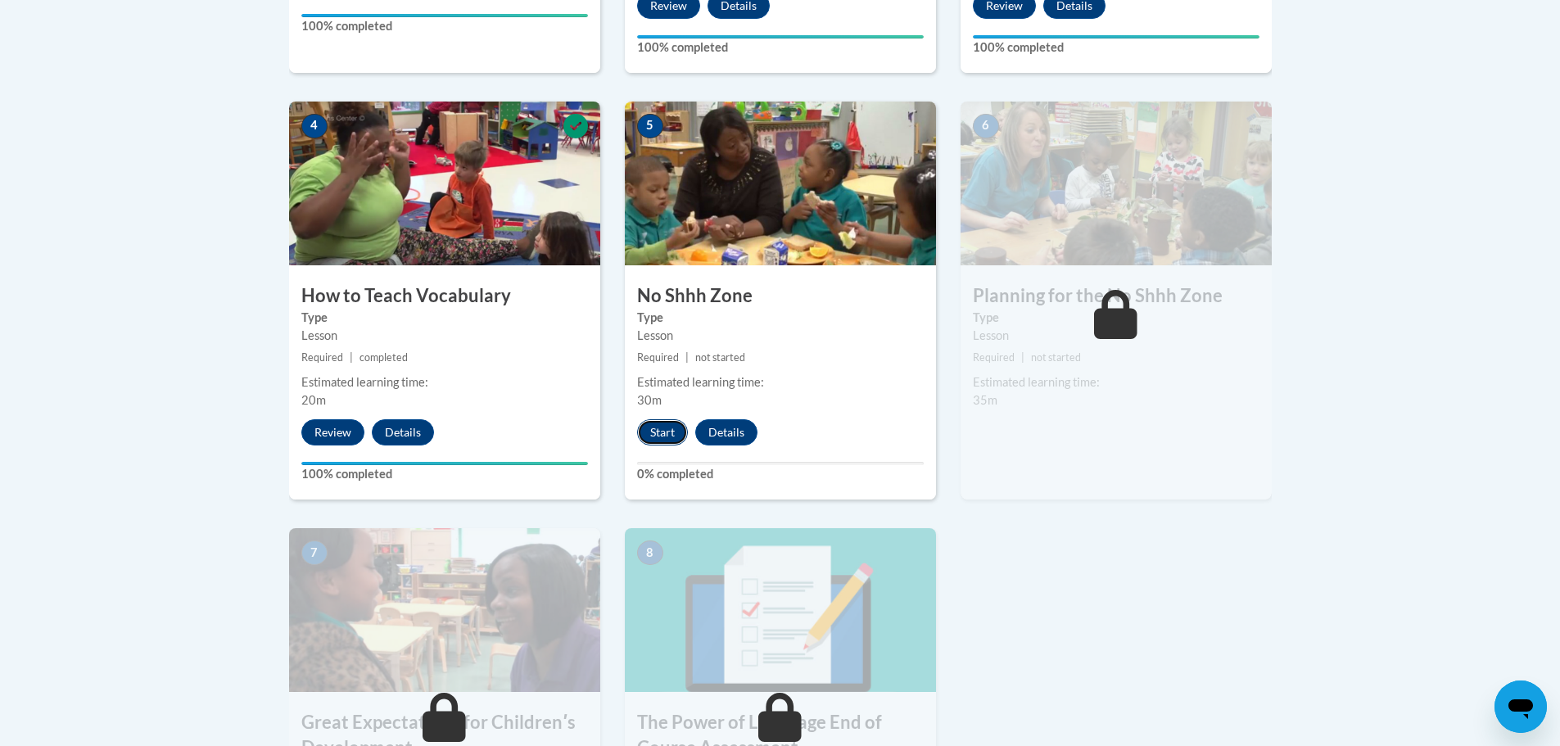
click at [659, 437] on button "Start" at bounding box center [662, 432] width 51 height 26
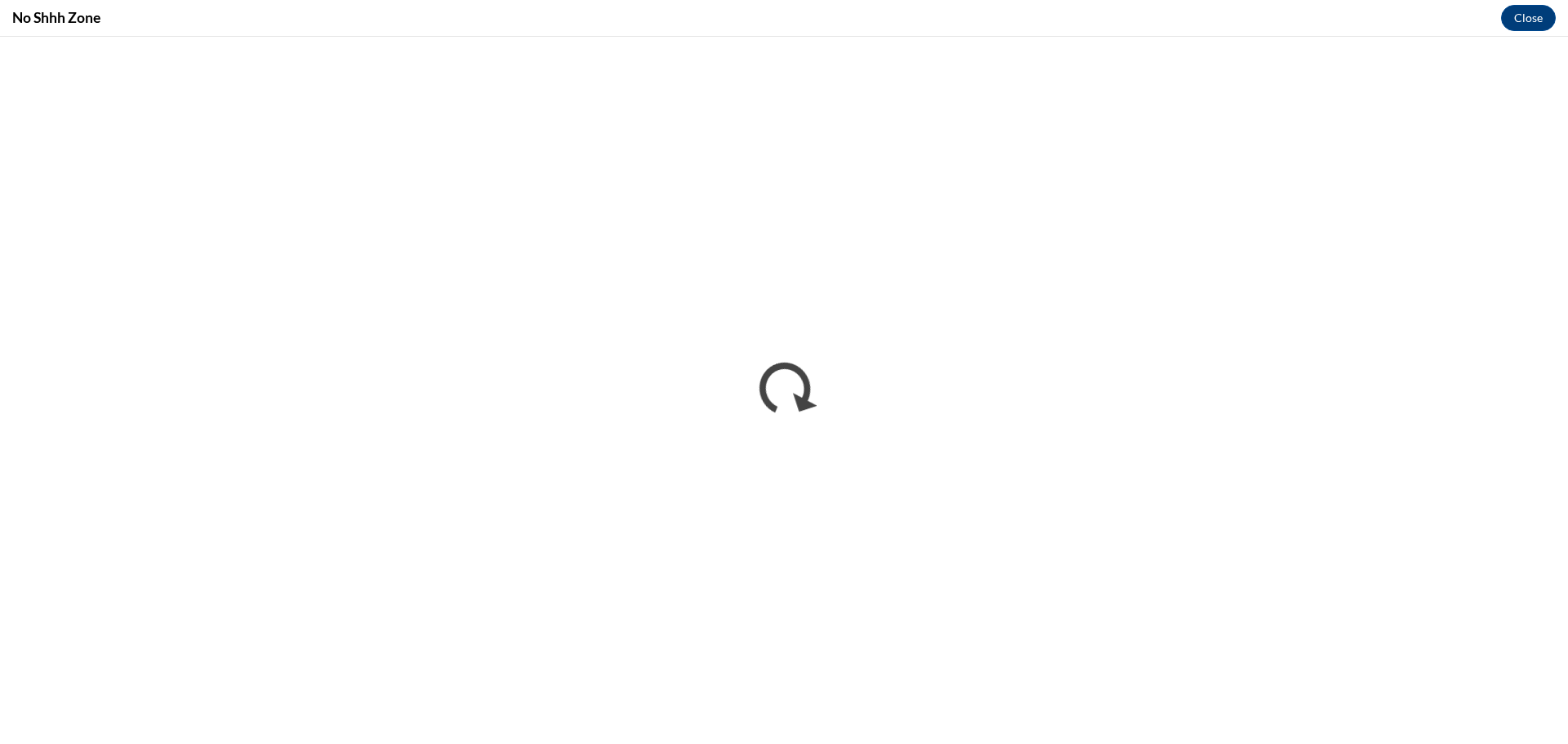
scroll to position [0, 0]
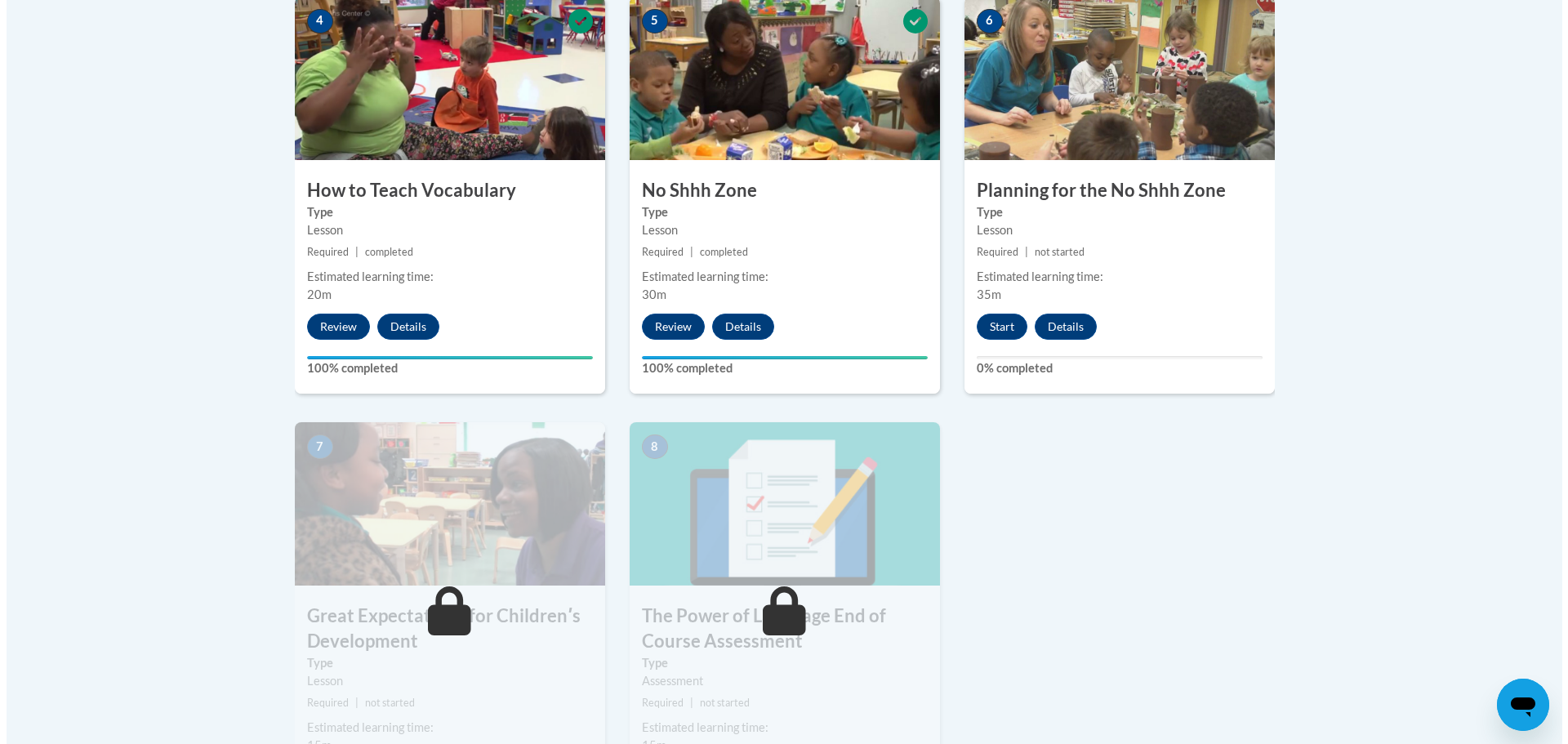
scroll to position [980, 0]
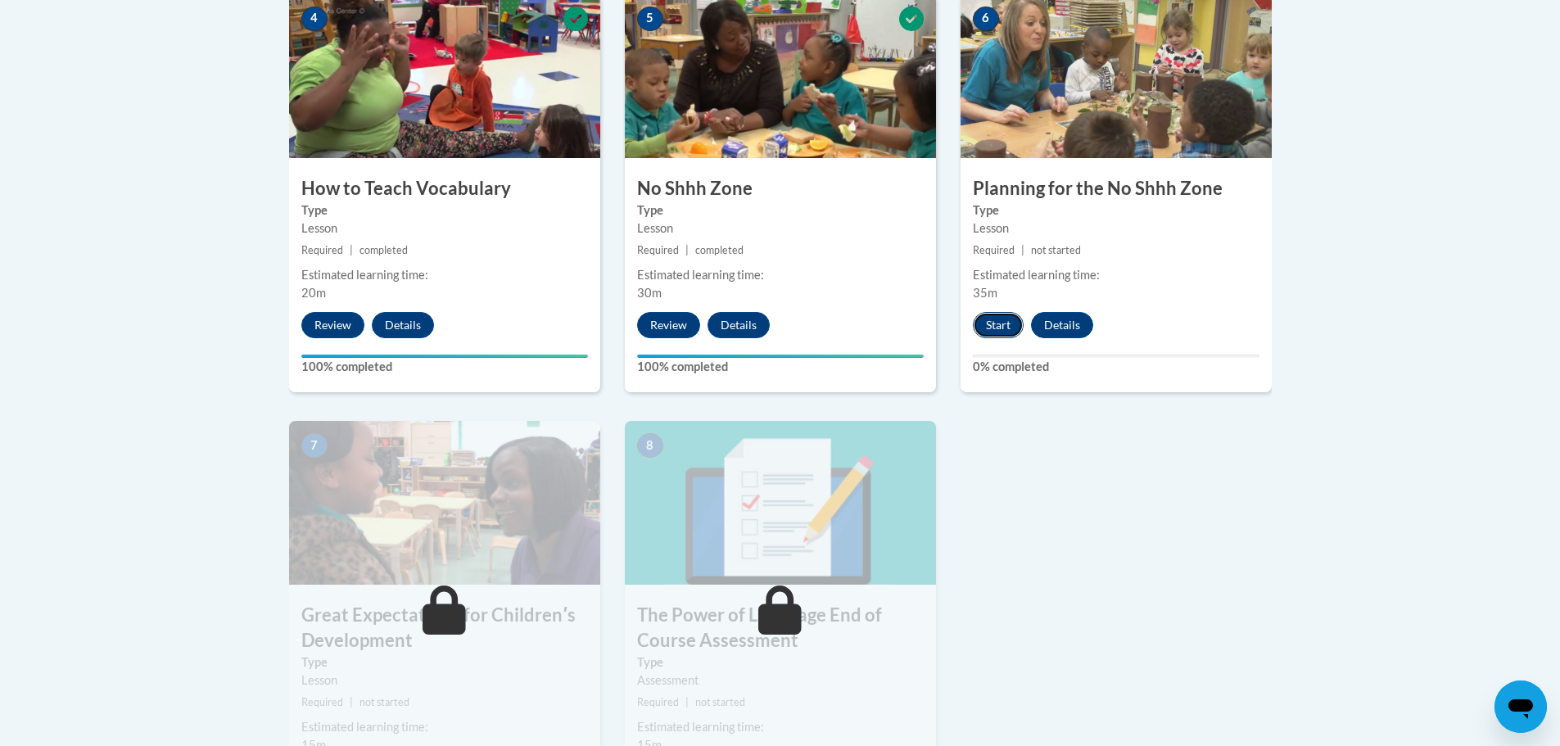
click at [990, 330] on button "Start" at bounding box center [998, 325] width 51 height 26
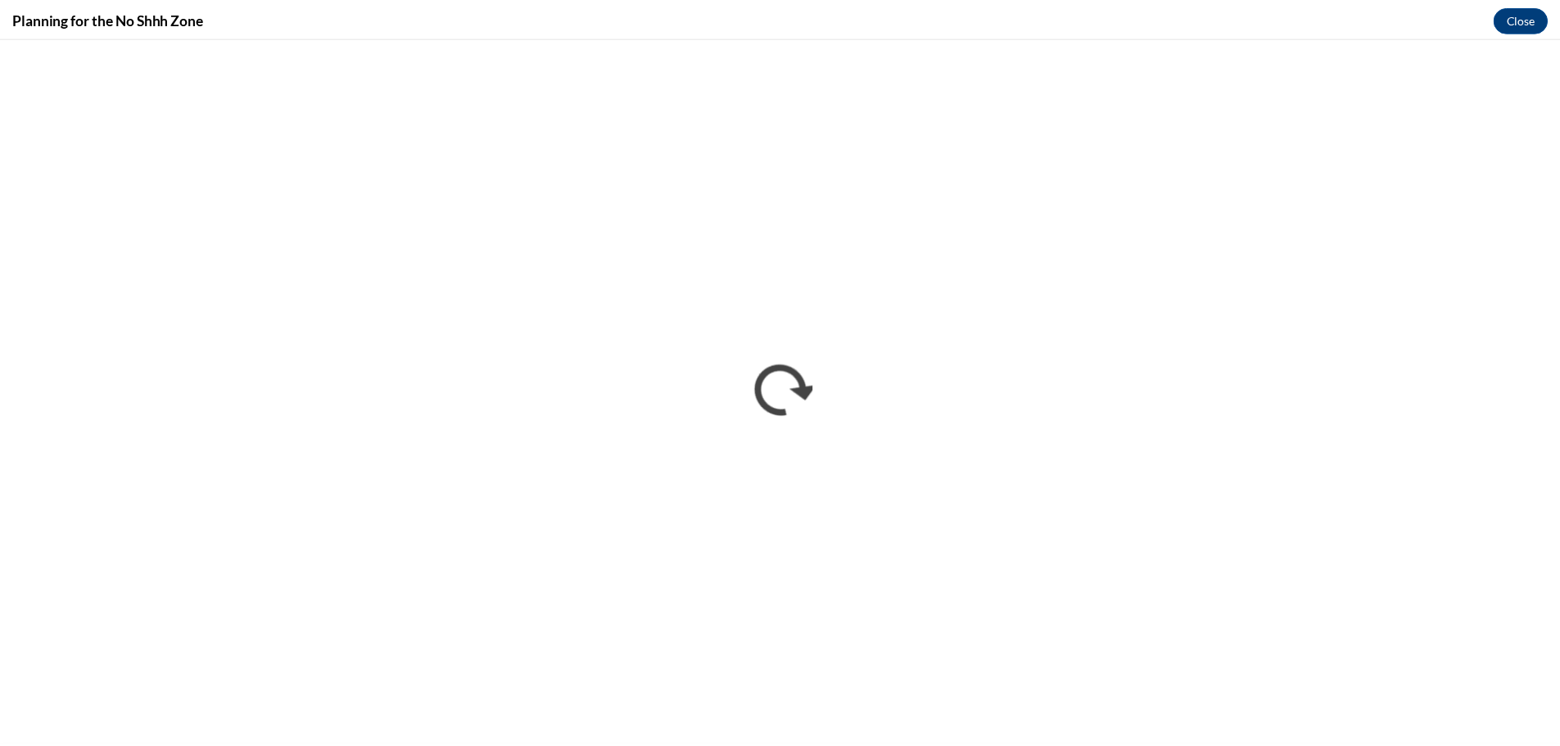
scroll to position [0, 0]
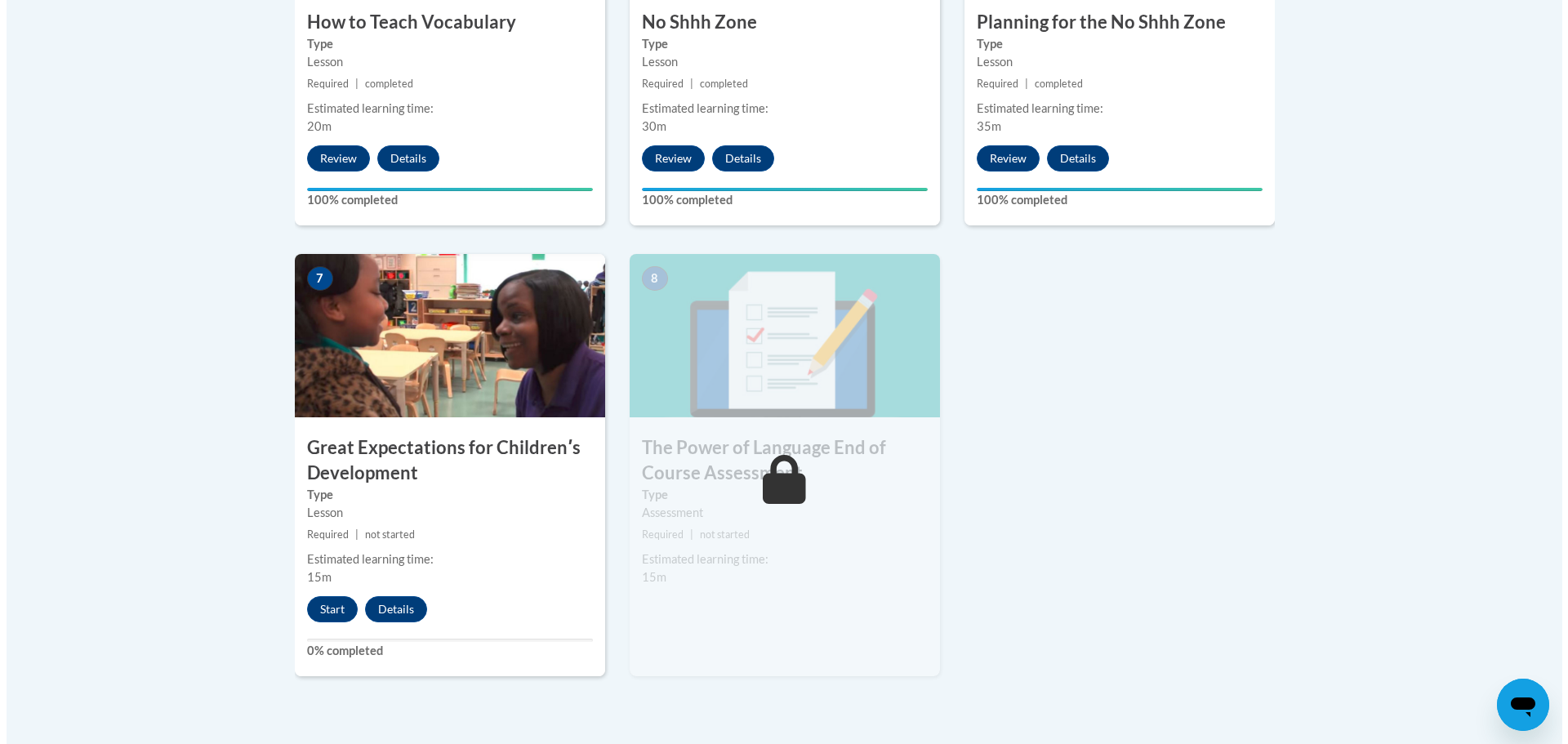
scroll to position [1470, 0]
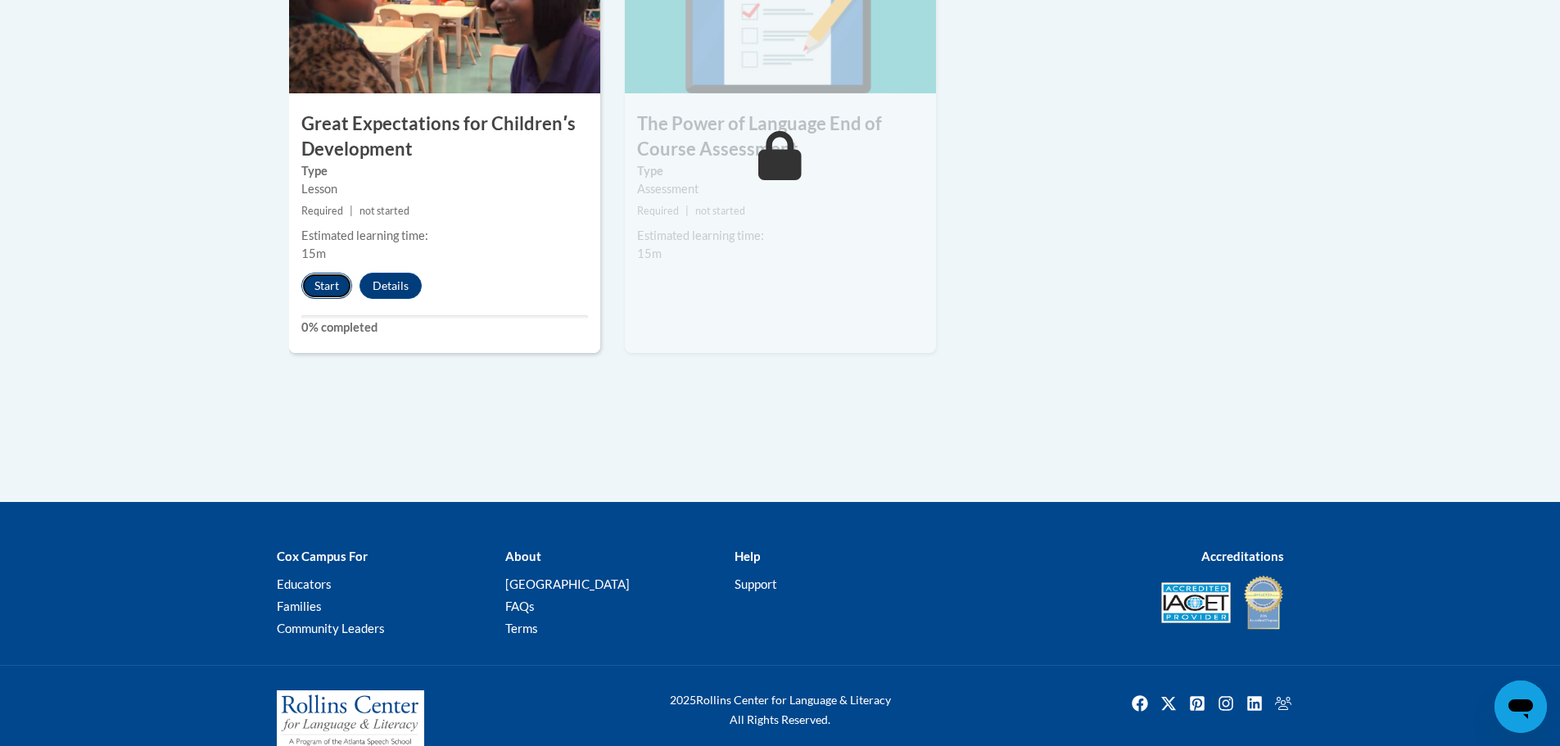
click at [332, 284] on button "Start" at bounding box center [326, 286] width 51 height 26
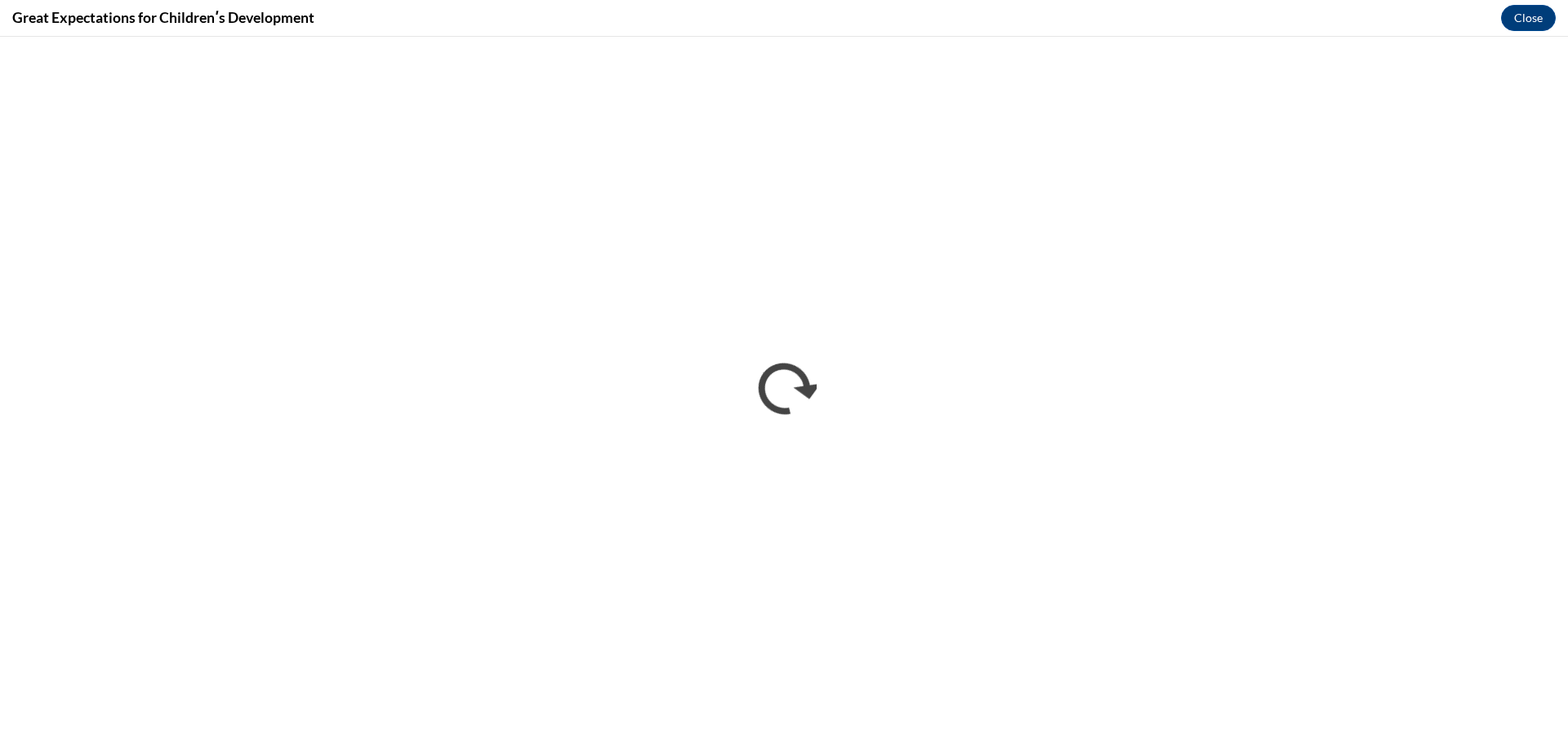
scroll to position [0, 0]
